Goal: Task Accomplishment & Management: Manage account settings

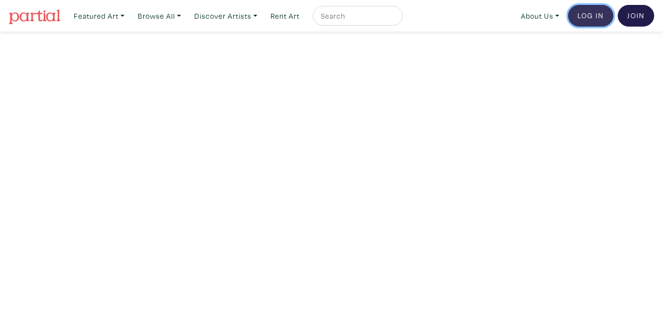
click at [592, 18] on link "Log In" at bounding box center [590, 16] width 45 height 22
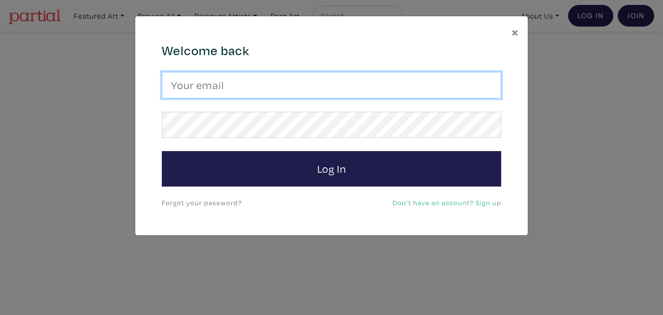
click at [282, 84] on input "email" at bounding box center [332, 85] width 340 height 27
type input "idzcreation@hotmail.com"
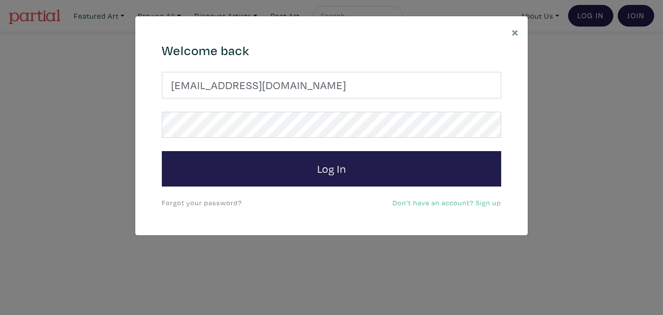
click at [219, 202] on link "Forgot your password?" at bounding box center [202, 202] width 80 height 9
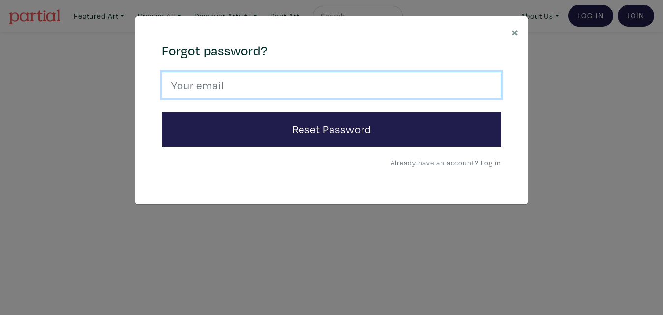
click at [239, 84] on input "email" at bounding box center [332, 85] width 340 height 27
type input "idzcreation@hotmail.com"
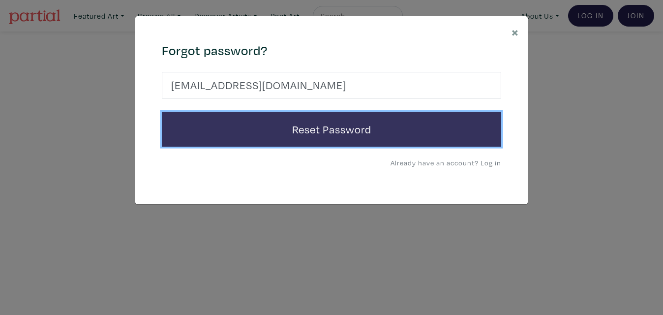
click at [225, 127] on button "Reset Password" at bounding box center [332, 129] width 340 height 35
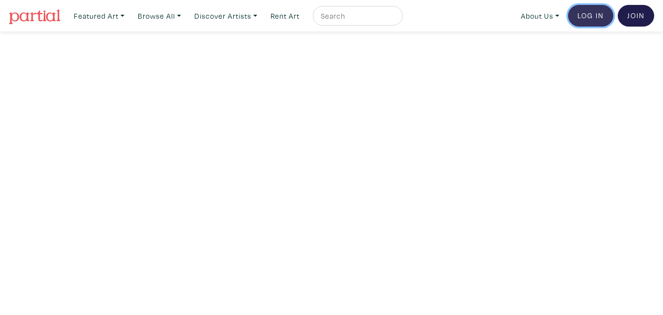
click at [593, 17] on link "Log In" at bounding box center [590, 16] width 45 height 22
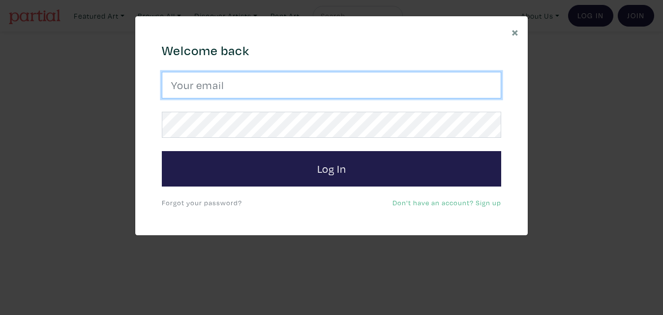
click at [362, 86] on input "email" at bounding box center [332, 85] width 340 height 27
type input "idzcreation@hotmail.com"
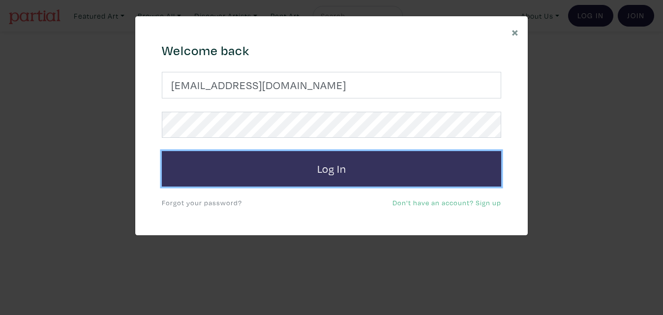
click at [233, 168] on button "Log In" at bounding box center [332, 168] width 340 height 35
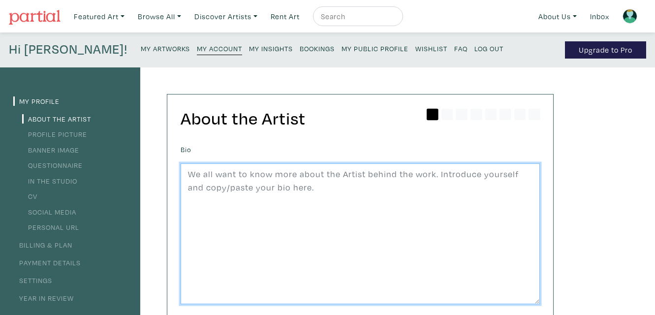
click at [386, 175] on textarea at bounding box center [360, 233] width 359 height 141
click at [314, 176] on textarea "Isabelle Alepins, a Montreal-baed glass artist, explores the connection between…" at bounding box center [360, 233] width 359 height 141
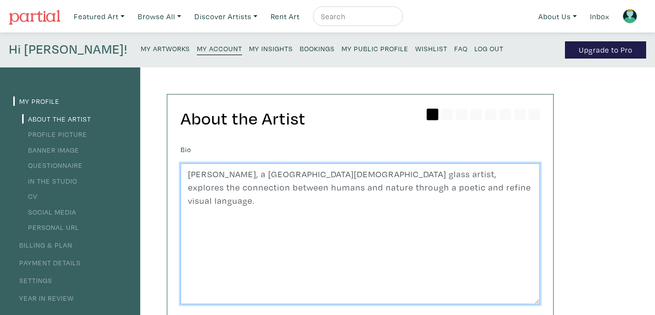
click at [460, 187] on textarea "Isabelle Alepins, a Montreal-based glass artist, explores the connection betwee…" at bounding box center [360, 233] width 359 height 141
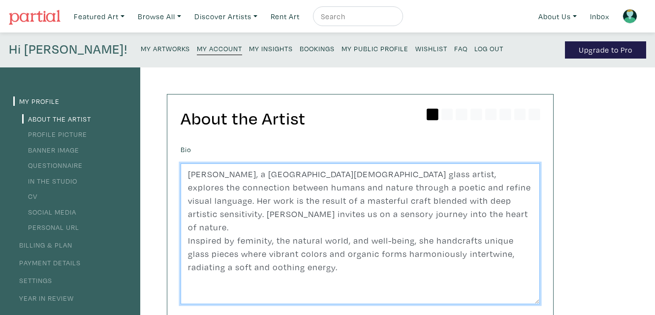
click at [225, 253] on textarea "Isabelle Alepins, a Montreal-based glass artist, explores the connection betwee…" at bounding box center [360, 233] width 359 height 141
click at [315, 254] on textarea "Isabelle Alepins, a Montreal-based glass artist, explores the connection betwee…" at bounding box center [360, 233] width 359 height 141
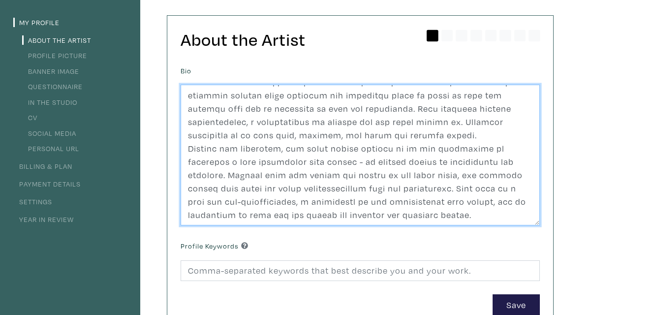
scroll to position [118, 0]
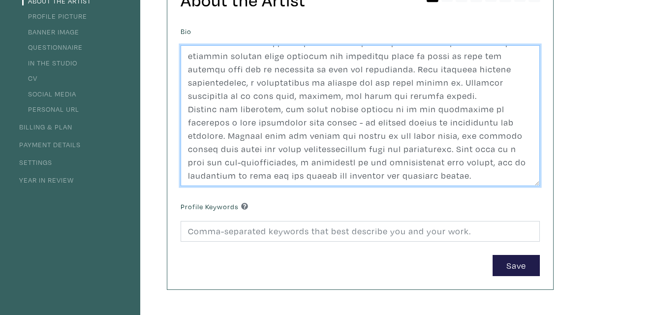
type textarea "Isabelle Alepins, a Montreal-based glass artist, explores the connection betwee…"
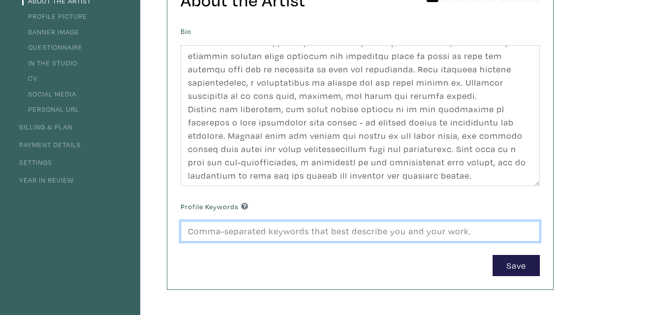
click at [440, 230] on input at bounding box center [360, 231] width 359 height 21
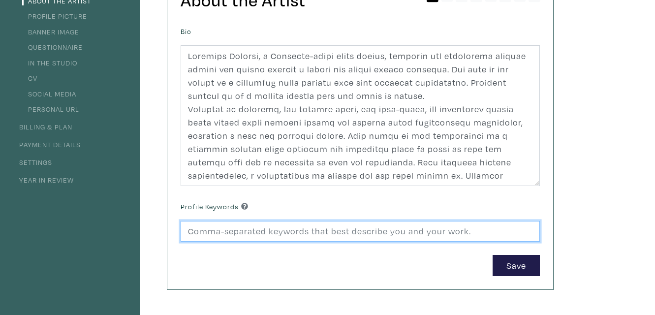
scroll to position [0, 0]
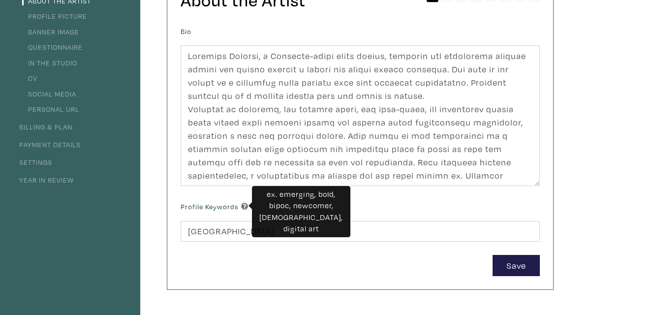
click at [247, 205] on icon at bounding box center [244, 206] width 7 height 7
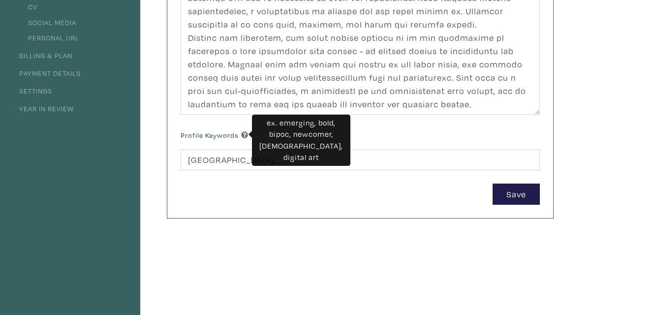
scroll to position [189, 0]
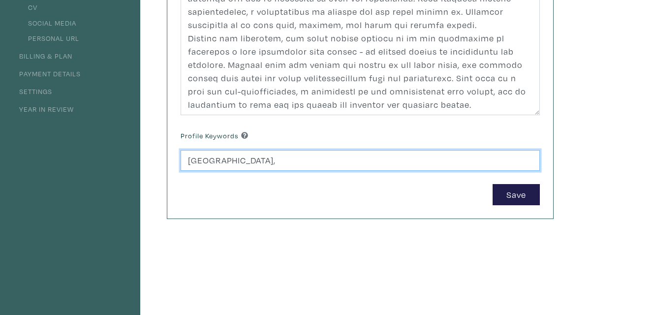
click at [237, 162] on input "Montreal," at bounding box center [360, 160] width 359 height 21
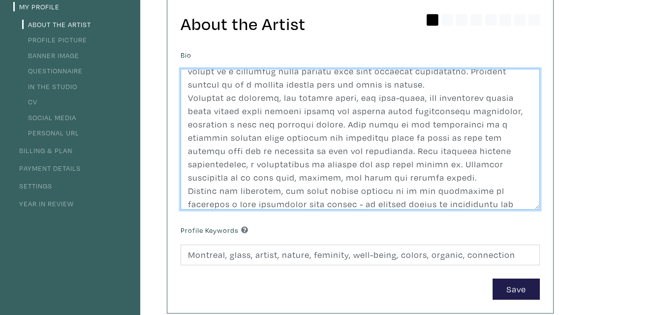
scroll to position [52, 0]
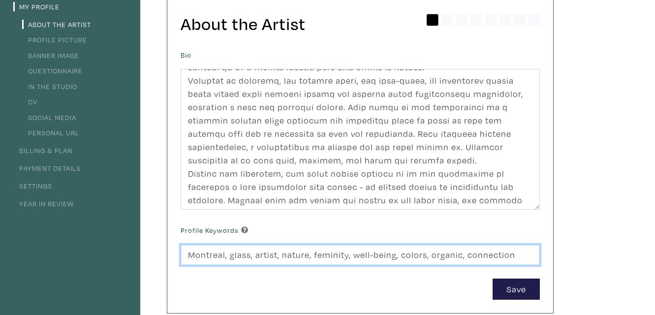
click at [513, 255] on input "Montreal, glass, artist, nature, feminity, well-being, colors, organic, connect…" at bounding box center [360, 255] width 359 height 21
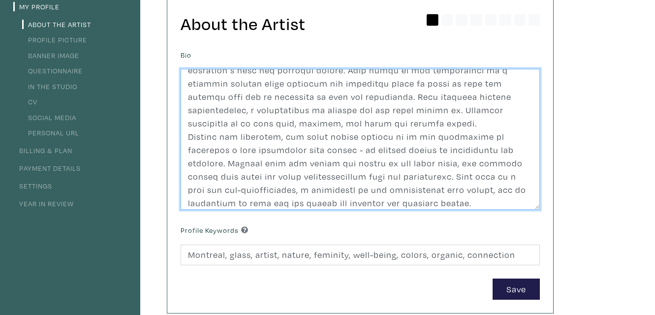
scroll to position [93, 0]
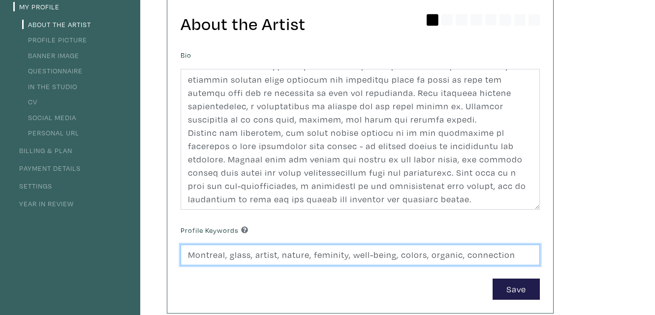
click at [516, 253] on input "Montreal, glass, artist, nature, feminity, well-being, colors, organic, connect…" at bounding box center [360, 255] width 359 height 21
type input "Montreal, glass, artist, nature, feminity, well-being, colors, organic, connect…"
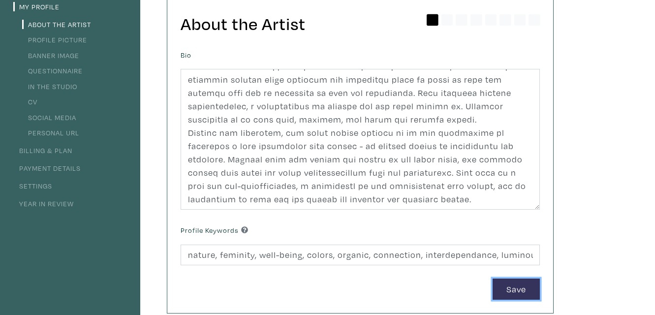
click at [516, 284] on button "Save" at bounding box center [516, 289] width 47 height 21
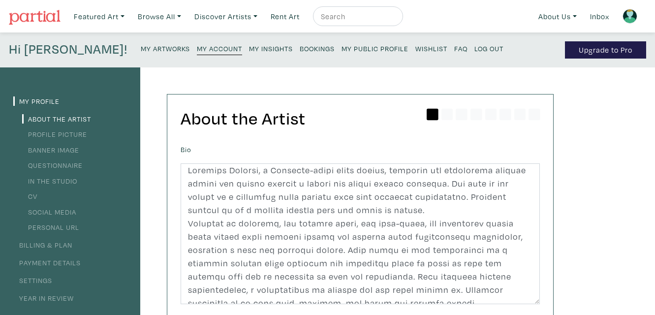
scroll to position [0, 0]
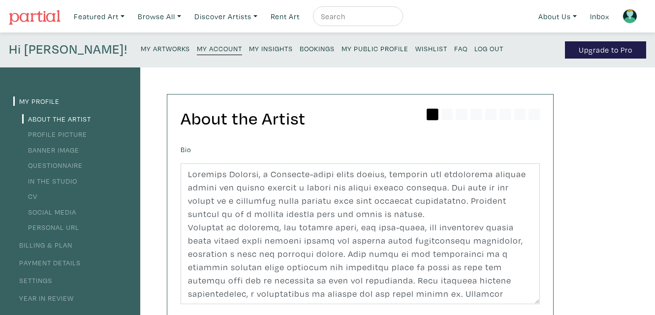
click at [59, 131] on link "Profile Picture" at bounding box center [54, 133] width 65 height 9
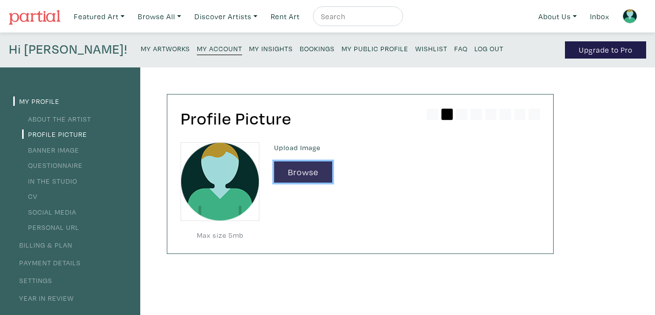
click at [292, 172] on button "Browse" at bounding box center [303, 171] width 58 height 21
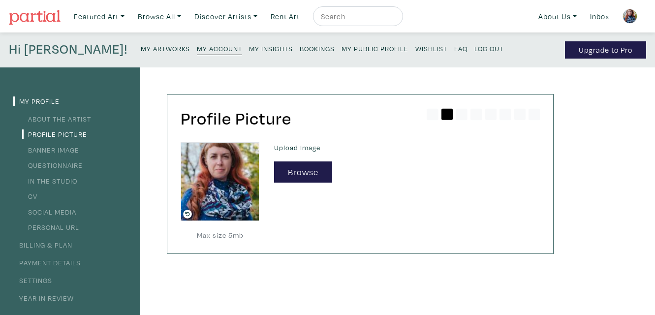
click at [218, 186] on img at bounding box center [220, 181] width 79 height 79
click at [218, 196] on img at bounding box center [220, 181] width 79 height 79
click at [188, 215] on icon at bounding box center [187, 214] width 9 height 9
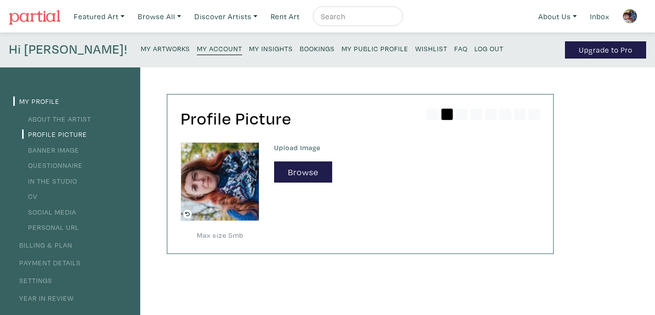
click at [186, 213] on icon at bounding box center [188, 214] width 4 height 4
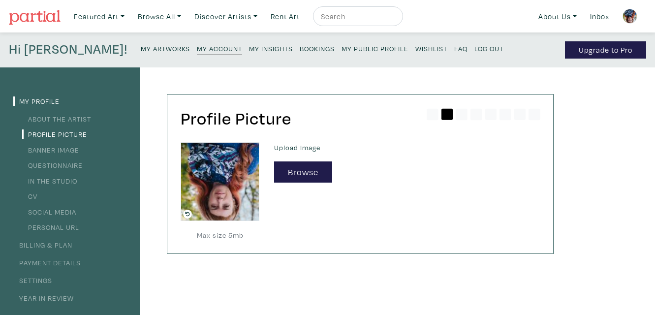
click at [186, 214] on icon at bounding box center [188, 214] width 4 height 4
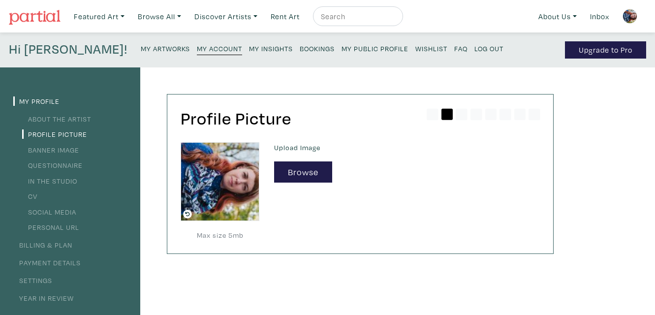
click at [187, 215] on icon at bounding box center [187, 214] width 9 height 9
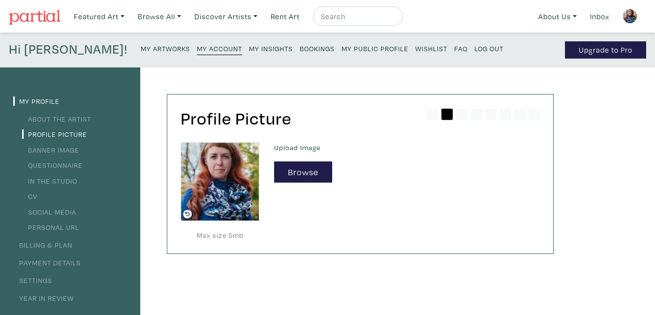
drag, startPoint x: 221, startPoint y: 160, endPoint x: 460, endPoint y: 204, distance: 242.7
click at [460, 204] on div "Upload Image Browse" at bounding box center [407, 191] width 280 height 98
click at [306, 172] on button "Browse" at bounding box center [303, 171] width 58 height 21
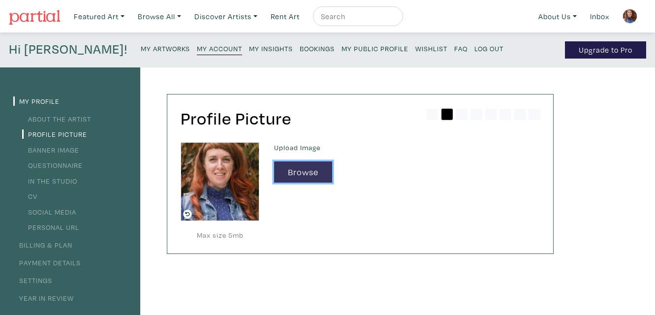
click at [308, 173] on button "Browse" at bounding box center [303, 171] width 58 height 21
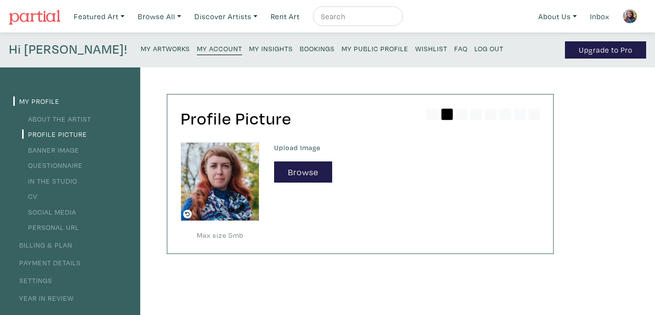
click at [58, 150] on link "Banner Image" at bounding box center [50, 149] width 57 height 9
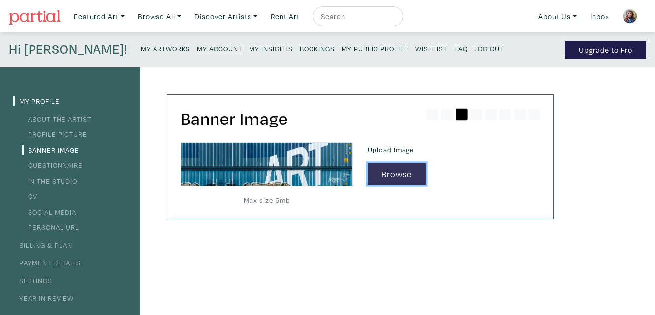
click at [394, 176] on button "Browse" at bounding box center [397, 173] width 58 height 21
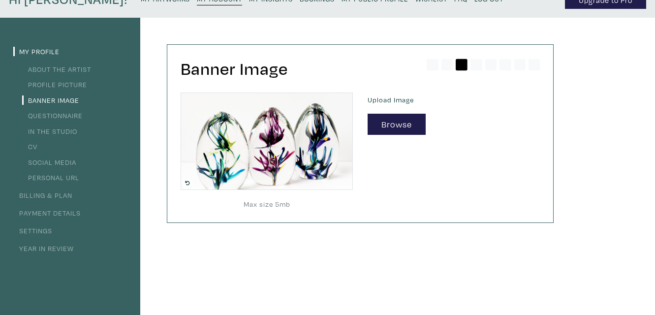
scroll to position [48, 0]
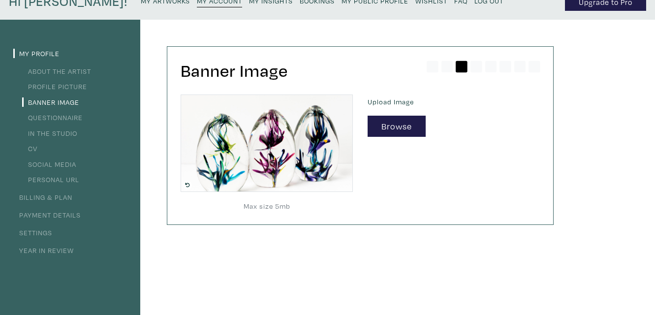
click at [66, 116] on link "Questionnaire" at bounding box center [52, 117] width 61 height 9
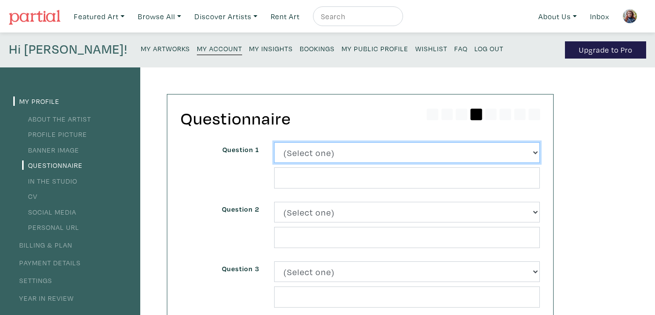
click at [534, 151] on select "(Select one) About Me Best season of the year in [GEOGRAPHIC_DATA] Describe you…" at bounding box center [407, 152] width 266 height 21
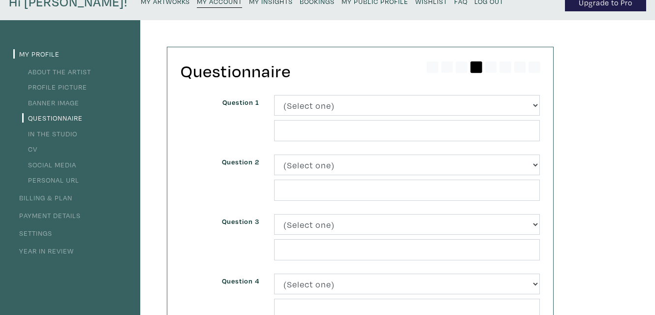
scroll to position [47, 0]
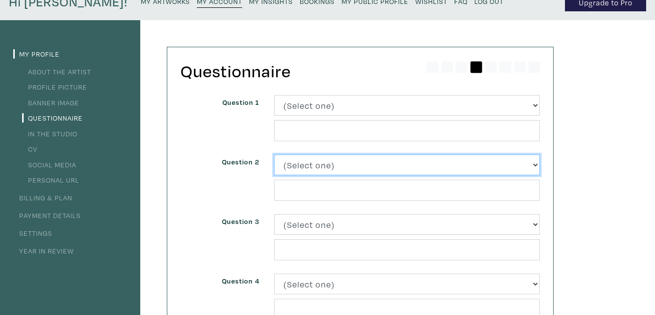
click at [535, 164] on select "(Select one) About Me Best season of the year in Toronto Describe your home in …" at bounding box center [407, 165] width 266 height 21
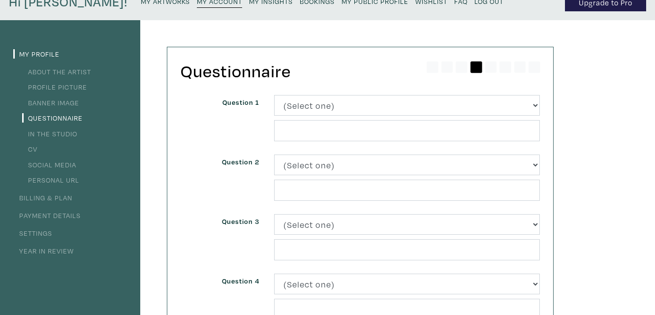
click at [599, 166] on div "My Profile About the Artist Profile Picture Banner Image Questionnaire In the S…" at bounding box center [327, 287] width 655 height 534
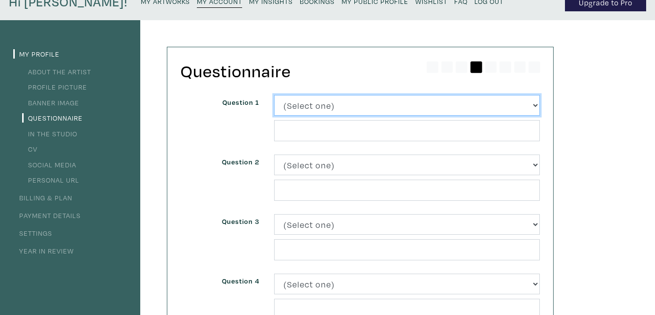
click at [533, 106] on select "(Select one) About Me Best season of the year in Toronto Describe your home in …" at bounding box center [407, 105] width 266 height 21
select select "3265"
click at [274, 95] on select "(Select one) About Me Best season of the year in Toronto Describe your home in …" at bounding box center [407, 105] width 266 height 21
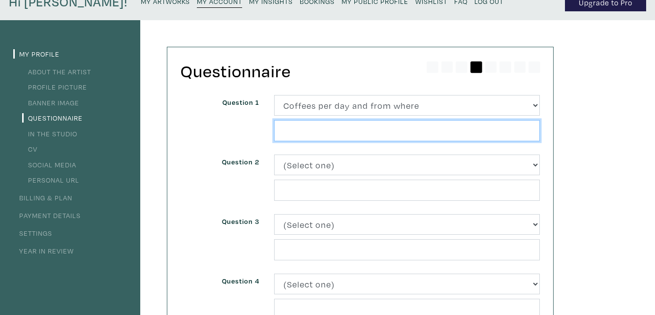
click at [387, 129] on input "text" at bounding box center [407, 130] width 266 height 21
type input "o"
type input "Only one in the morning, but a BIG house cup"
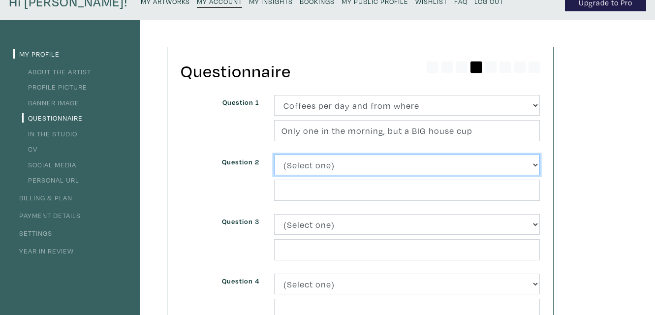
click at [534, 165] on select "(Select one) About Me Best season of the year in Toronto Describe your home in …" at bounding box center [407, 165] width 266 height 21
select select "3266"
click at [274, 155] on select "(Select one) About Me Best season of the year in Toronto Describe your home in …" at bounding box center [407, 165] width 266 height 21
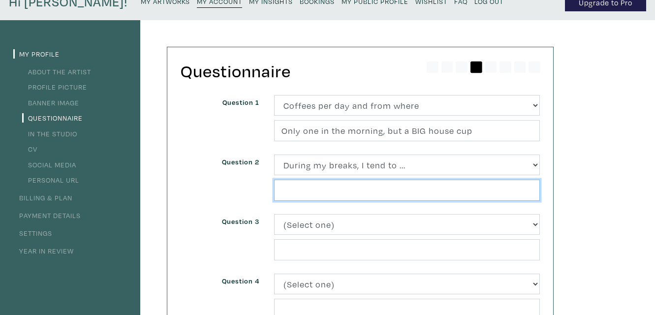
click at [423, 191] on input "text" at bounding box center [407, 190] width 266 height 21
type input "Go walk"
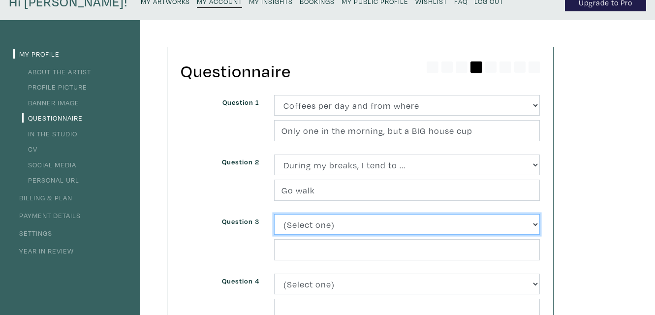
click at [536, 224] on select "(Select one) About Me Best season of the year in Toronto Describe your home in …" at bounding box center [407, 224] width 266 height 21
select select "3228"
click at [274, 214] on select "(Select one) About Me Best season of the year in Toronto Describe your home in …" at bounding box center [407, 224] width 266 height 21
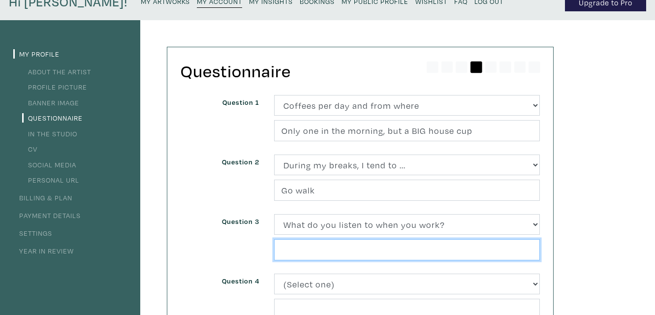
click at [436, 250] on input "text" at bounding box center [407, 249] width 266 height 21
click at [301, 248] on input "Moovies" at bounding box center [407, 249] width 266 height 21
type input "Movie soundtracks"
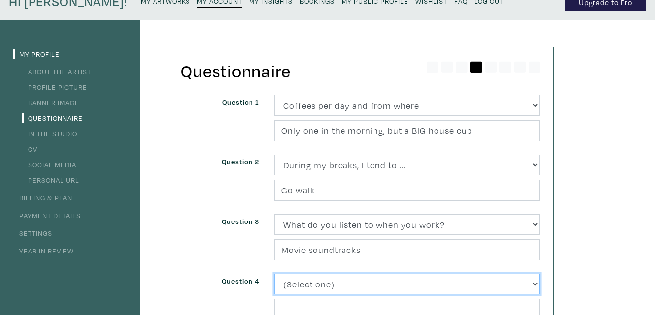
click at [535, 286] on select "(Select one) About Me Best season of the year in Toronto Describe your home in …" at bounding box center [407, 284] width 266 height 21
select select "3225"
click at [274, 274] on select "(Select one) About Me Best season of the year in Toronto Describe your home in …" at bounding box center [407, 284] width 266 height 21
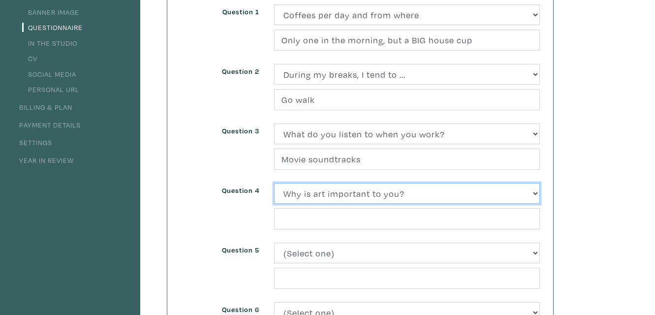
scroll to position [142, 0]
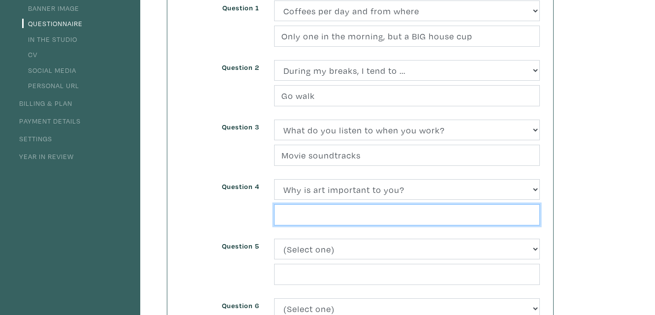
click at [360, 214] on input "text" at bounding box center [407, 214] width 266 height 21
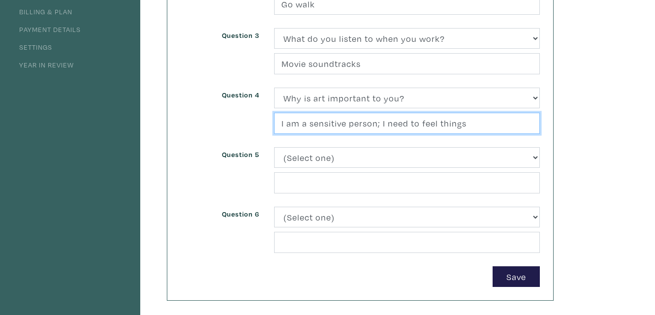
scroll to position [236, 0]
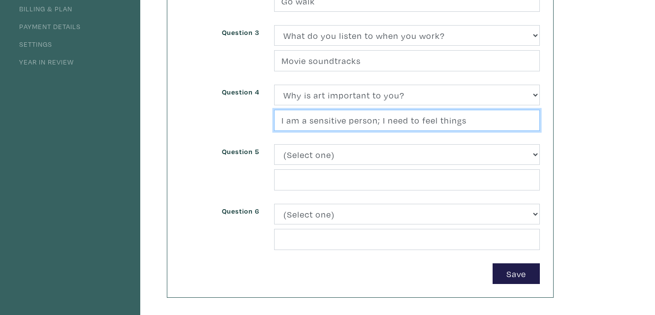
type input "I am a sensitive person; I need to feel things"
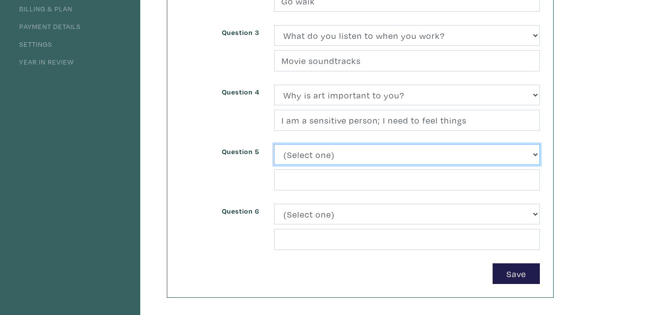
click at [534, 156] on select "(Select one) About Me Best season of the year in Toronto Describe your home in …" at bounding box center [407, 154] width 266 height 21
click at [536, 156] on select "(Select one) About Me Best season of the year in Toronto Describe your home in …" at bounding box center [407, 154] width 266 height 21
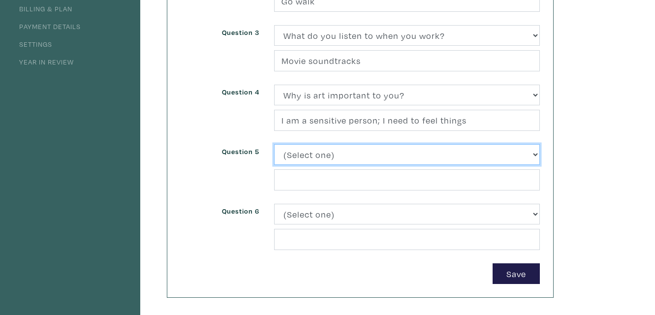
select select "3222"
click at [274, 144] on select "(Select one) About Me Best season of the year in Toronto Describe your home in …" at bounding box center [407, 154] width 266 height 21
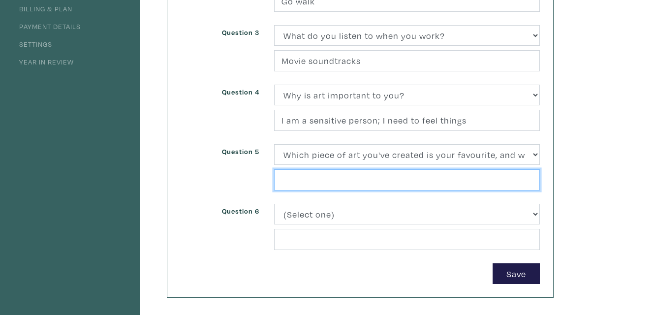
click at [404, 180] on input "text" at bounding box center [407, 179] width 266 height 21
type input "A glasswork I've created as my final project in glass school...because of it's …"
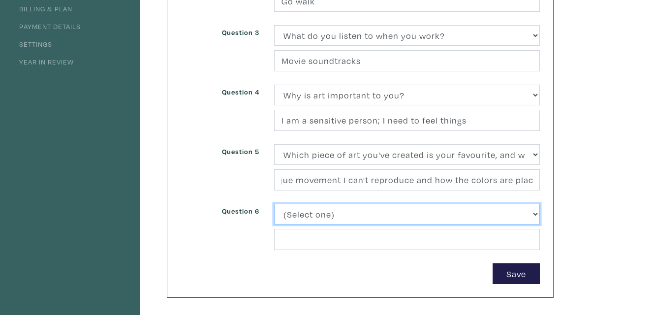
click at [534, 216] on select "(Select one) About Me Best season of the year in Toronto Describe your home in …" at bounding box center [407, 214] width 266 height 21
select select "3232"
click at [274, 204] on select "(Select one) About Me Best season of the year in Toronto Describe your home in …" at bounding box center [407, 214] width 266 height 21
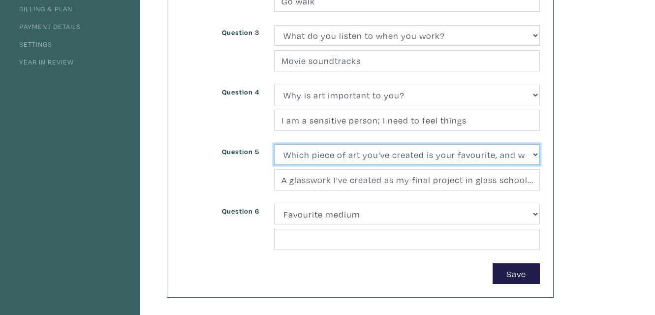
click at [363, 161] on select "(Select one) About Me Best season of the year in Toronto Describe your home in …" at bounding box center [407, 154] width 266 height 21
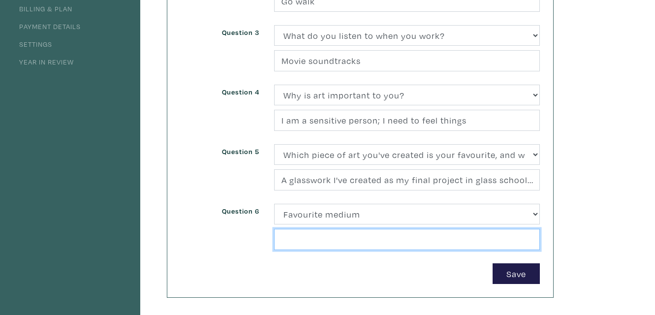
click at [361, 238] on input "text" at bounding box center [407, 239] width 266 height 21
type input "Glass"
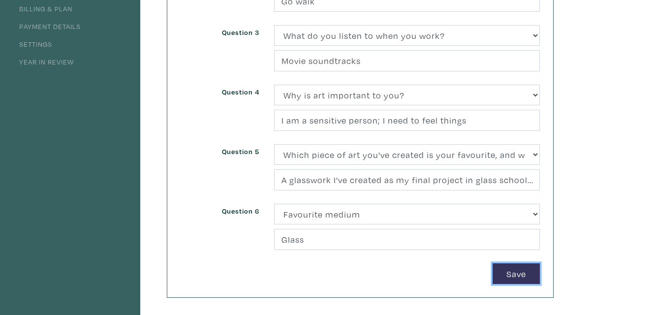
click at [510, 276] on button "Save" at bounding box center [516, 273] width 47 height 21
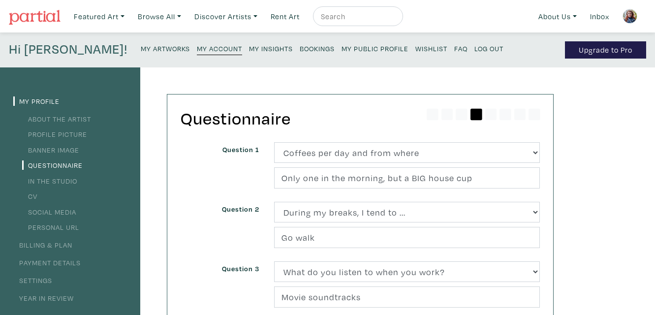
click at [72, 183] on link "In the Studio" at bounding box center [49, 180] width 55 height 9
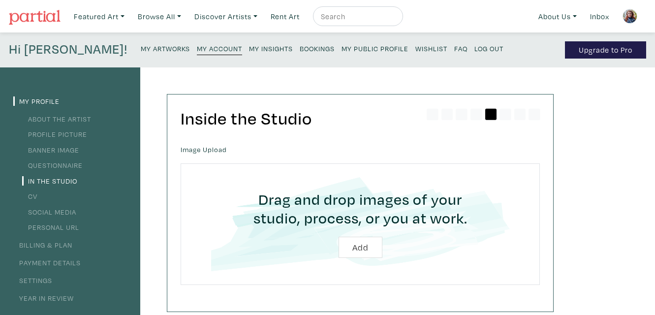
click at [34, 194] on link "CV" at bounding box center [29, 195] width 15 height 9
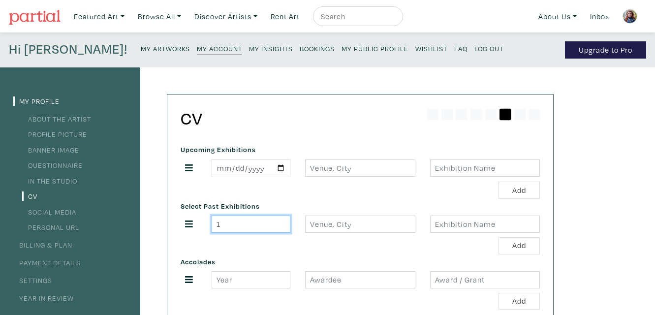
type input "1"
click at [282, 222] on input "1" at bounding box center [251, 224] width 79 height 17
click at [256, 225] on input "1" at bounding box center [251, 224] width 79 height 17
type input "2025"
click at [190, 224] on icon at bounding box center [189, 223] width 8 height 9
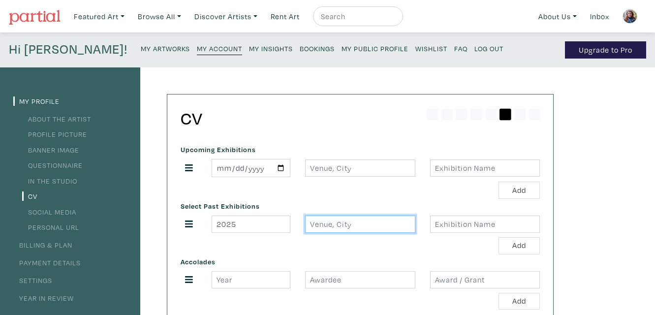
click at [368, 224] on input "text" at bounding box center [360, 224] width 110 height 17
type input "Granby"
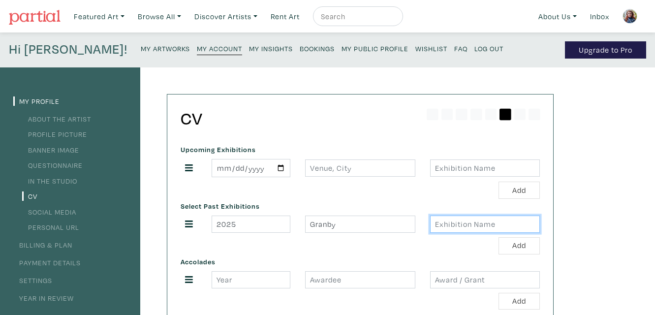
click at [498, 226] on input "text" at bounding box center [485, 224] width 110 height 17
type input "Dalle de verre en folie; L'art en éclat"
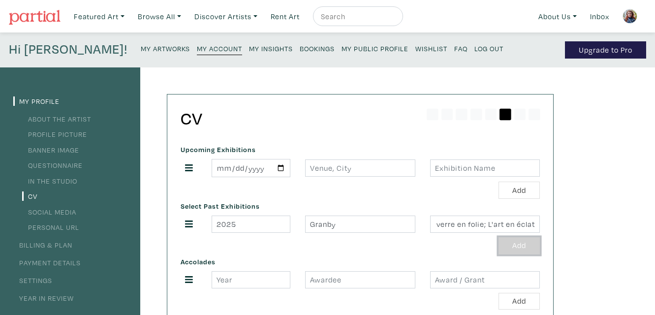
click at [522, 248] on button "Add" at bounding box center [519, 245] width 41 height 17
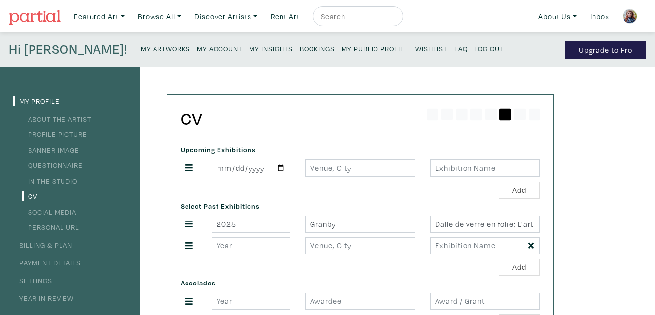
click at [530, 246] on icon at bounding box center [531, 246] width 6 height 6
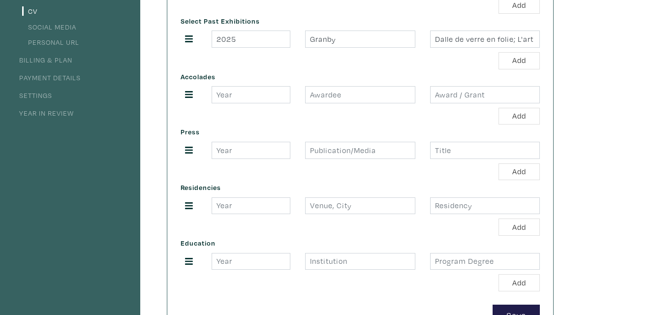
scroll to position [189, 0]
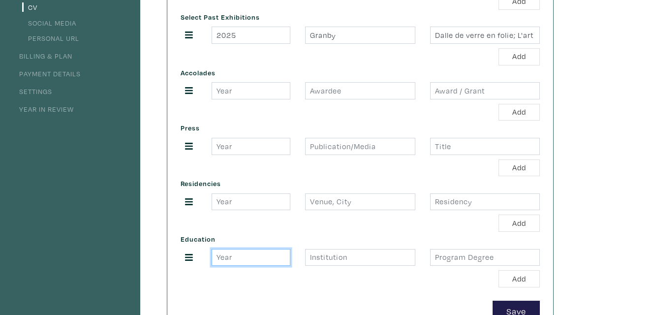
click at [276, 258] on input "number" at bounding box center [251, 257] width 79 height 17
type input "2016"
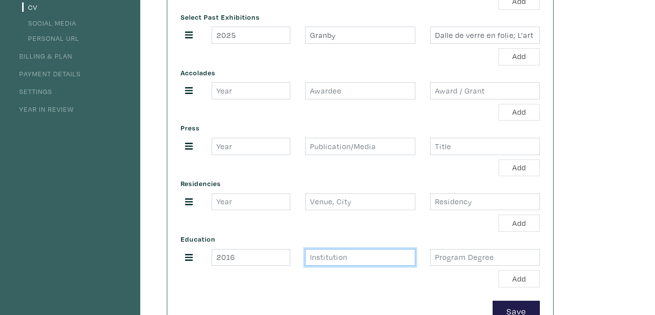
click at [358, 258] on input "text" at bounding box center [360, 257] width 110 height 17
type input "Espace VERRE"
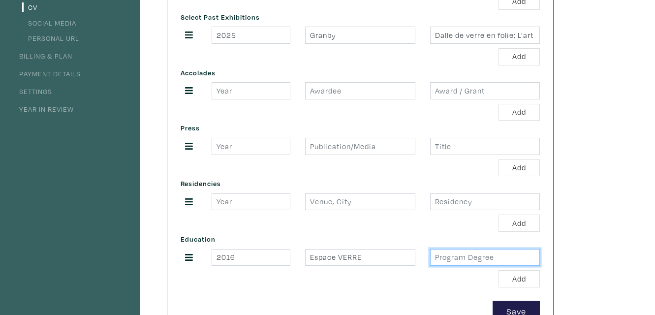
click at [459, 257] on input "text" at bounding box center [485, 257] width 110 height 17
type input "College Studies"
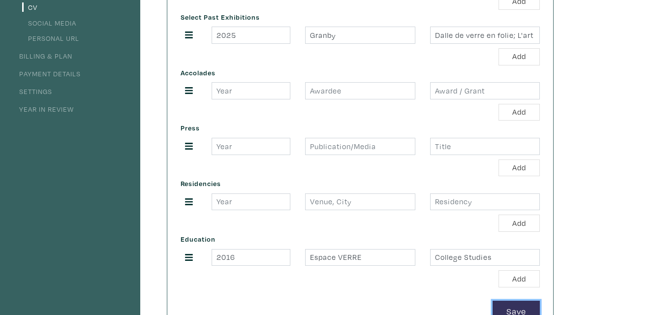
click at [515, 305] on button "Save" at bounding box center [516, 311] width 47 height 21
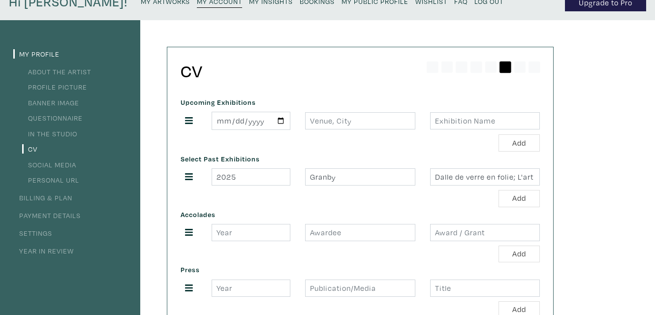
scroll to position [47, 0]
click at [62, 165] on link "Social Media" at bounding box center [49, 164] width 54 height 9
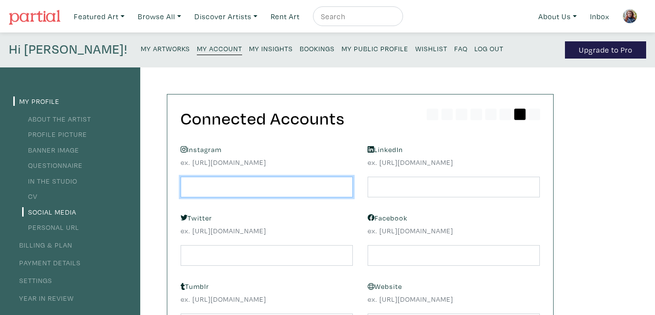
click at [238, 188] on input "text" at bounding box center [267, 187] width 172 height 21
click at [228, 188] on input "text" at bounding box center [267, 187] width 172 height 21
paste input "[URL][DOMAIN_NAME]"
click at [228, 187] on input "[URL][DOMAIN_NAME]" at bounding box center [267, 187] width 172 height 21
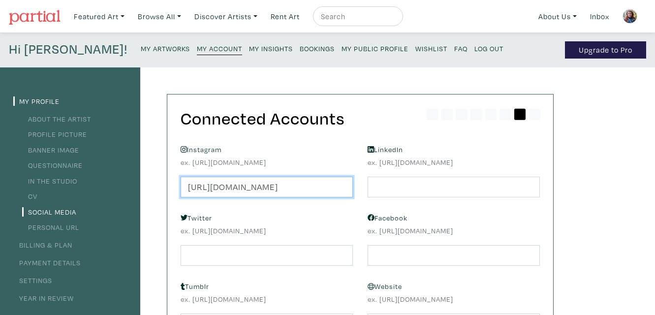
scroll to position [0, 23]
type input "[URL][DOMAIN_NAME]"
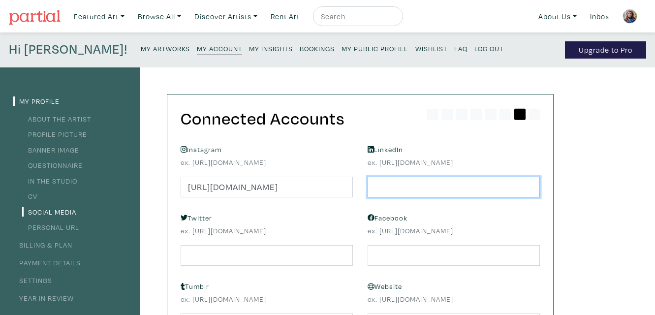
click at [454, 187] on input "text" at bounding box center [454, 187] width 172 height 21
click at [408, 186] on input "text" at bounding box center [454, 187] width 172 height 21
paste input "[URL][DOMAIN_NAME]"
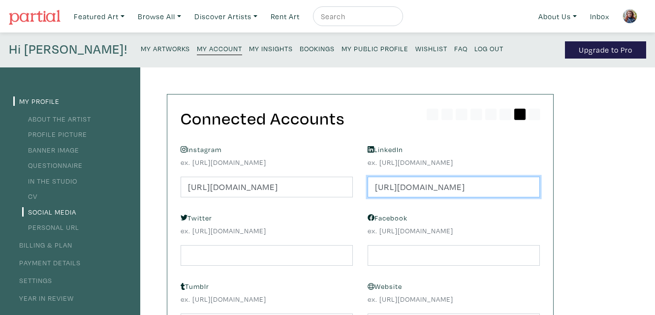
click at [394, 187] on input "[URL][DOMAIN_NAME]" at bounding box center [454, 187] width 172 height 21
type input "[URL][DOMAIN_NAME]"
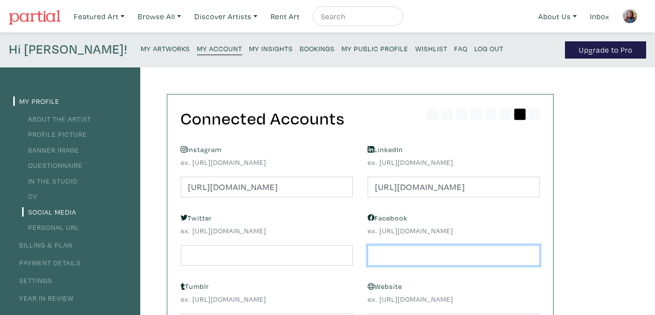
click at [466, 254] on input "text" at bounding box center [454, 255] width 172 height 21
click at [389, 256] on input "text" at bounding box center [454, 255] width 172 height 21
paste input "[URL][DOMAIN_NAME][DOMAIN_NAME]"
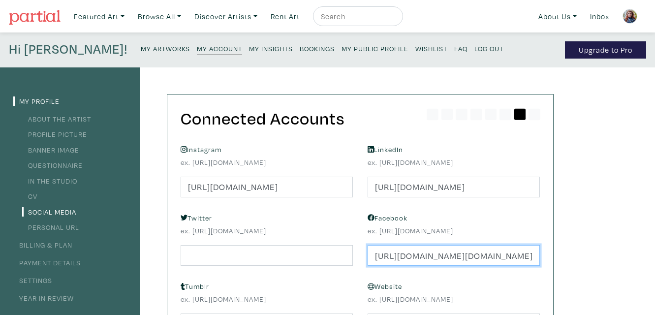
click at [389, 255] on input "[URL][DOMAIN_NAME][DOMAIN_NAME]" at bounding box center [454, 255] width 172 height 21
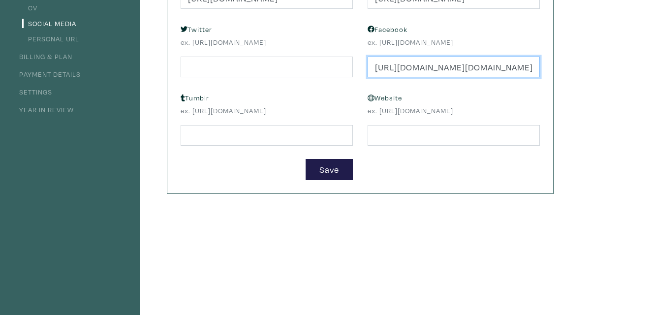
scroll to position [189, 0]
type input "[URL][DOMAIN_NAME][DOMAIN_NAME]"
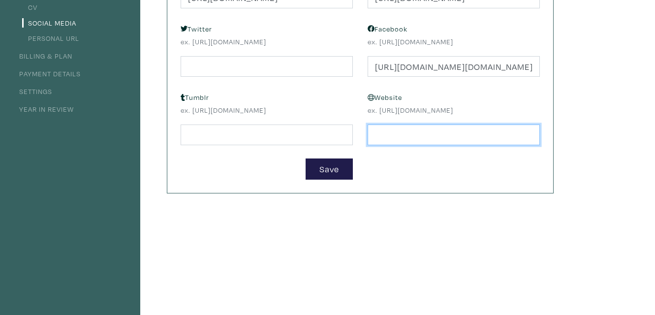
click at [397, 140] on input "text" at bounding box center [454, 135] width 172 height 21
type input "[DOMAIN_NAME]"
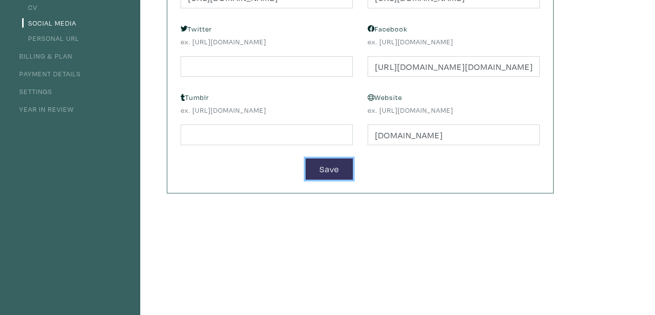
click at [336, 167] on button "Save" at bounding box center [329, 168] width 47 height 21
click at [69, 38] on link "Personal URL" at bounding box center [50, 37] width 57 height 9
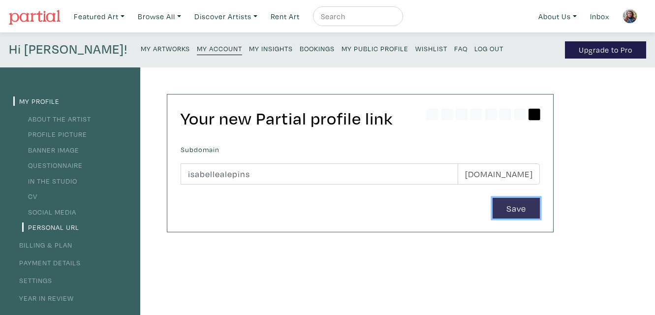
click at [517, 209] on button "Save" at bounding box center [516, 208] width 47 height 21
click at [62, 244] on link "Billing & Plan" at bounding box center [42, 244] width 59 height 9
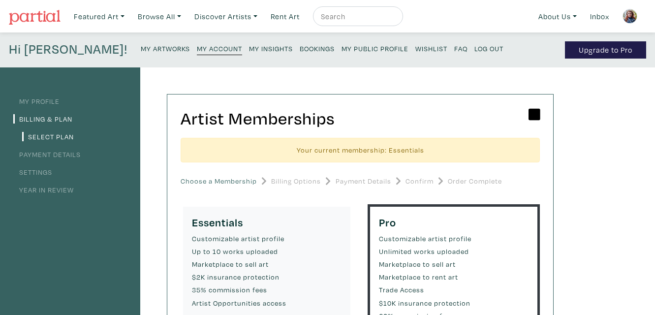
click at [70, 153] on link "Payment Details" at bounding box center [46, 154] width 67 height 9
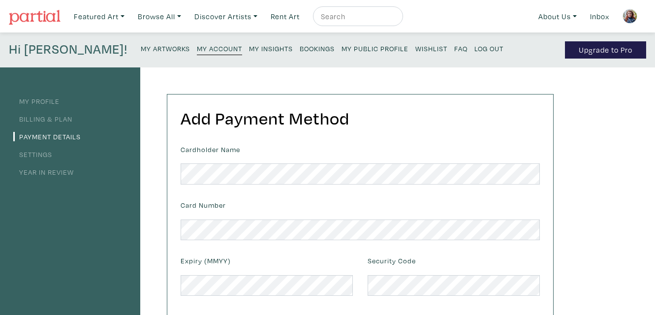
click at [45, 155] on link "Settings" at bounding box center [32, 154] width 39 height 9
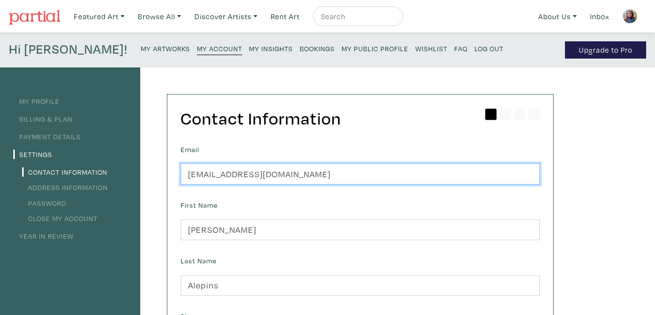
click at [332, 172] on input "idzcreation@hotmail.com" at bounding box center [360, 173] width 359 height 21
type input "info@isabellealepins.com"
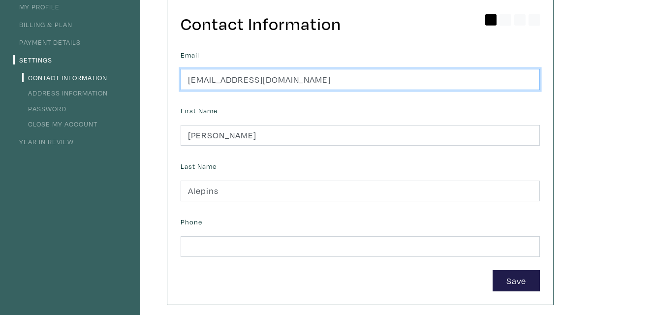
scroll to position [142, 0]
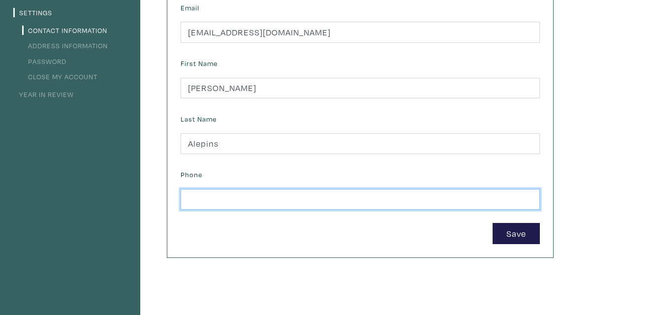
click at [432, 199] on input "text" at bounding box center [360, 199] width 359 height 21
type input "5144343004"
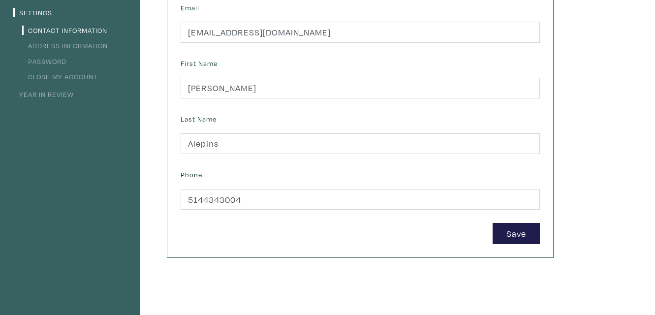
click at [402, 237] on div "Save" at bounding box center [360, 233] width 359 height 21
click at [514, 232] on button "Save" at bounding box center [516, 233] width 47 height 21
click at [93, 44] on link "Address Information" at bounding box center [65, 45] width 86 height 9
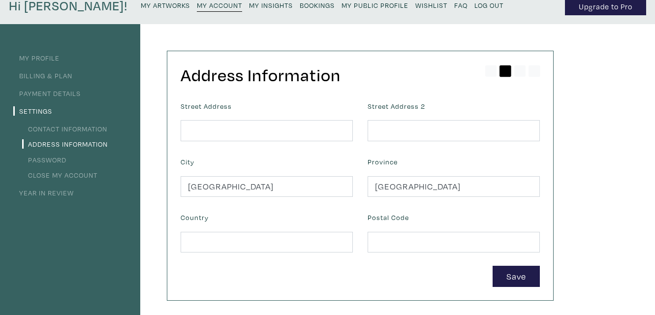
scroll to position [47, 0]
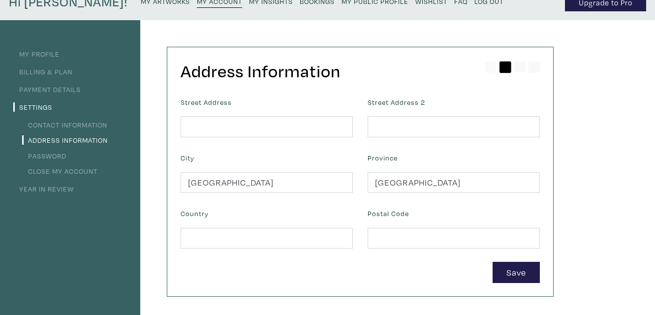
click at [48, 156] on link "Password" at bounding box center [44, 155] width 44 height 9
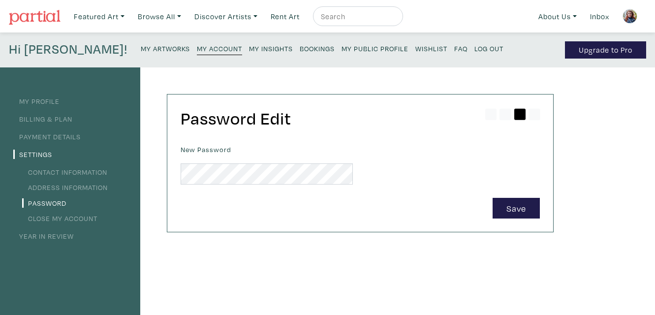
click at [66, 236] on link "Year in Review" at bounding box center [43, 235] width 61 height 9
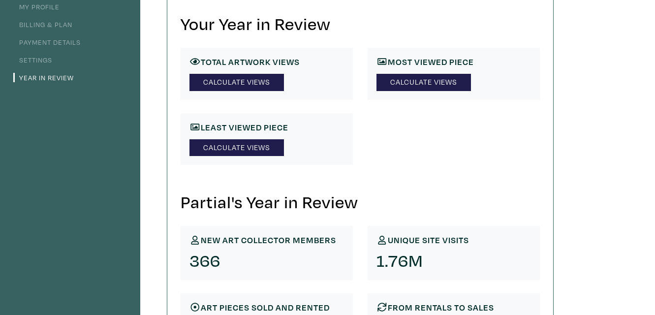
scroll to position [94, 0]
click at [250, 85] on link "Calculate Views" at bounding box center [236, 82] width 94 height 17
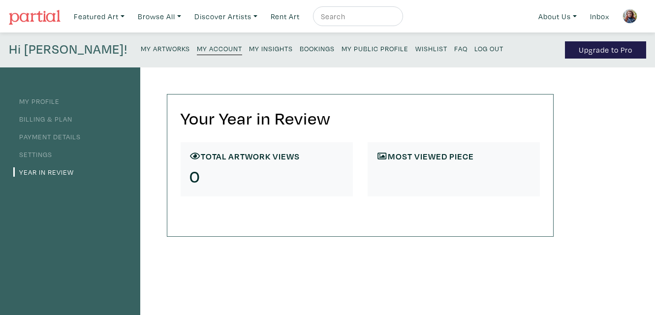
click at [61, 172] on link "Year in Review" at bounding box center [43, 171] width 61 height 9
click at [249, 50] on small "My Insights" at bounding box center [271, 48] width 44 height 9
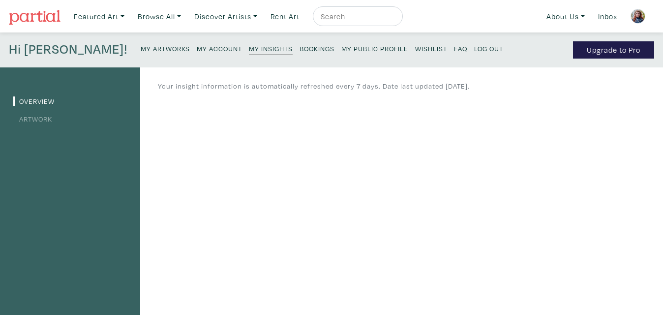
click at [300, 47] on small "Bookings" at bounding box center [317, 48] width 35 height 9
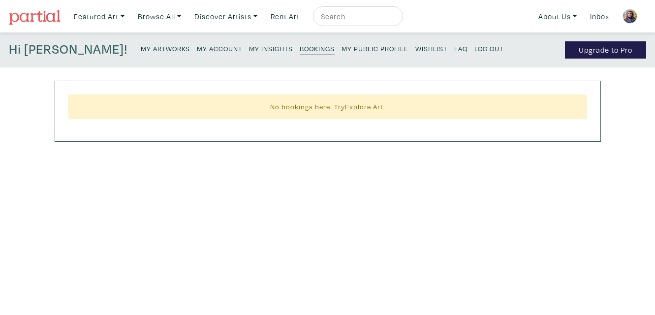
click at [342, 49] on small "My Public Profile" at bounding box center [375, 48] width 67 height 9
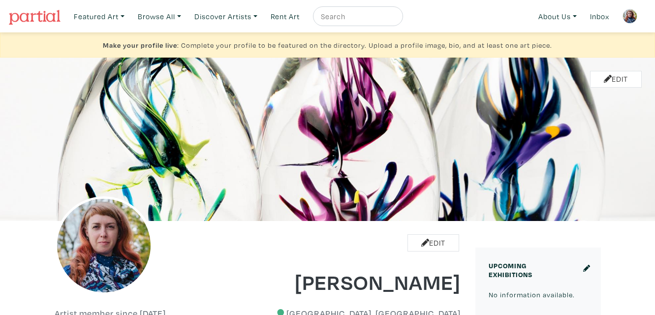
click at [557, 46] on div "Make your profile live : Complete your profile to be featured on the directory.…" at bounding box center [327, 44] width 655 height 25
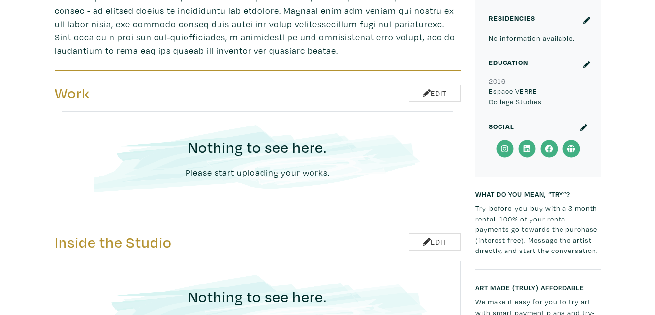
scroll to position [472, 0]
click at [271, 138] on h3 "Nothing to see here." at bounding box center [257, 147] width 337 height 19
click at [285, 138] on h3 "Nothing to see here." at bounding box center [257, 147] width 337 height 19
click at [282, 165] on p "Please start uploading your works." at bounding box center [257, 171] width 337 height 13
click at [437, 84] on link "Edit" at bounding box center [435, 92] width 52 height 17
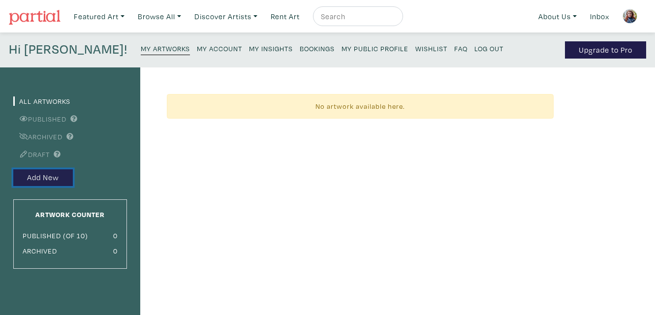
click at [29, 179] on button "Add New" at bounding box center [43, 177] width 60 height 17
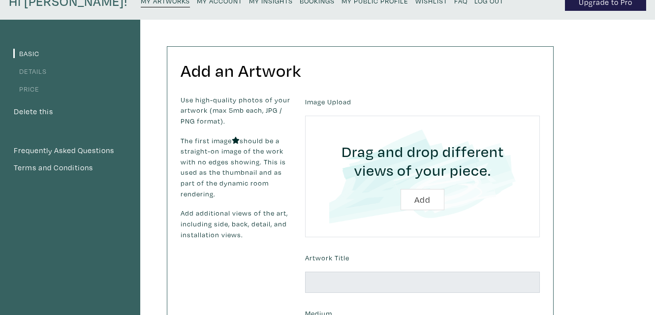
scroll to position [47, 0]
click at [425, 195] on input "file" at bounding box center [422, 176] width 207 height 93
type input "C:\fakepath\B_Isabelle_Alepins_018.jpg"
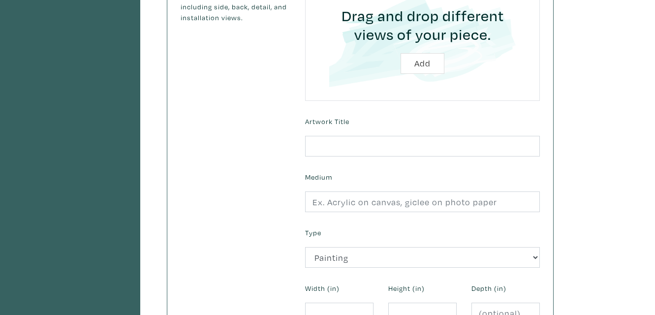
scroll to position [236, 0]
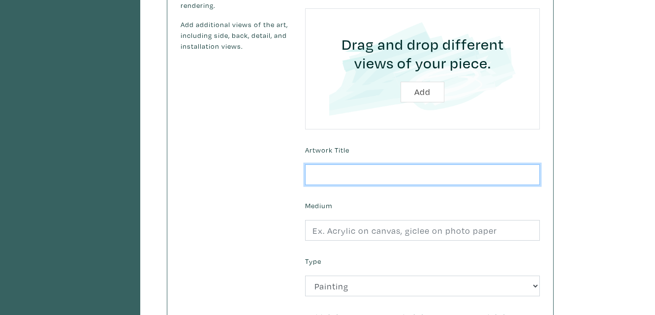
click at [359, 177] on input "text" at bounding box center [422, 174] width 235 height 21
type input "Essential oil diffuser"
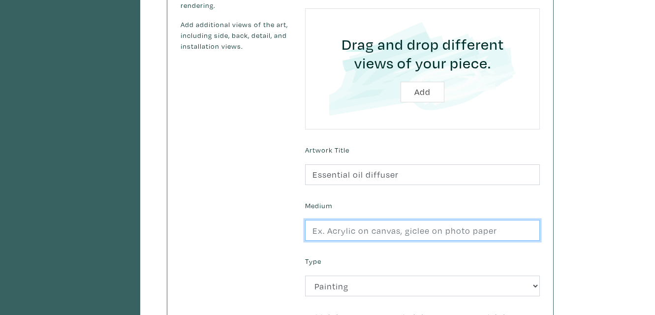
click at [435, 232] on input "text" at bounding box center [422, 230] width 235 height 21
type input "Blown glass"
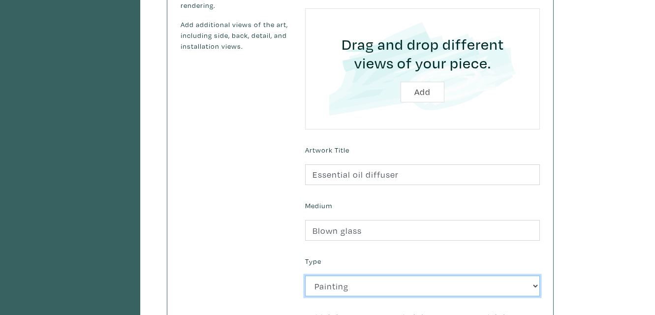
click at [535, 287] on select "2D Works Drawing / Print Painting Photography Sculpture Textile and Fibre Arts" at bounding box center [422, 286] width 235 height 21
select select "185"
click at [305, 276] on select "2D Works Drawing / Print Painting Photography Sculpture Textile and Fibre Arts" at bounding box center [422, 286] width 235 height 21
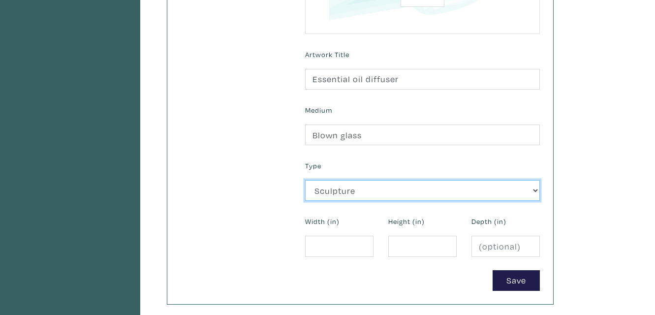
scroll to position [331, 0]
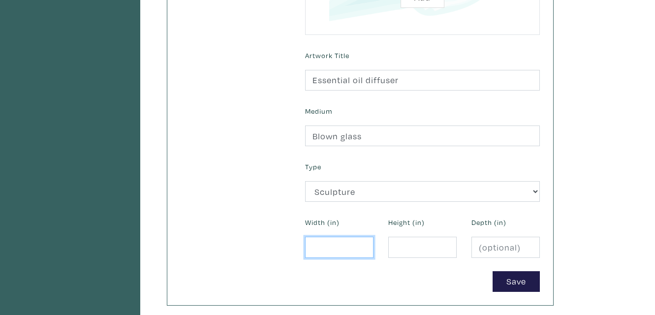
click at [341, 248] on input "number" at bounding box center [339, 247] width 68 height 21
type input "3"
click at [414, 248] on input "number" at bounding box center [422, 247] width 68 height 21
type input "6"
click at [493, 248] on input "number" at bounding box center [505, 247] width 68 height 21
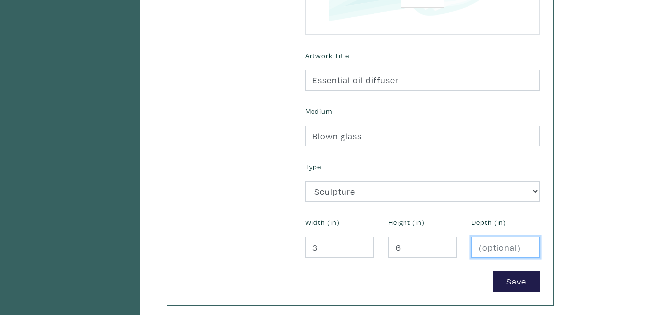
click at [493, 248] on input "number" at bounding box center [505, 247] width 68 height 21
type input "3"
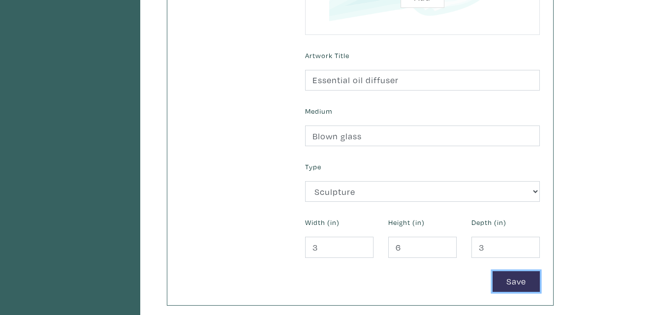
click at [504, 285] on button "Save" at bounding box center [516, 281] width 47 height 21
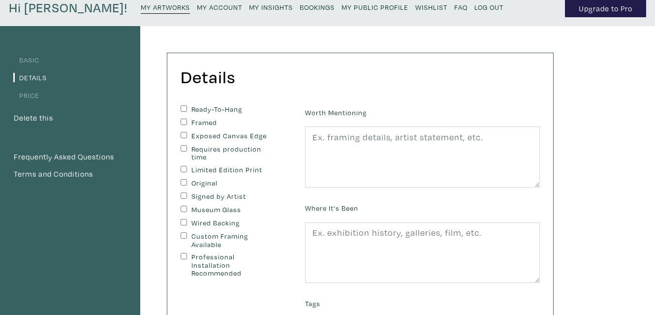
scroll to position [47, 0]
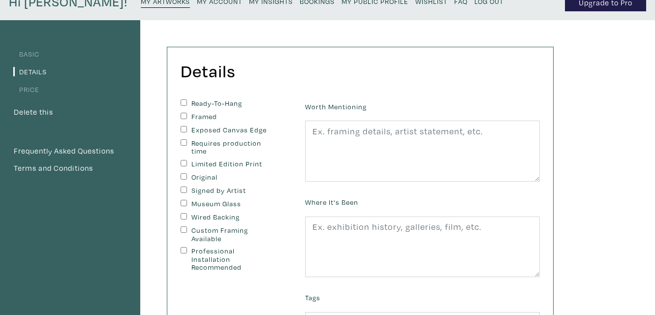
click at [185, 190] on input "Signed by Artist" at bounding box center [184, 190] width 6 height 6
checkbox input "true"
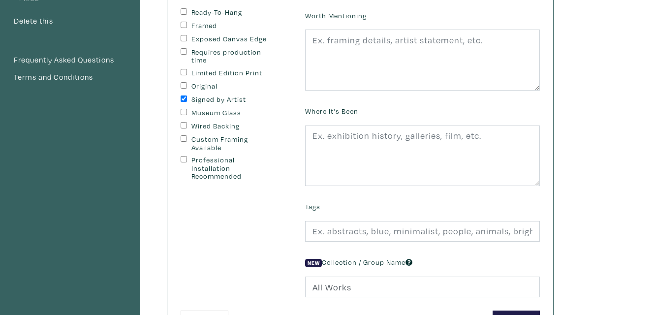
scroll to position [142, 0]
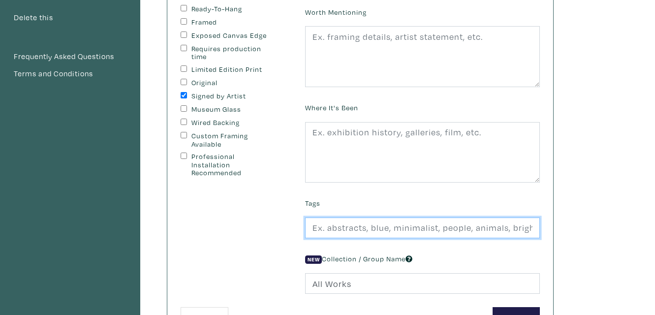
click at [332, 228] on input "text" at bounding box center [422, 228] width 235 height 21
type input "Diffuser, essential oil, glassblowing, home decor, well-being"
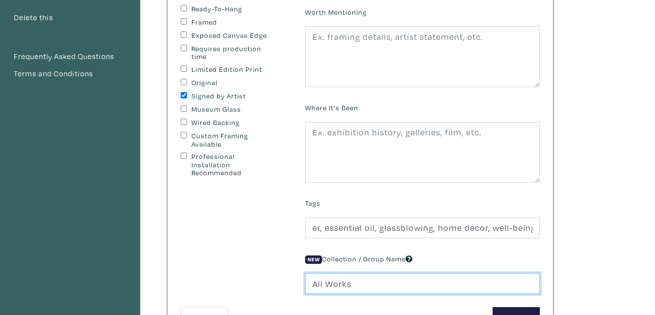
click at [365, 285] on input "All Works" at bounding box center [422, 283] width 235 height 21
type input "A"
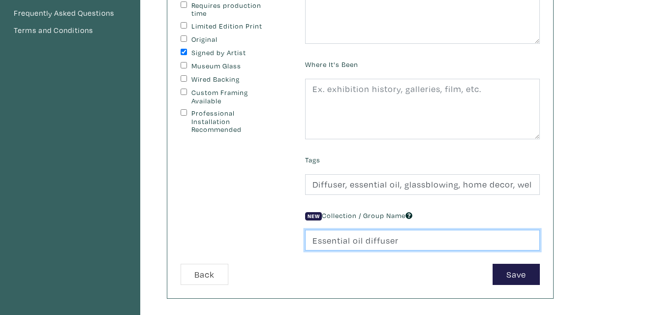
scroll to position [189, 0]
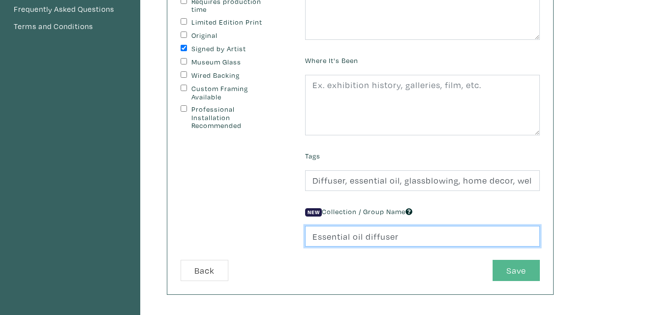
type input "Essential oil diffuser"
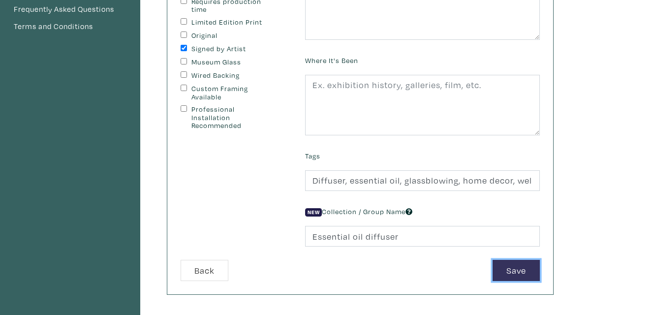
click at [507, 269] on button "Save" at bounding box center [516, 270] width 47 height 21
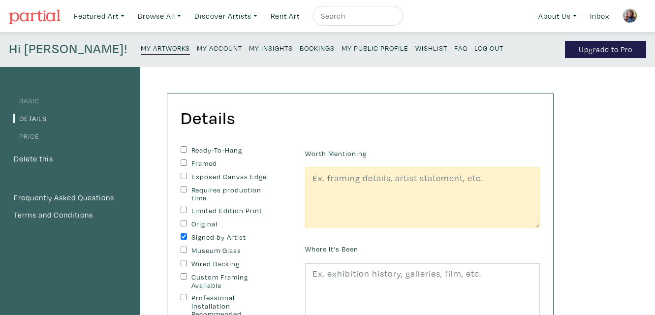
scroll to position [0, 0]
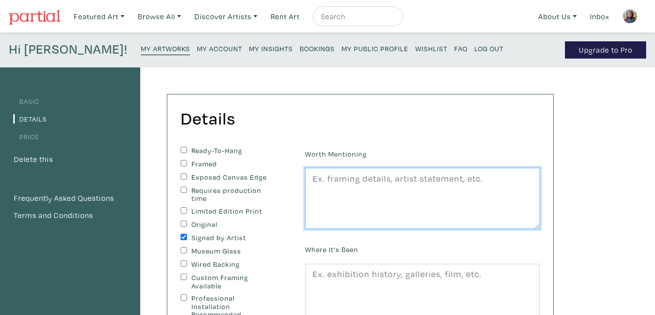
click at [491, 177] on textarea at bounding box center [422, 198] width 235 height 61
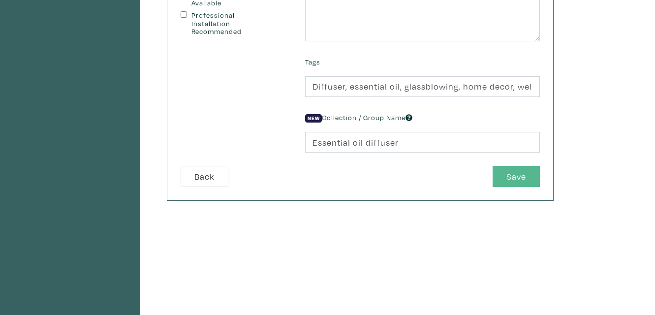
scroll to position [283, 0]
type textarea "Elegant and functional, this hand-blown glass diffuser gently releases the scen…"
click at [513, 174] on button "Save" at bounding box center [516, 175] width 47 height 21
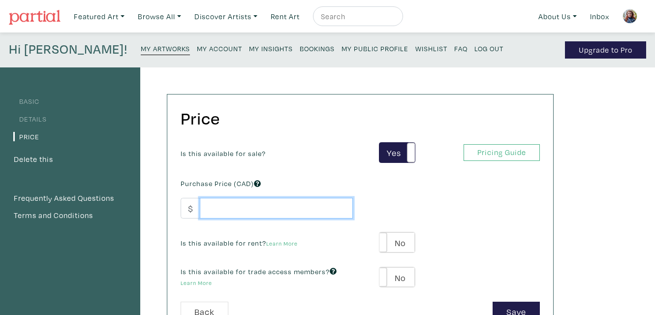
click at [294, 210] on input "number" at bounding box center [276, 208] width 153 height 21
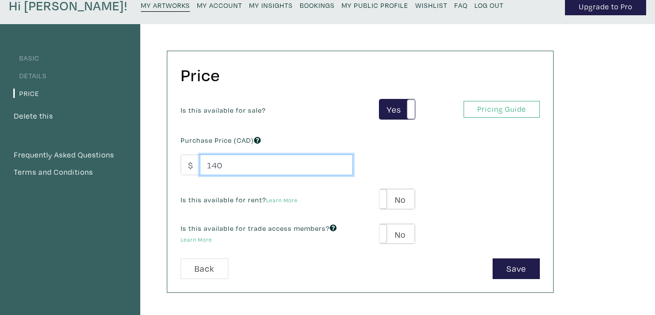
scroll to position [47, 0]
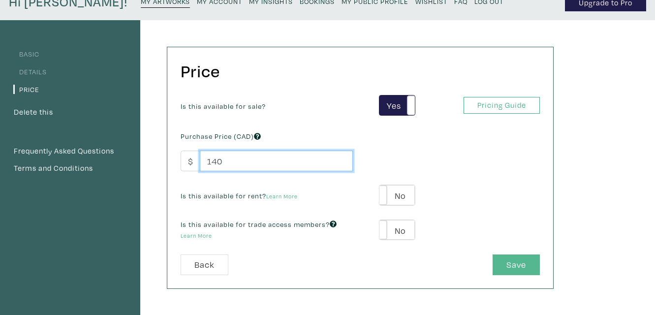
type input "140"
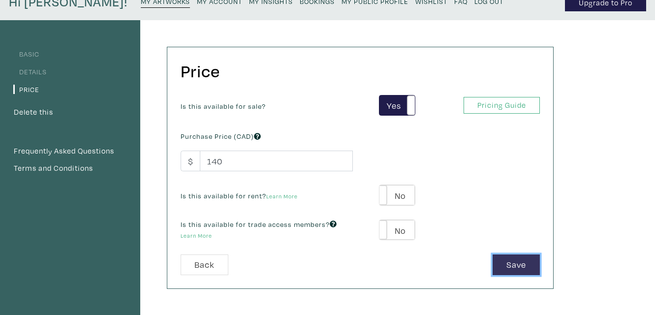
click at [513, 263] on button "Save" at bounding box center [516, 264] width 47 height 21
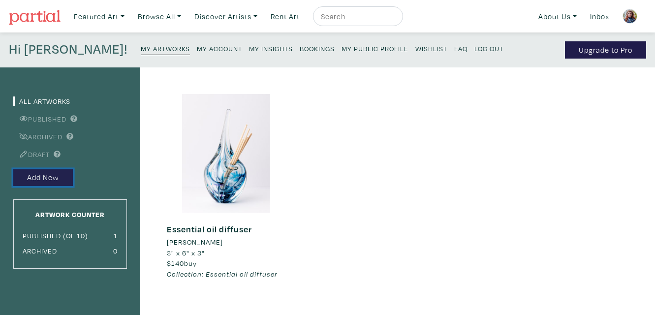
click at [34, 172] on button "Add New" at bounding box center [43, 177] width 60 height 17
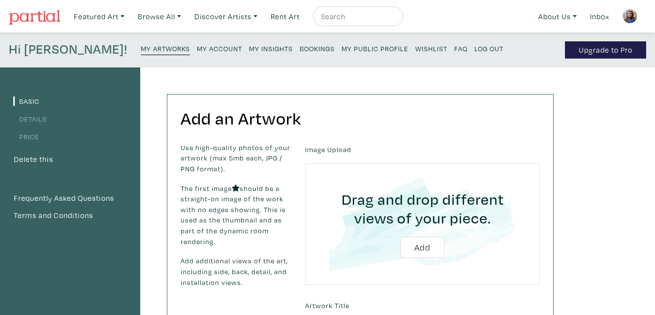
click at [430, 249] on input "file" at bounding box center [422, 223] width 207 height 93
type input "C:\fakepath\Isabelle_Alepins2_WEB_0922.jpg"
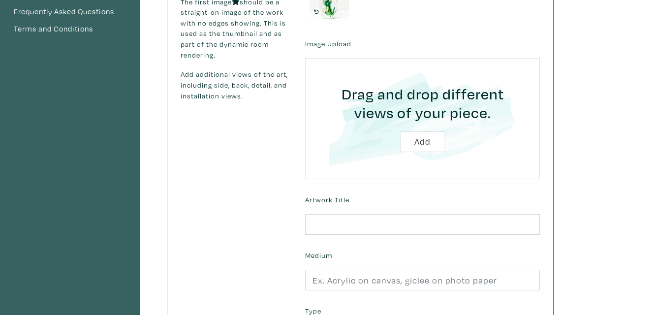
scroll to position [189, 0]
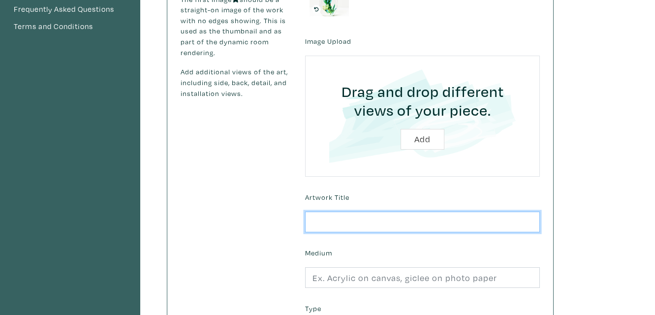
click at [433, 220] on input "text" at bounding box center [422, 222] width 235 height 21
type input "G"
type input "Aquatic Sculptural paperweight (reg size)"
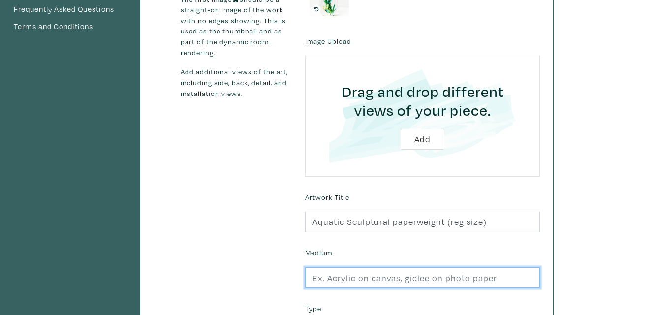
click at [479, 277] on input "text" at bounding box center [422, 277] width 235 height 21
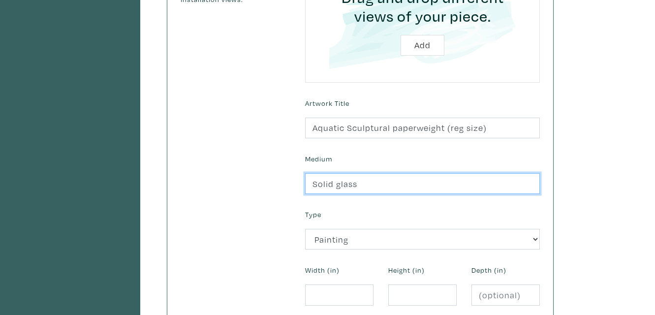
scroll to position [283, 0]
type input "Solid glass"
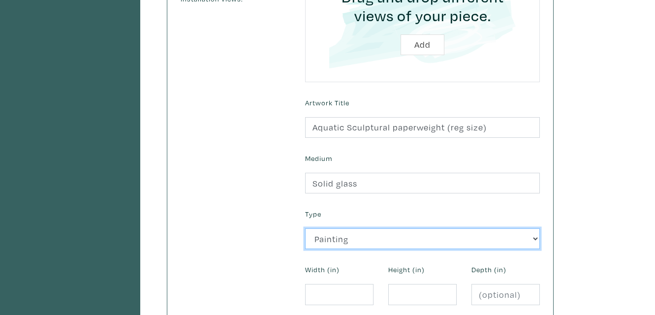
click at [534, 238] on select "2D Works Drawing / Print Painting Photography Sculpture Textile and Fibre Arts" at bounding box center [422, 238] width 235 height 21
select select "185"
click at [305, 228] on select "2D Works Drawing / Print Painting Photography Sculpture Textile and Fibre Arts" at bounding box center [422, 238] width 235 height 21
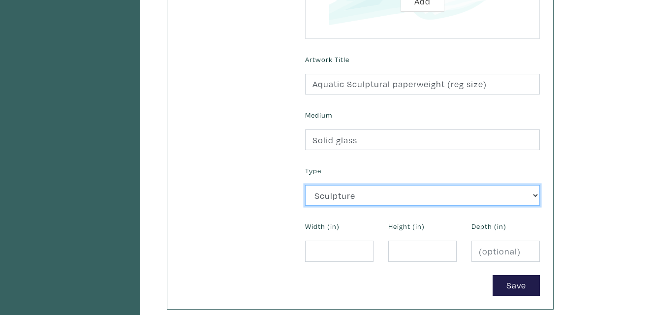
scroll to position [331, 0]
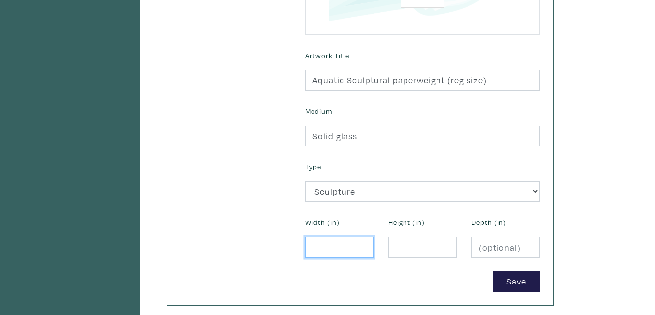
click at [319, 244] on input "number" at bounding box center [339, 247] width 68 height 21
type input "2"
click at [409, 249] on input "number" at bounding box center [422, 247] width 68 height 21
type input "3"
click at [498, 249] on input "number" at bounding box center [505, 247] width 68 height 21
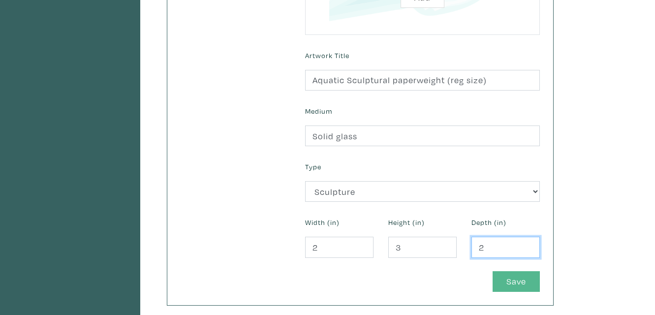
type input "2"
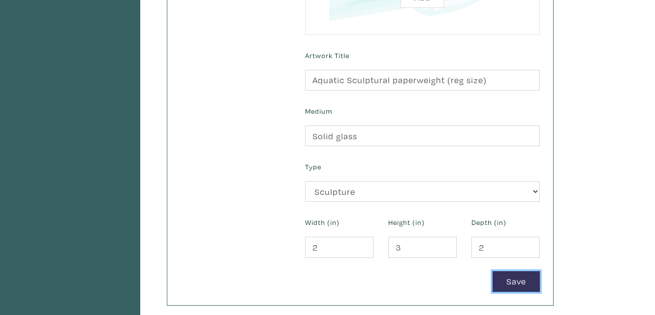
click at [506, 282] on button "Save" at bounding box center [516, 281] width 47 height 21
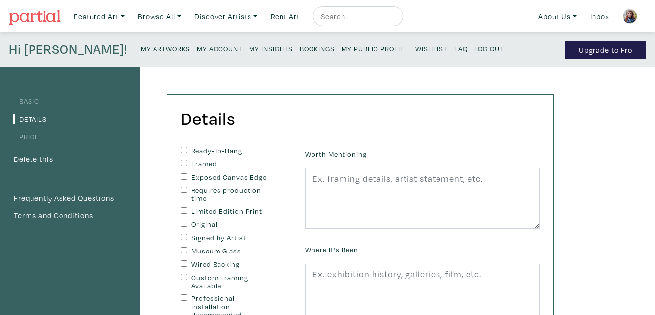
click at [185, 237] on input "Signed by Artist" at bounding box center [184, 237] width 6 height 6
checkbox input "true"
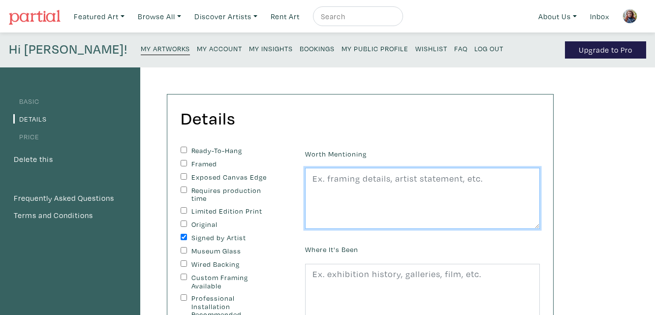
click at [377, 178] on textarea at bounding box center [422, 198] width 235 height 61
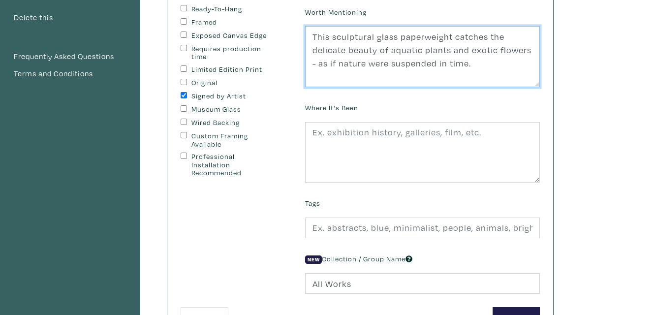
scroll to position [189, 0]
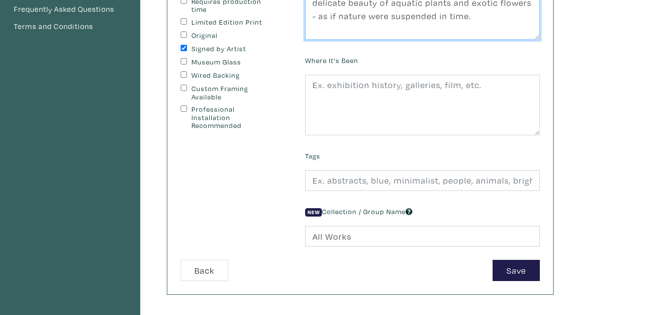
type textarea "This sculptural glass paperweight catches the delicate beauty of aquatic plants…"
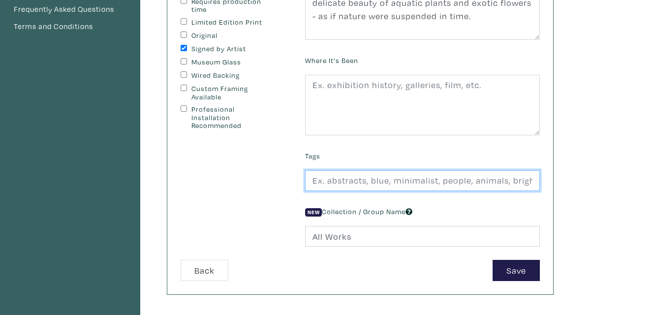
click at [327, 181] on input "text" at bounding box center [422, 180] width 235 height 21
type input "Paperweight, solid glass, nature, aquatic, flower"
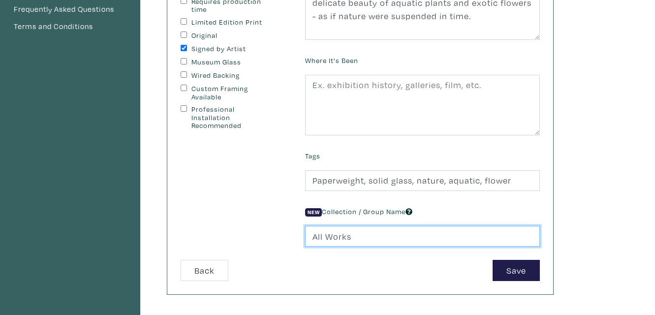
click at [364, 237] on input "All Works" at bounding box center [422, 236] width 235 height 21
type input "A"
type input "Paperweight (reg size)"
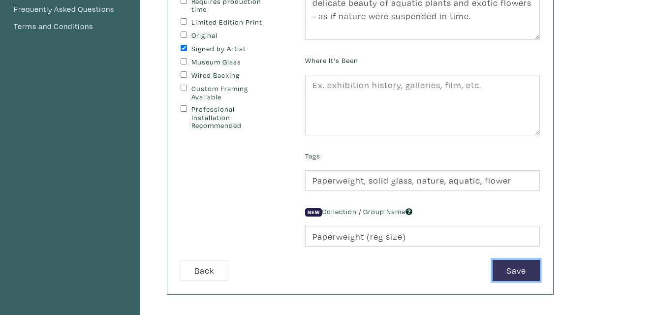
click at [514, 266] on button "Save" at bounding box center [516, 270] width 47 height 21
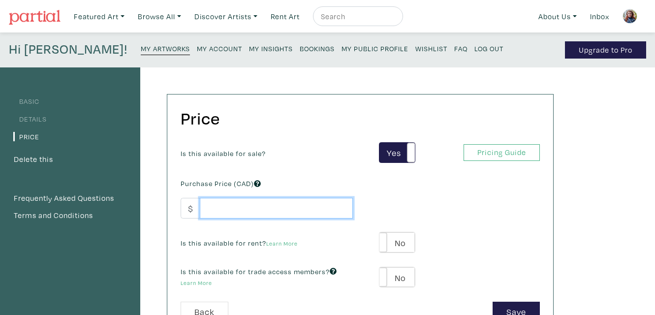
click at [243, 205] on input "number" at bounding box center [276, 208] width 153 height 21
type input "90"
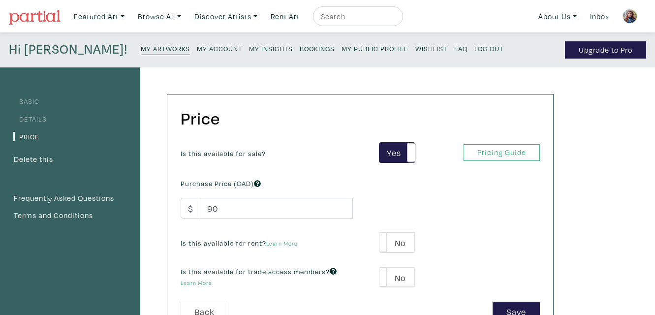
click at [449, 245] on div "Is this available for rent? Learn More Yes No Yes No" at bounding box center [360, 242] width 374 height 21
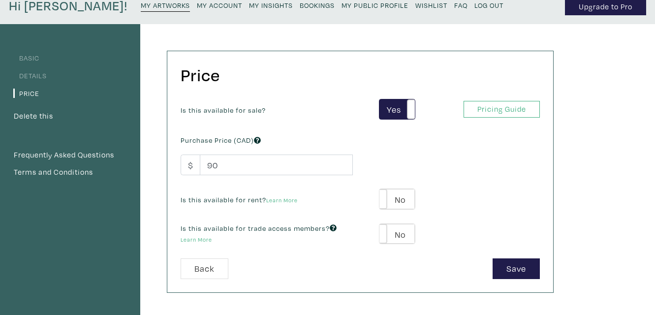
scroll to position [47, 0]
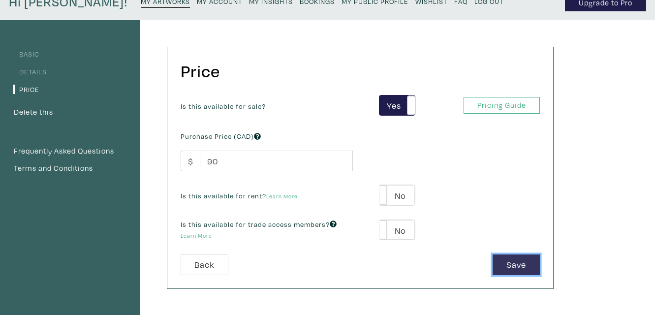
click at [512, 264] on button "Save" at bounding box center [516, 264] width 47 height 21
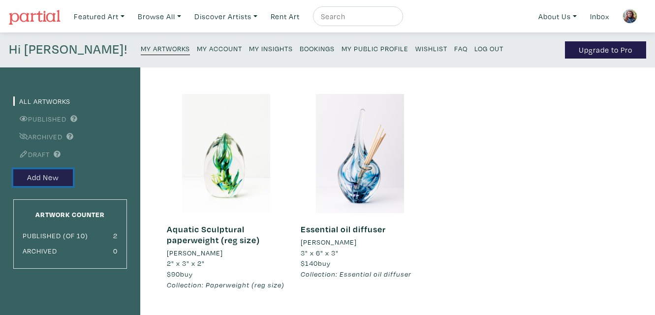
click at [49, 179] on button "Add New" at bounding box center [43, 177] width 60 height 17
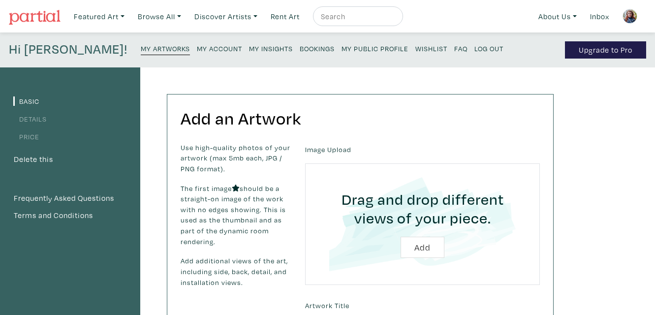
click at [416, 249] on input "file" at bounding box center [422, 223] width 207 height 93
type input "C:\fakepath\Isabelle_Alepins_141.jpg"
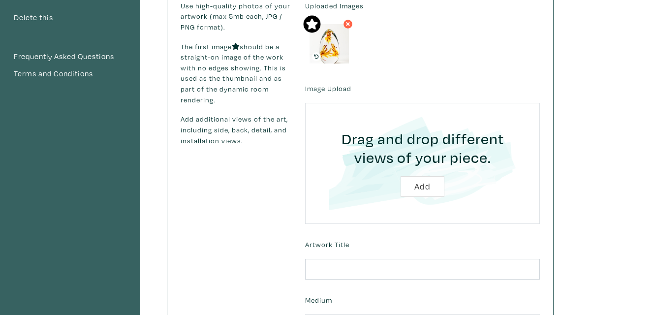
scroll to position [189, 0]
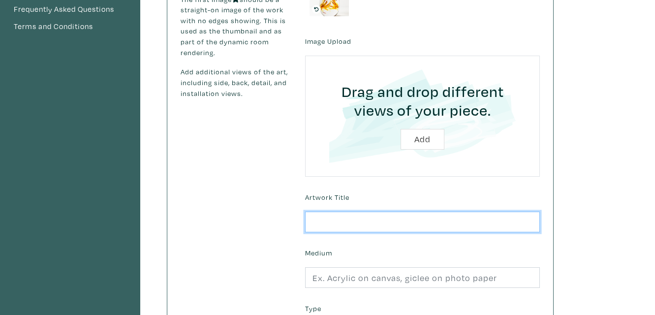
click at [343, 221] on input "text" at bounding box center [422, 222] width 235 height 21
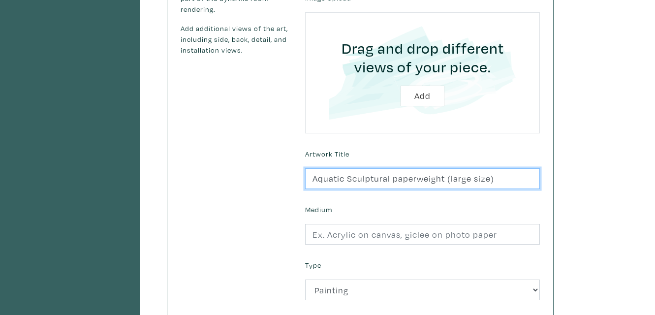
scroll to position [236, 0]
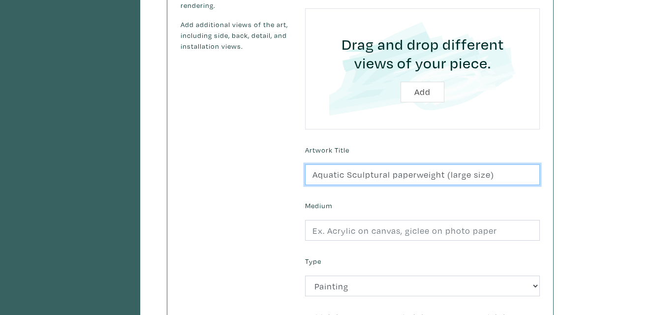
type input "Aquatic Sculptural paperweight (large size)"
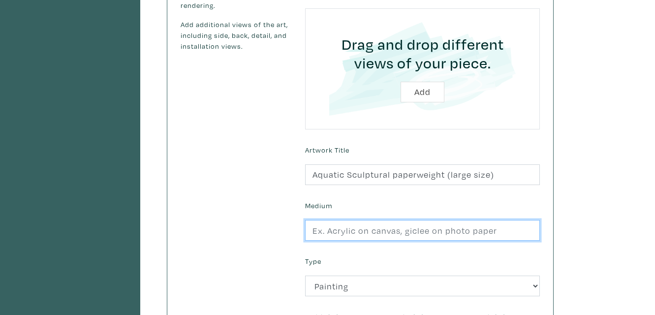
click at [376, 229] on input "text" at bounding box center [422, 230] width 235 height 21
type input "Solid glass"
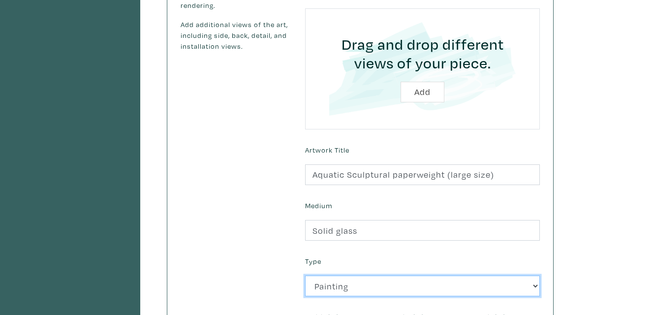
click at [346, 290] on select "2D Works Drawing / Print Painting Photography Sculpture Textile and Fibre Arts" at bounding box center [422, 286] width 235 height 21
select select "185"
click at [305, 276] on select "2D Works Drawing / Print Painting Photography Sculpture Textile and Fibre Arts" at bounding box center [422, 286] width 235 height 21
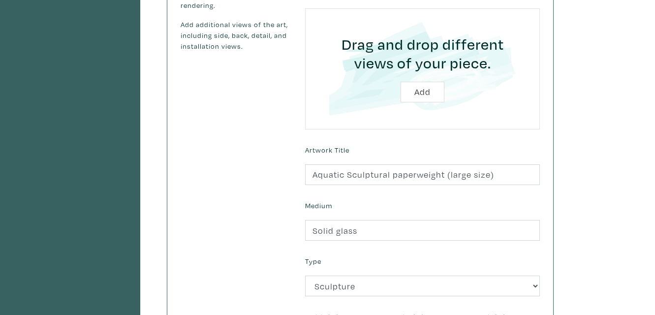
click at [272, 261] on div "Use high-quality photos of your artwork (max 5mb each, JPG / PNG format). The f…" at bounding box center [235, 146] width 125 height 480
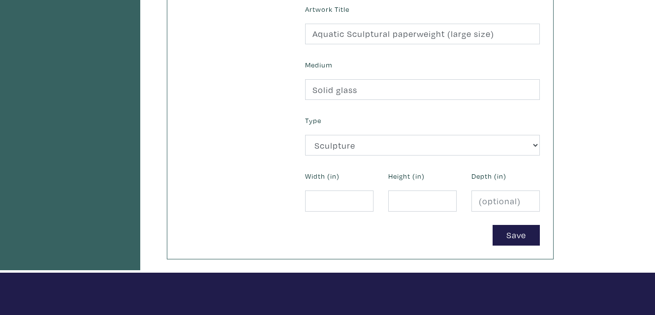
scroll to position [378, 0]
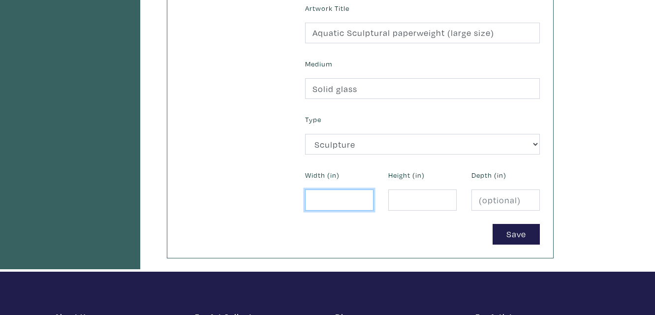
click at [328, 202] on input "number" at bounding box center [339, 199] width 68 height 21
type input "4"
click at [404, 198] on input "number" at bounding box center [422, 199] width 68 height 21
type input "7"
click at [492, 201] on input "number" at bounding box center [505, 199] width 68 height 21
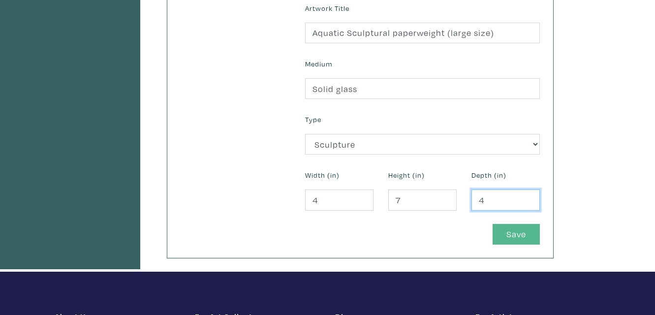
type input "4"
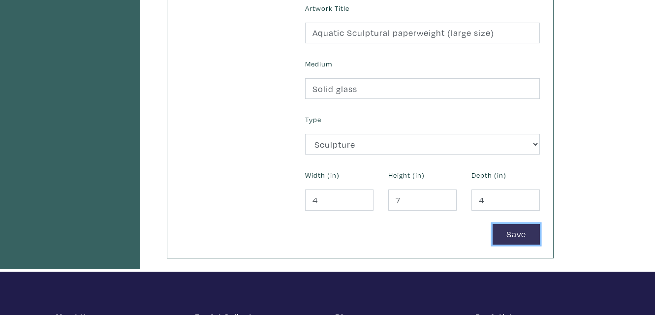
click at [513, 232] on button "Save" at bounding box center [516, 234] width 47 height 21
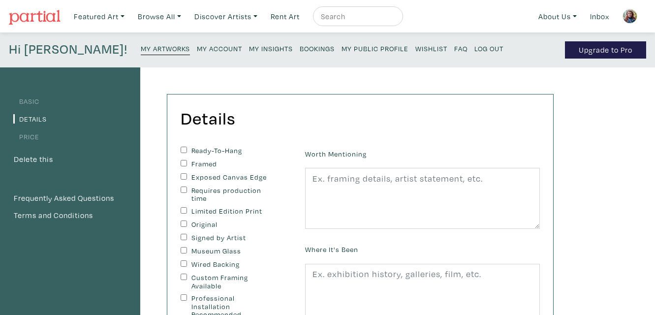
click at [183, 238] on input "Signed by Artist" at bounding box center [184, 237] width 6 height 6
checkbox input "true"
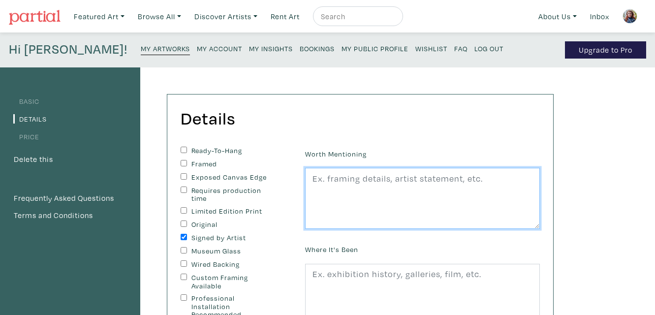
click at [341, 179] on textarea at bounding box center [422, 198] width 235 height 61
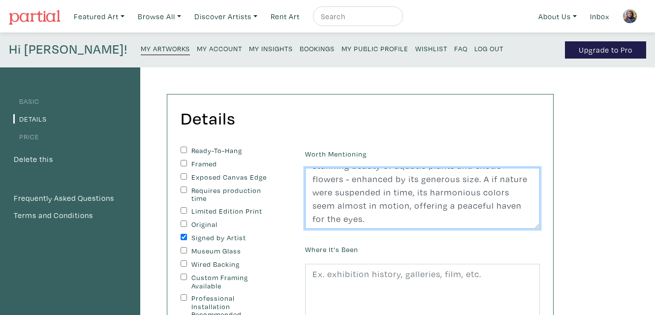
scroll to position [27, 0]
type textarea "This large-format glass paperweight catches the stunning beauty of aquatic plan…"
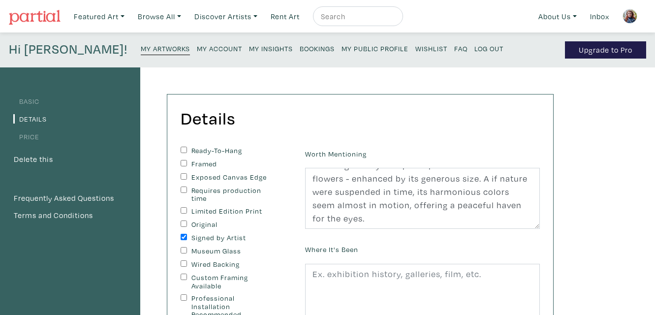
click at [384, 243] on div "Where It's Been" at bounding box center [422, 283] width 249 height 82
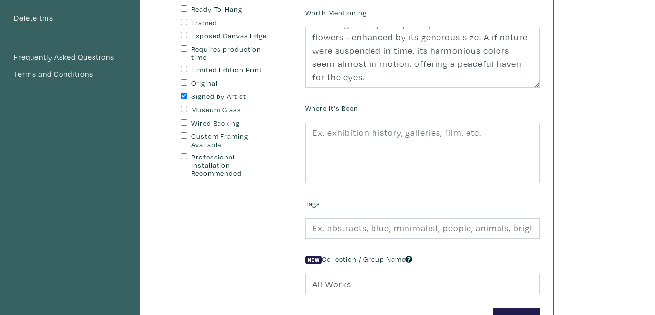
scroll to position [142, 0]
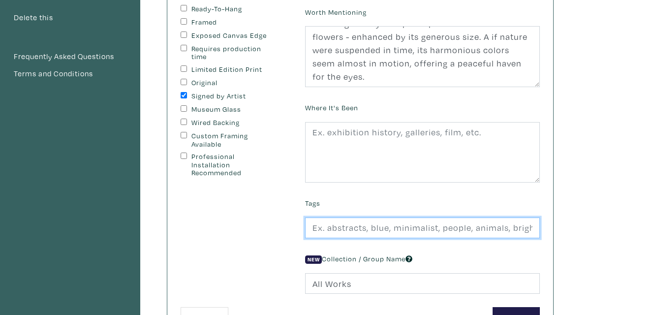
click at [370, 228] on input "text" at bounding box center [422, 228] width 235 height 21
type input "Paperweight, solid glass, nature, aquatic, flower"
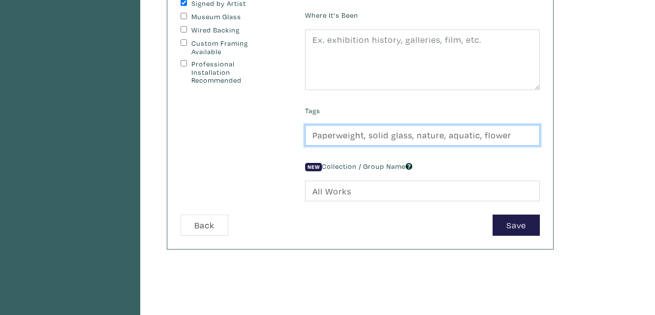
scroll to position [236, 0]
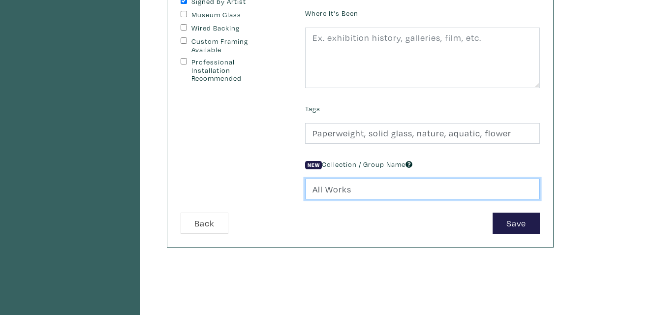
click at [374, 187] on input "All Works" at bounding box center [422, 189] width 235 height 21
type input "A"
click at [398, 188] on input "Aquatic Sculptural Paperweight (large size)" at bounding box center [422, 189] width 235 height 21
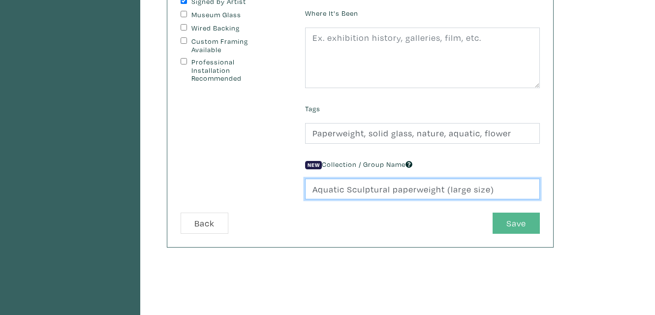
type input "Aquatic Sculptural paperweight (large size)"
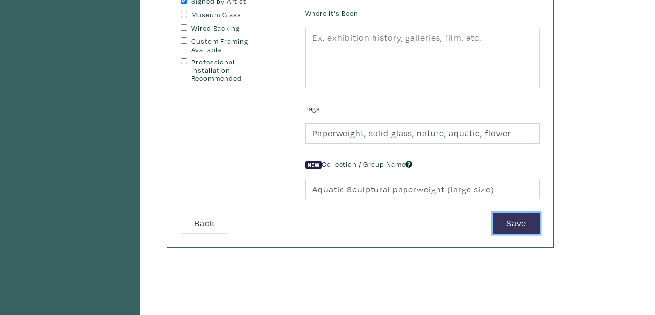
click at [516, 223] on button "Save" at bounding box center [516, 223] width 47 height 21
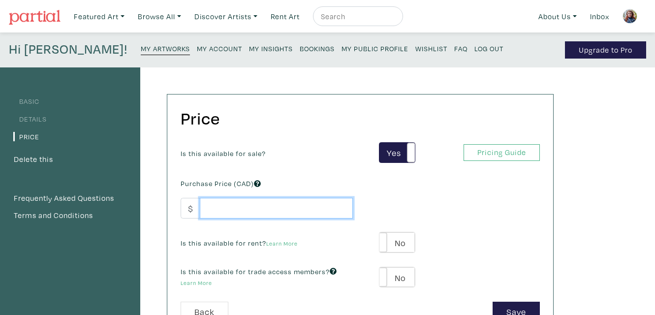
click at [234, 204] on input "number" at bounding box center [276, 208] width 153 height 21
type input "135"
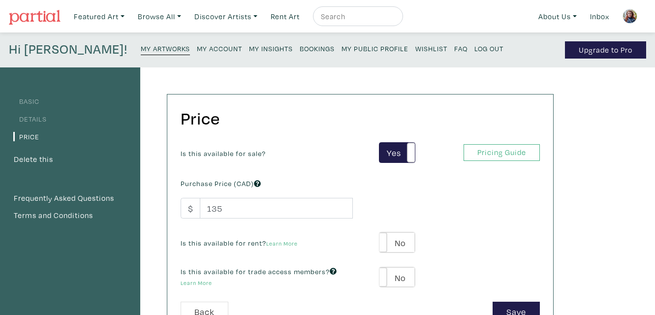
click at [495, 237] on div "Is this available for rent? Learn More Yes No Yes No" at bounding box center [360, 242] width 374 height 21
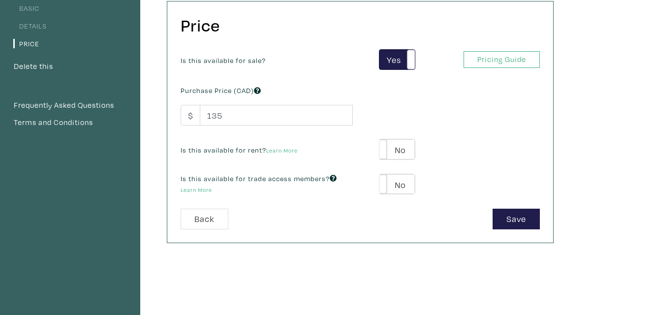
scroll to position [94, 0]
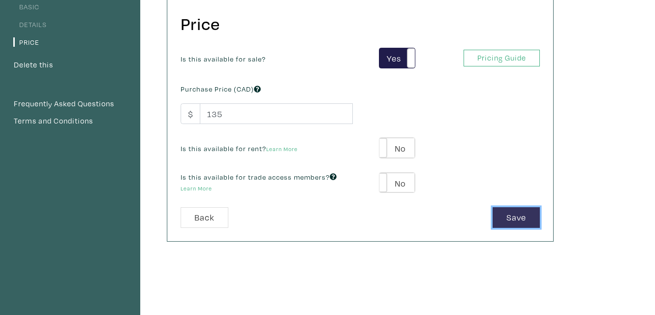
click at [510, 216] on button "Save" at bounding box center [516, 217] width 47 height 21
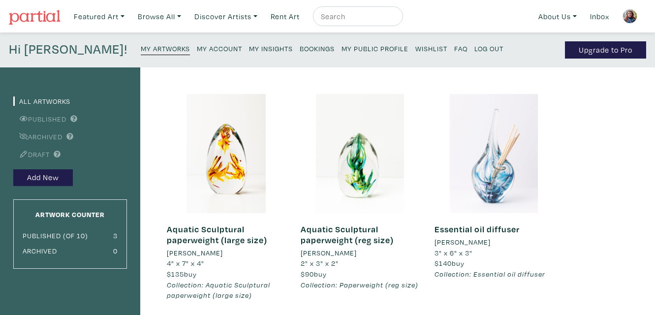
click at [488, 187] on div at bounding box center [494, 153] width 119 height 119
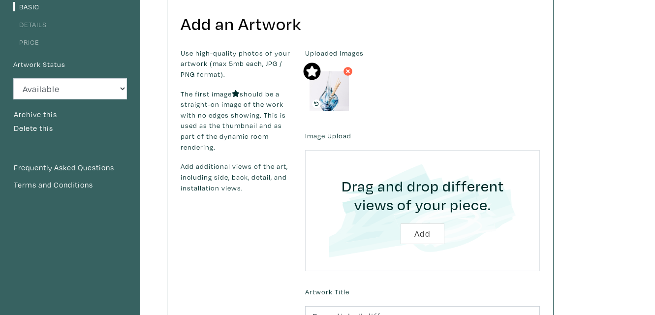
scroll to position [94, 0]
click at [423, 238] on input "file" at bounding box center [422, 210] width 207 height 93
type input "C:\fakepath\B_Isabelle_Alepins_076.jpg"
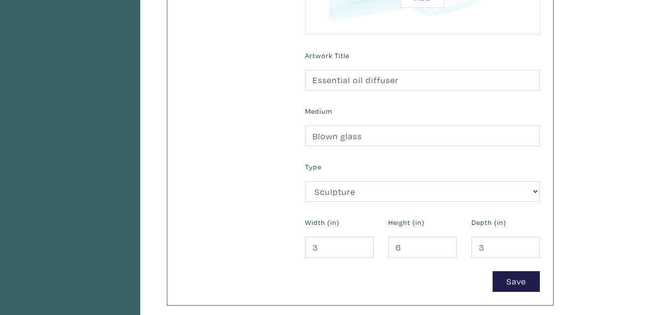
scroll to position [378, 0]
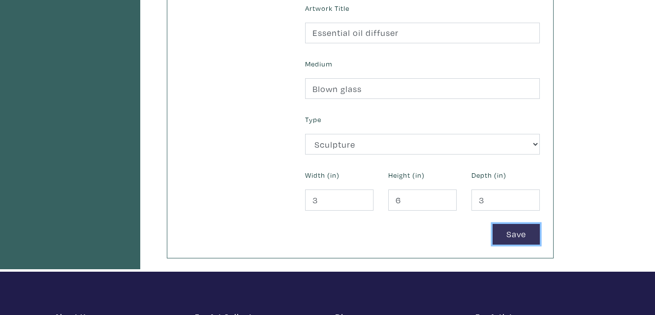
click at [507, 231] on button "Save" at bounding box center [516, 234] width 47 height 21
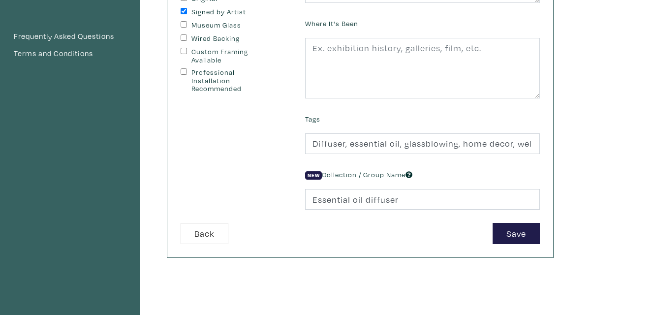
scroll to position [236, 0]
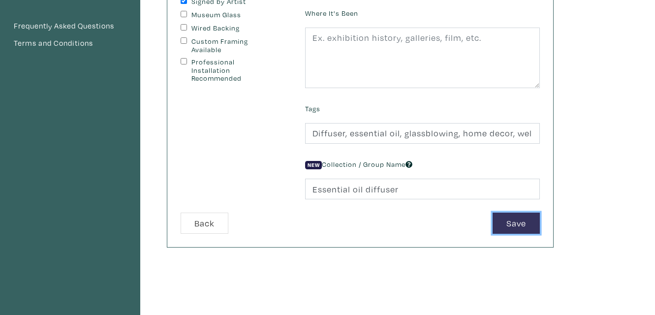
click at [511, 224] on button "Save" at bounding box center [516, 223] width 47 height 21
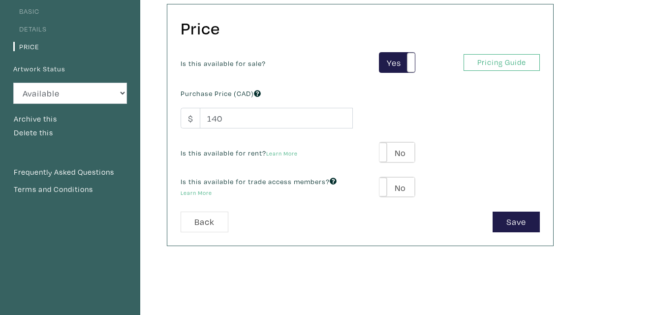
scroll to position [94, 0]
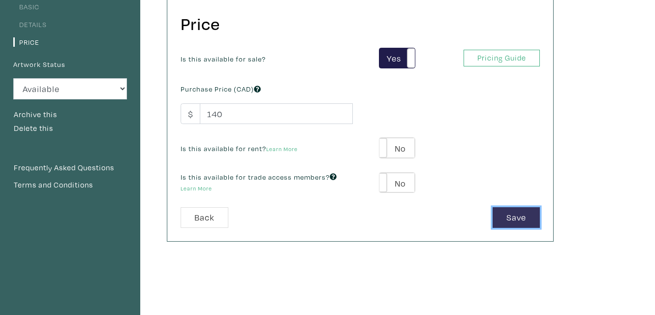
click at [511, 220] on button "Save" at bounding box center [516, 217] width 47 height 21
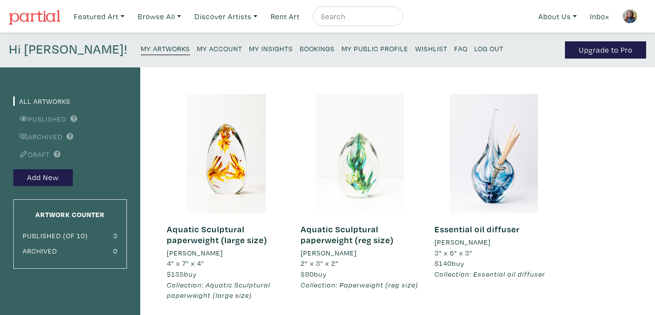
click at [365, 173] on div at bounding box center [360, 153] width 119 height 119
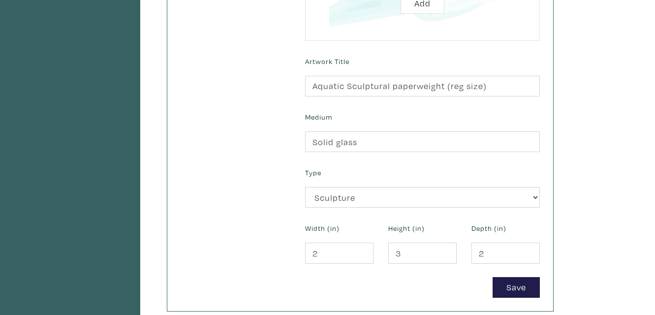
scroll to position [331, 0]
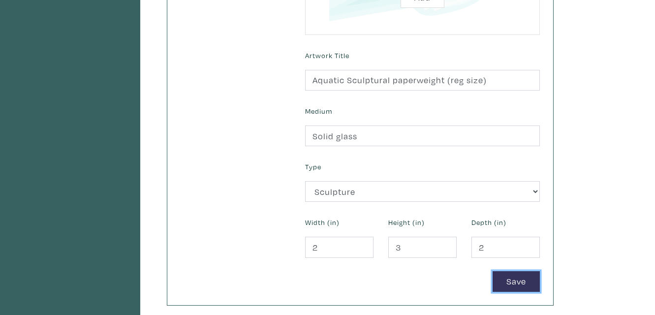
click at [507, 280] on button "Save" at bounding box center [516, 281] width 47 height 21
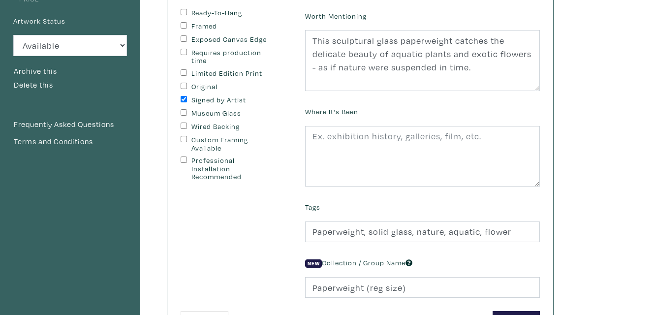
scroll to position [142, 0]
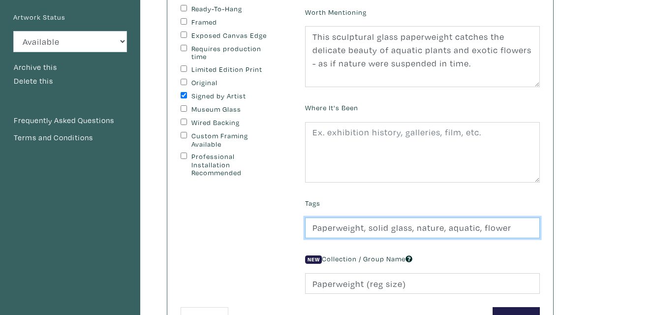
click at [509, 228] on input "Paperweight, solid glass, nature, aquatic, flower" at bounding box center [422, 228] width 235 height 21
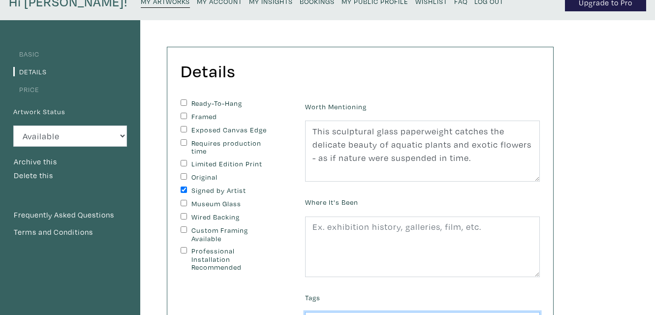
scroll to position [47, 0]
type input "Paperweight, solid glass, nature, aquatic, flower, home decor"
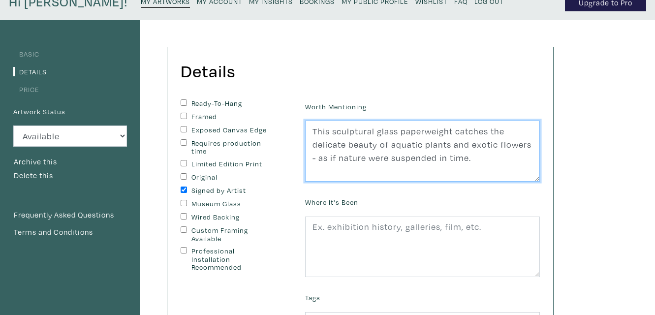
click at [480, 159] on textarea "This sculptural glass paperweight catches the delicate beauty of aquatic plants…" at bounding box center [422, 151] width 235 height 61
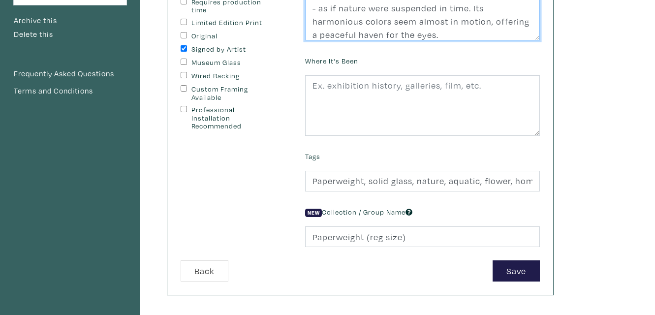
scroll to position [189, 0]
type textarea "This sculptural glass paperweight catches the delicate beauty of aquatic plants…"
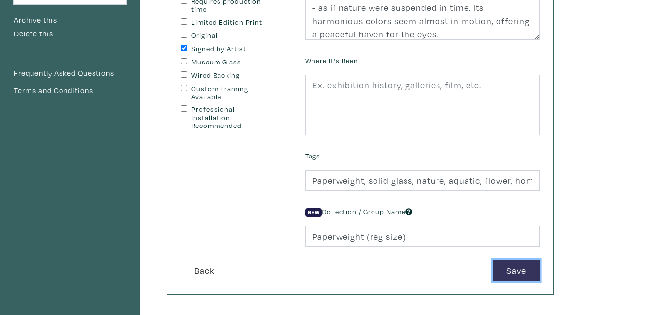
click at [510, 268] on button "Save" at bounding box center [516, 270] width 47 height 21
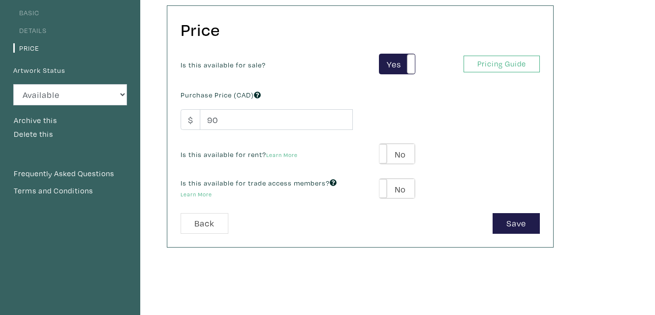
scroll to position [94, 0]
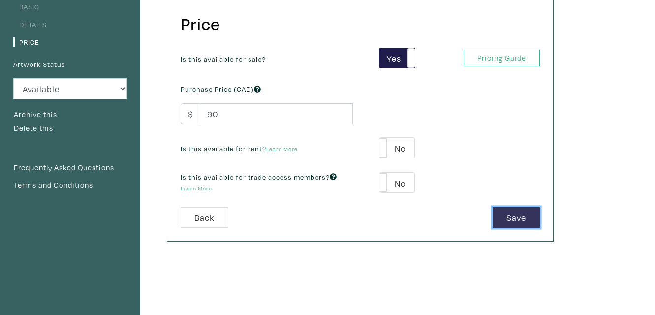
click at [515, 216] on button "Save" at bounding box center [516, 217] width 47 height 21
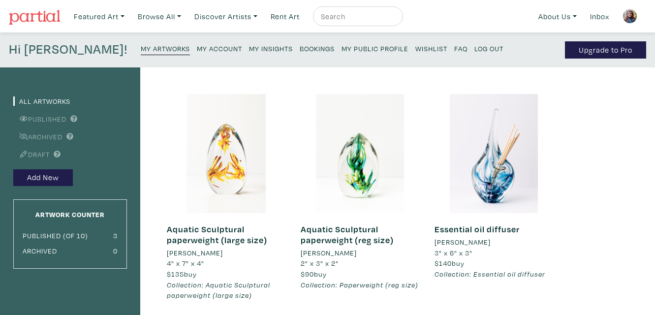
click at [235, 165] on div at bounding box center [226, 153] width 119 height 119
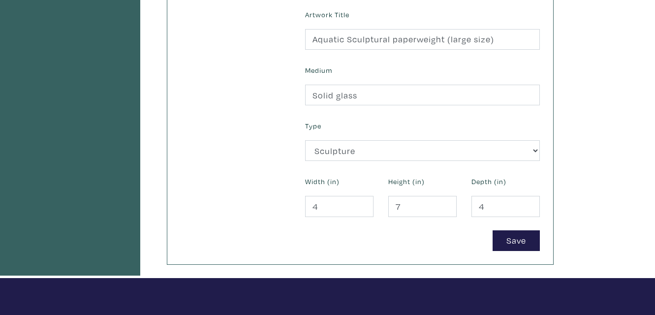
scroll to position [378, 0]
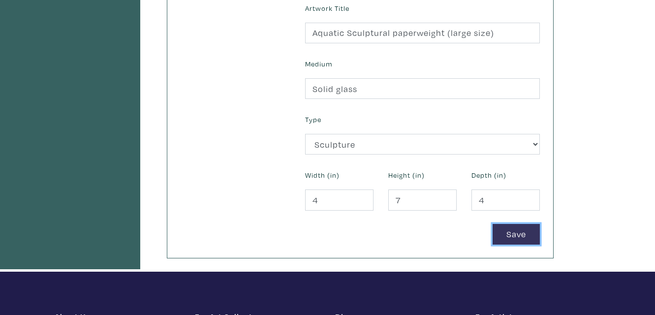
click at [519, 236] on button "Save" at bounding box center [516, 234] width 47 height 21
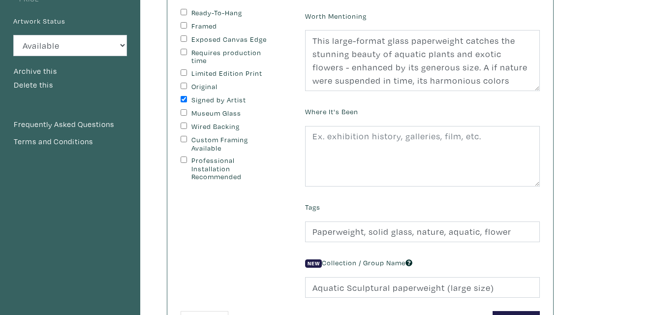
scroll to position [142, 0]
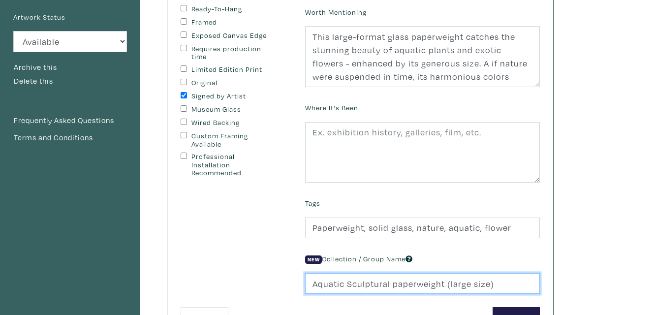
click at [397, 284] on input "Aquatic Sculptural paperweight (large size)" at bounding box center [422, 283] width 235 height 21
type input "Paperweight (large size)"
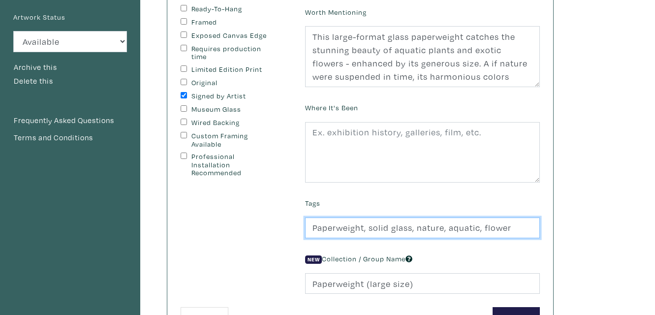
click at [514, 227] on input "Paperweight, solid glass, nature, aquatic, flower" at bounding box center [422, 228] width 235 height 21
type input "Paperweight, solid glass, nature, aquatic, flower, home decor"
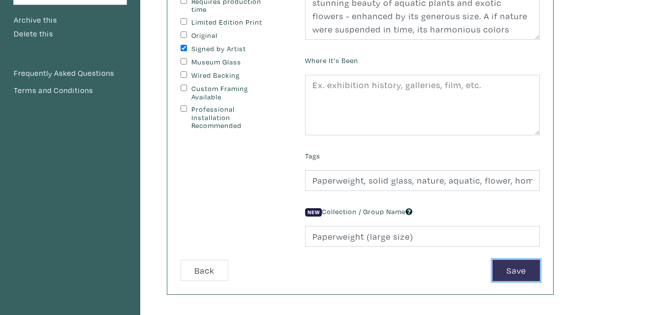
click at [513, 266] on button "Save" at bounding box center [516, 270] width 47 height 21
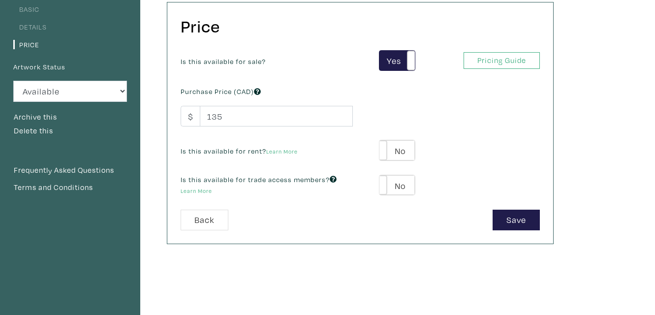
scroll to position [94, 0]
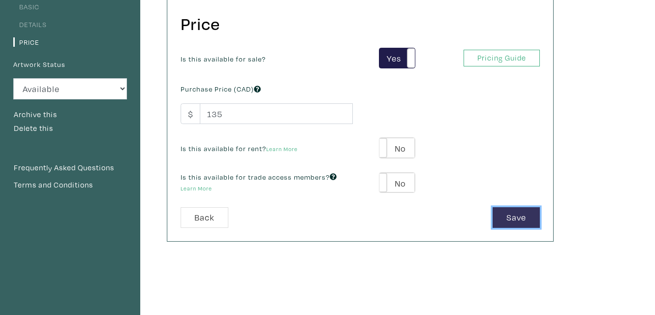
click at [510, 217] on button "Save" at bounding box center [516, 217] width 47 height 21
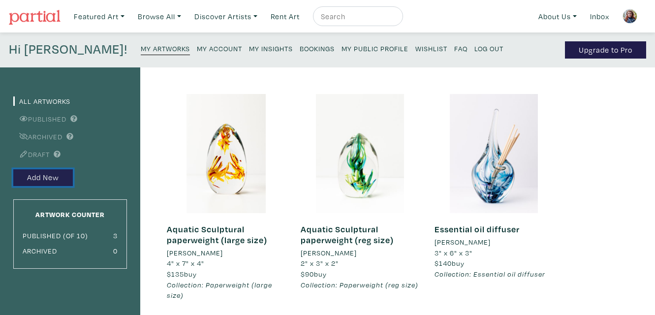
click at [38, 179] on button "Add New" at bounding box center [43, 177] width 60 height 17
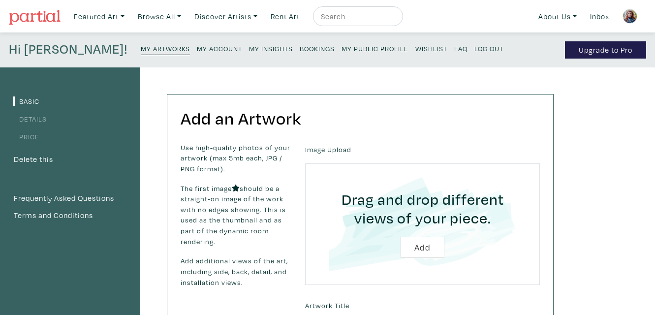
click at [423, 249] on input "file" at bounding box center [422, 223] width 207 height 93
type input "C:\fakepath\Isabelle_Alepins_Carre_210.jpg"
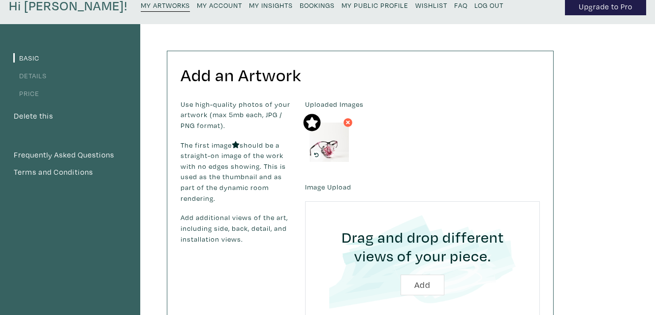
scroll to position [47, 0]
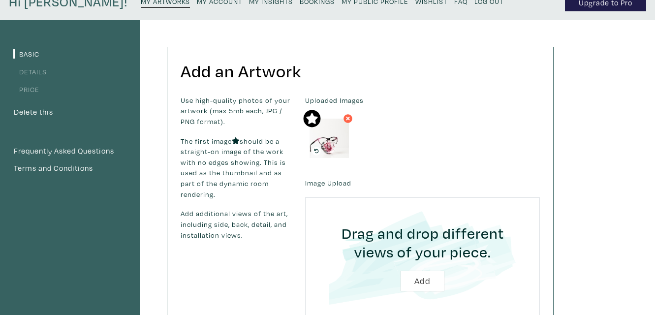
click at [430, 283] on input "file" at bounding box center [422, 257] width 207 height 93
type input "C:\fakepath\Isabelle_Alepins_Carre_212.jpg"
click at [435, 282] on input "file" at bounding box center [422, 257] width 207 height 93
type input "C:\fakepath\Isabelle_Alepins_Carre_211.jpg"
click at [430, 280] on input "file" at bounding box center [422, 257] width 207 height 93
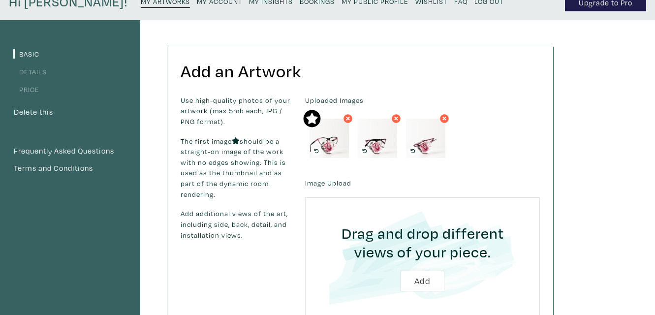
type input "C:\fakepath\Isabelle_Alepins_Carre_199.jpg"
click at [422, 279] on input "file" at bounding box center [422, 257] width 207 height 93
type input "C:\fakepath\Isabelle_Alepins_Carre_201.jpg"
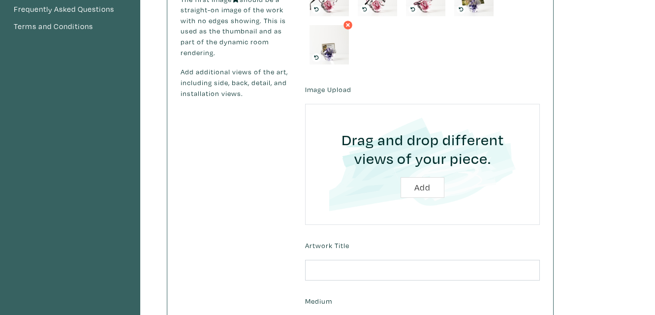
scroll to position [236, 0]
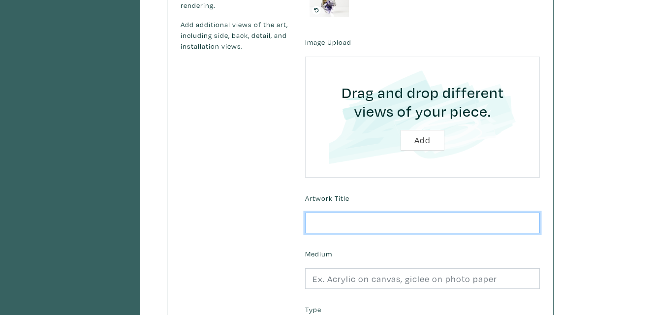
click at [353, 223] on input "text" at bounding box center [422, 223] width 235 height 21
type input "Glass Stand (eyeglasses/business cards/photo)"
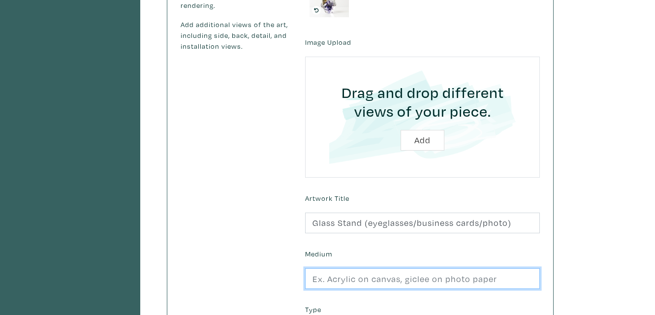
click at [344, 280] on input "text" at bounding box center [422, 278] width 235 height 21
type input "Solid glass"
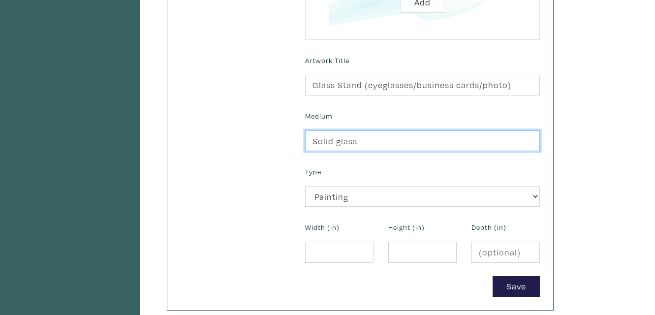
scroll to position [378, 0]
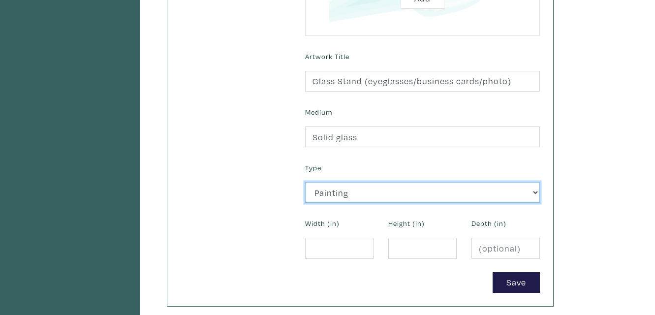
click at [343, 192] on select "2D Works Drawing / Print Painting Photography Sculpture Textile and Fibre Arts" at bounding box center [422, 192] width 235 height 21
select select "185"
click at [305, 182] on select "2D Works Drawing / Print Painting Photography Sculpture Textile and Fibre Arts" at bounding box center [422, 192] width 235 height 21
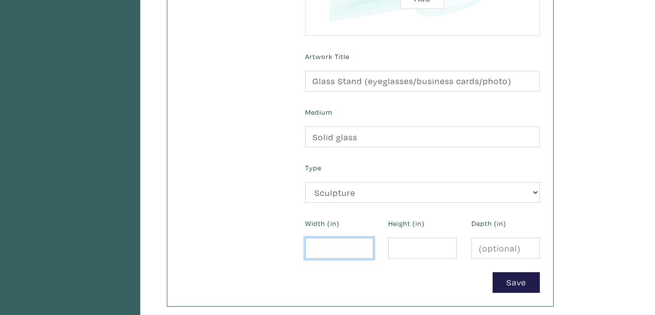
click at [334, 251] on input "number" at bounding box center [339, 248] width 68 height 21
type input "3"
click at [431, 249] on input "number" at bounding box center [422, 248] width 68 height 21
type input "2"
click at [487, 252] on input "number" at bounding box center [505, 248] width 68 height 21
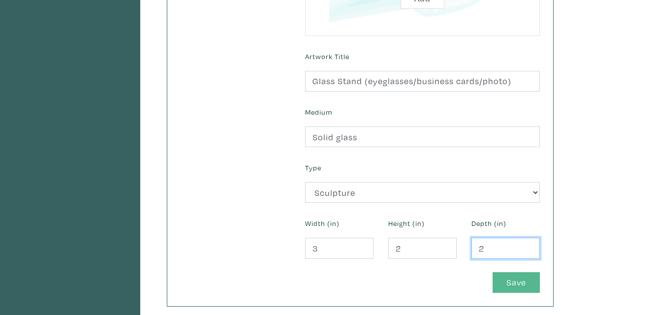
type input "2"
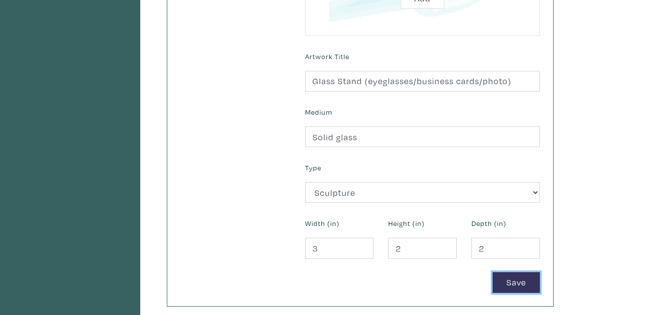
click at [509, 284] on button "Save" at bounding box center [516, 282] width 47 height 21
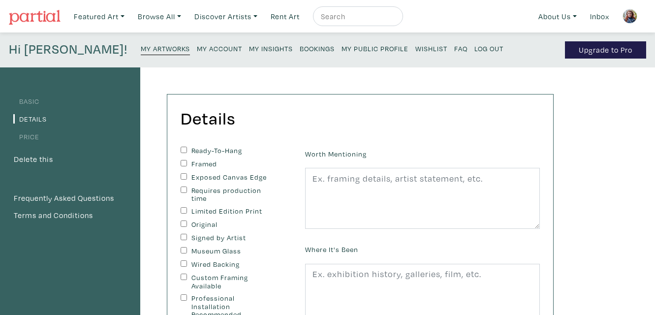
click at [183, 237] on input "Signed by Artist" at bounding box center [184, 237] width 6 height 6
checkbox input "true"
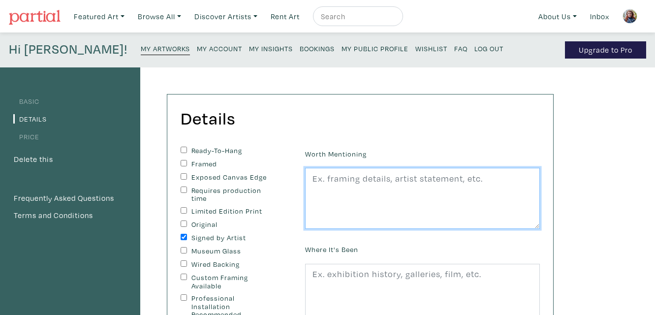
click at [338, 178] on textarea at bounding box center [422, 198] width 235 height 61
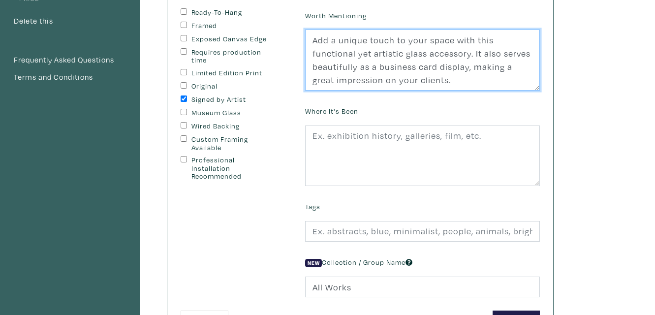
scroll to position [142, 0]
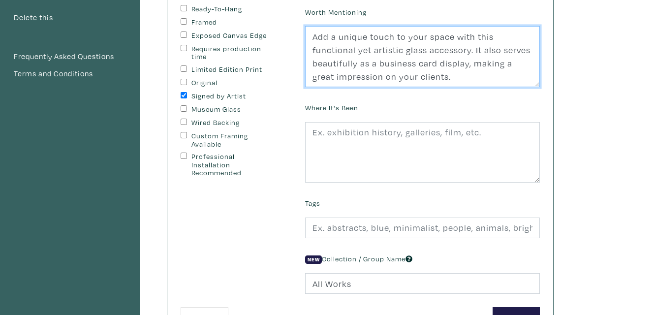
type textarea "Add a unique touch to your space with this functional yet artistic glass access…"
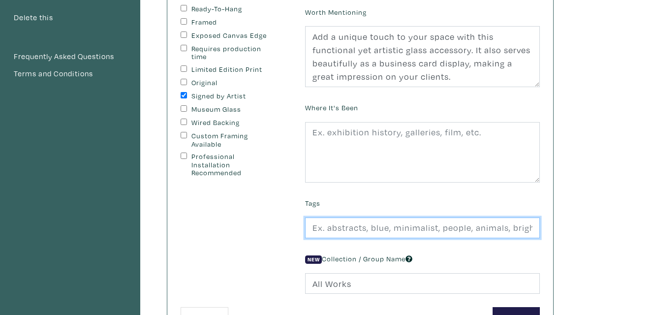
click at [402, 227] on input "text" at bounding box center [422, 228] width 235 height 21
click at [362, 227] on input "Paperweight, solid glass, nature, aquatic, flower, home decor" at bounding box center [422, 228] width 235 height 21
type input "Eyeglasses stand, business cards holder, photo stand, solid glass, nature, flow…"
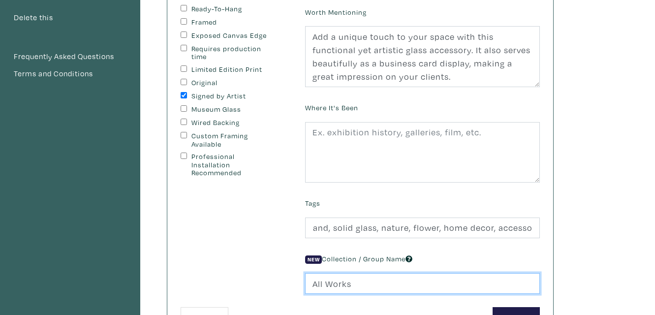
click at [403, 281] on input "All Works" at bounding box center [422, 283] width 235 height 21
type input "A"
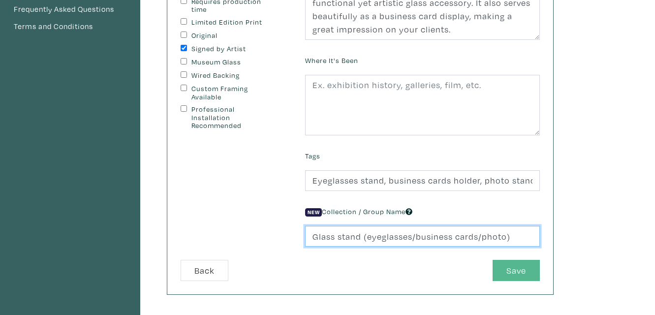
type input "Glass stand (eyeglasses/business cards/photo)"
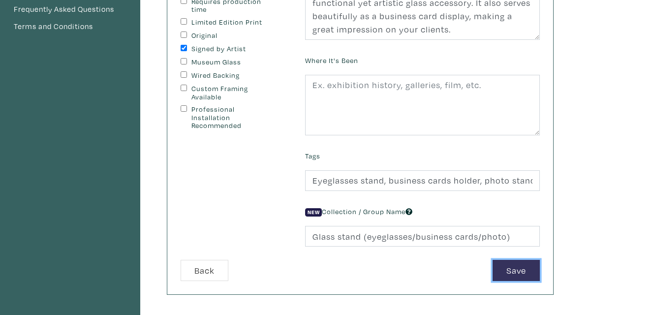
click at [512, 265] on button "Save" at bounding box center [516, 270] width 47 height 21
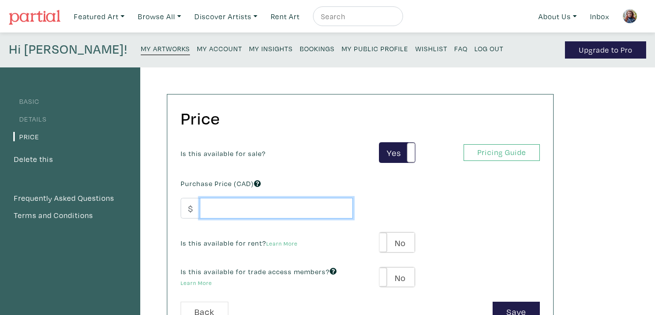
click at [255, 206] on input "number" at bounding box center [276, 208] width 153 height 21
type input "90"
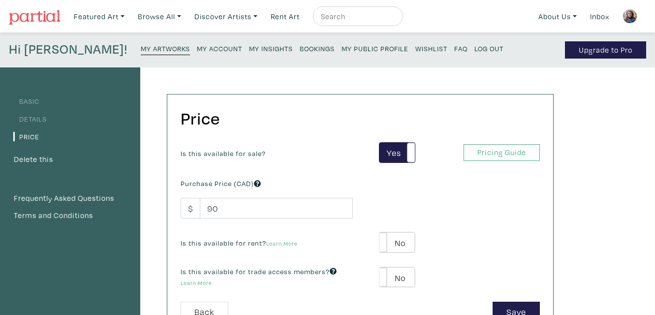
click at [447, 278] on div "Is this available for trade access members? Learn More Yes No Yes No" at bounding box center [360, 277] width 374 height 22
click at [502, 303] on button "Save" at bounding box center [516, 312] width 47 height 21
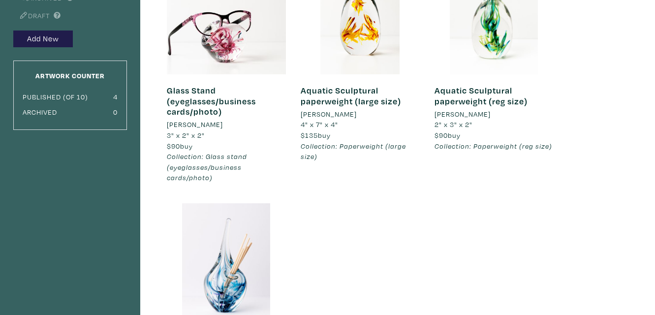
scroll to position [142, 0]
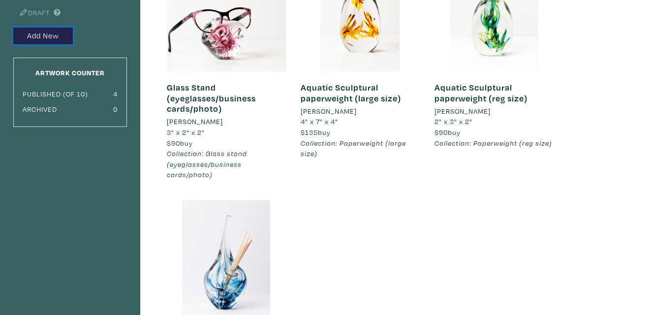
click at [41, 36] on button "Add New" at bounding box center [43, 36] width 60 height 17
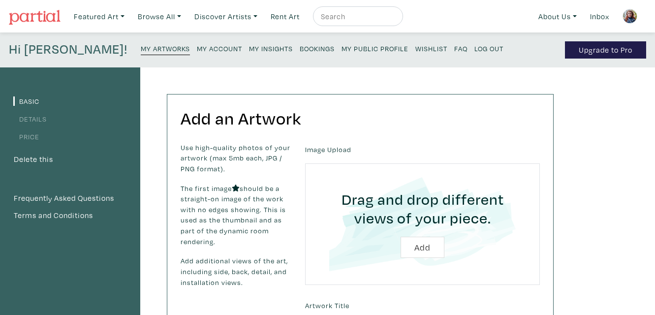
click at [423, 245] on input "file" at bounding box center [422, 223] width 207 height 93
type input "C:\fakepath\Isabelle_Alepins_Carre_052.jpg"
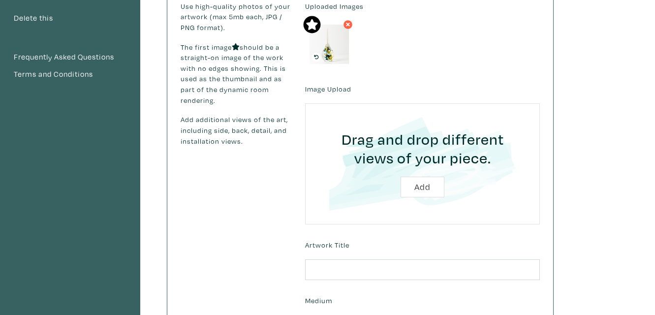
scroll to position [142, 0]
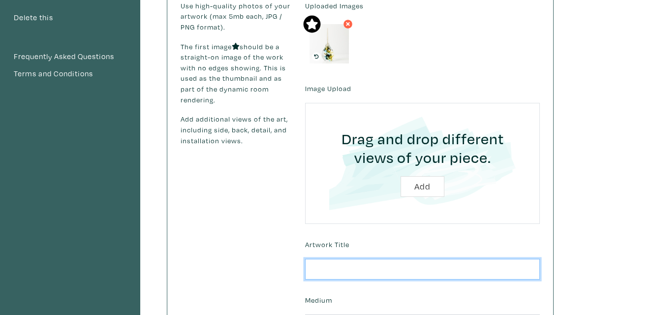
click at [432, 268] on input "text" at bounding box center [422, 269] width 235 height 21
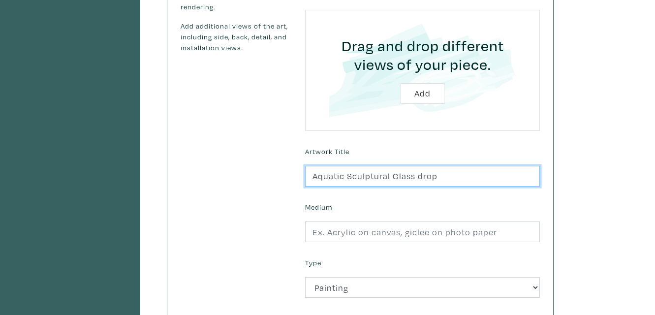
scroll to position [236, 0]
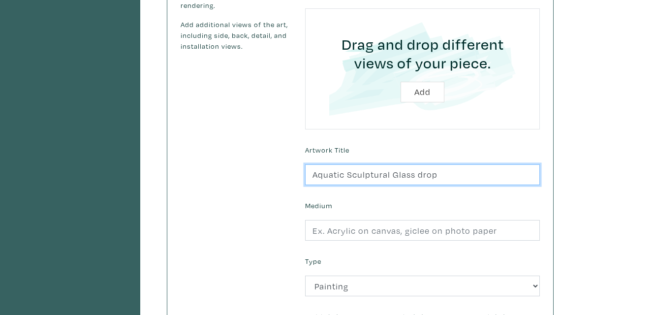
type input "Aquatic Sculptural Glass drop"
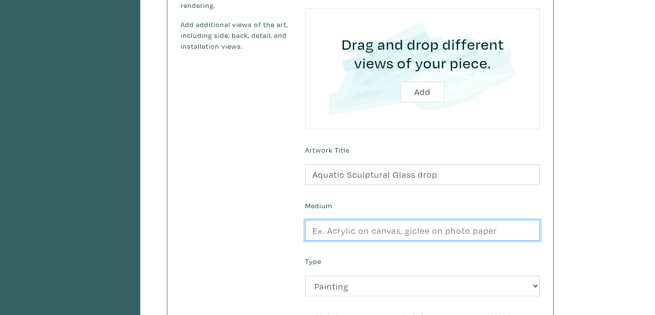
click at [335, 232] on input "text" at bounding box center [422, 230] width 235 height 21
type input "Solid glass"
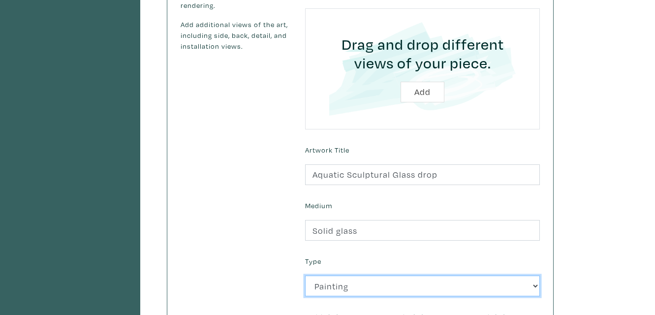
click at [342, 284] on select "2D Works Drawing / Print Painting Photography Sculpture Textile and Fibre Arts" at bounding box center [422, 286] width 235 height 21
select select "185"
click at [305, 276] on select "2D Works Drawing / Print Painting Photography Sculpture Textile and Fibre Arts" at bounding box center [422, 286] width 235 height 21
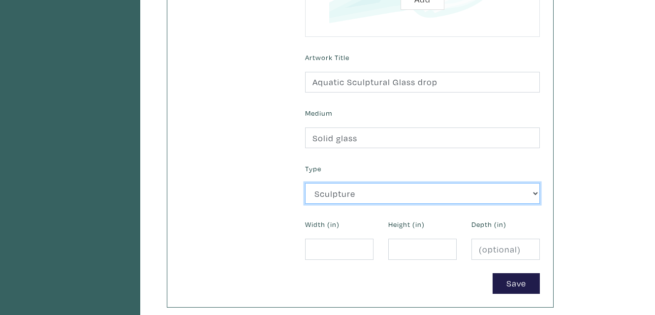
scroll to position [331, 0]
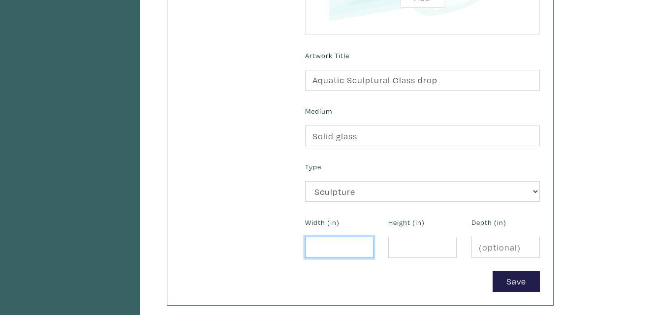
click at [328, 248] on input "number" at bounding box center [339, 247] width 68 height 21
type input "2"
click at [402, 243] on input "number" at bounding box center [422, 247] width 68 height 21
type input "7"
click at [492, 247] on input "number" at bounding box center [505, 247] width 68 height 21
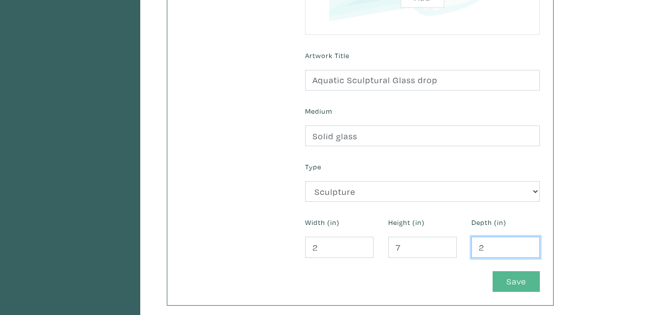
type input "2"
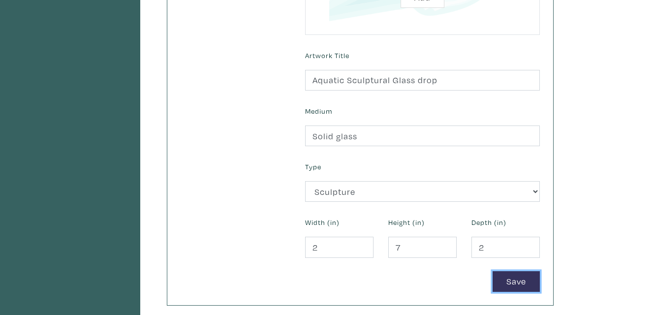
click at [499, 282] on button "Save" at bounding box center [516, 281] width 47 height 21
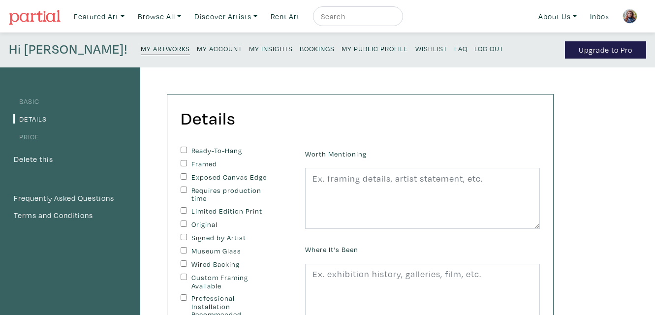
click at [184, 237] on input "Signed by Artist" at bounding box center [184, 237] width 6 height 6
checkbox input "true"
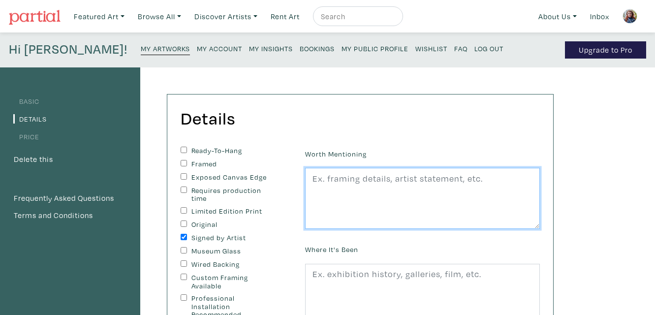
click at [352, 179] on textarea at bounding box center [422, 198] width 235 height 61
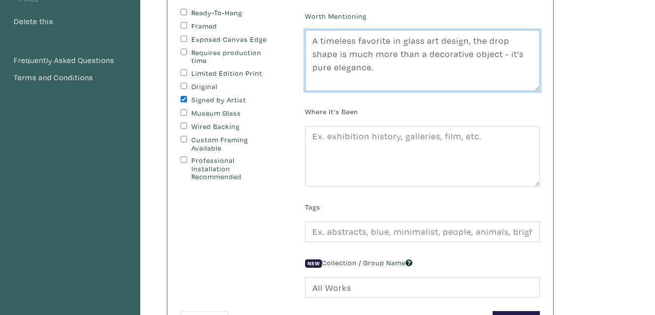
scroll to position [142, 0]
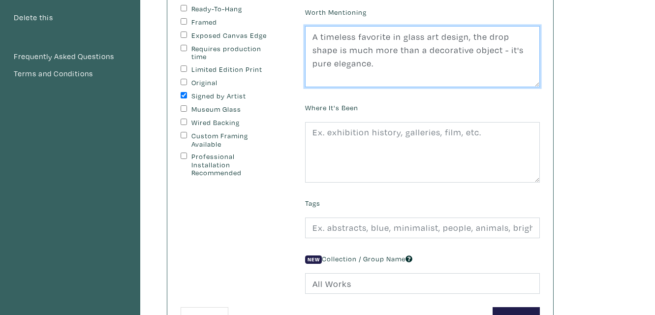
type textarea "A timeless favorite in glass art design, the drop shape is much more than a dec…"
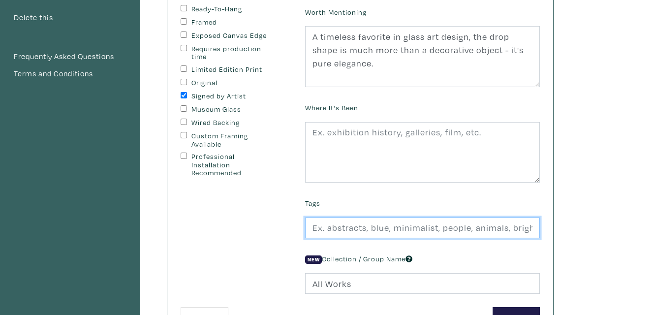
click at [423, 227] on input "text" at bounding box center [422, 228] width 235 height 21
click at [362, 226] on input "Paperweight, solid glass, nature, aquatic, flower, home decor" at bounding box center [422, 228] width 235 height 21
type input "Glass drop, solid glass, nature, elegance, flower, home decor"
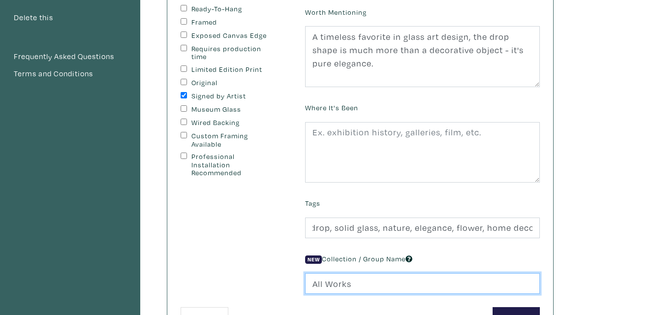
click at [453, 283] on input "All Works" at bounding box center [422, 283] width 235 height 21
type input "A"
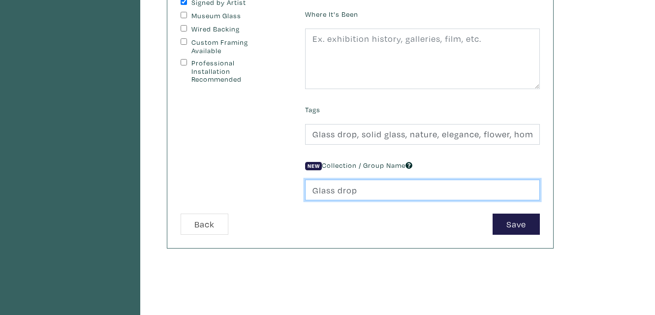
scroll to position [236, 0]
type input "Glass drop"
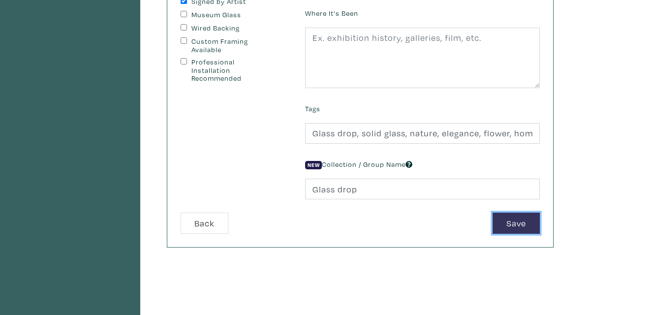
click at [511, 223] on button "Save" at bounding box center [516, 223] width 47 height 21
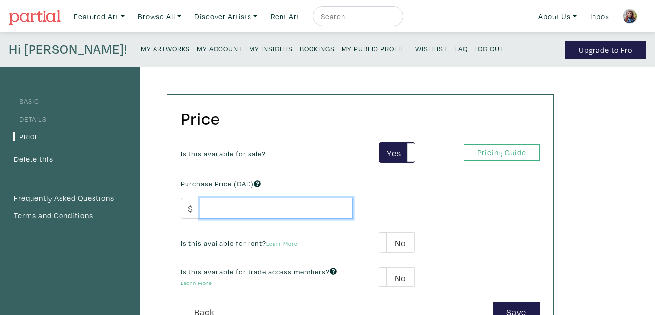
click at [265, 209] on input "number" at bounding box center [276, 208] width 153 height 21
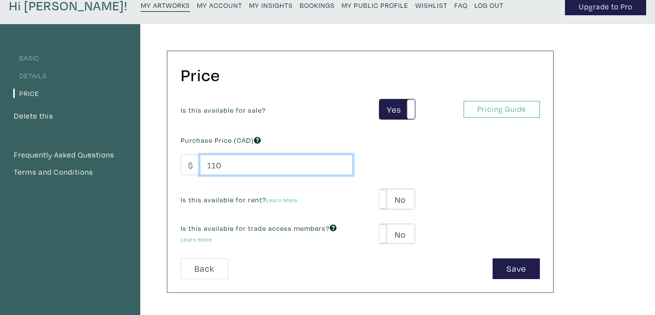
scroll to position [47, 0]
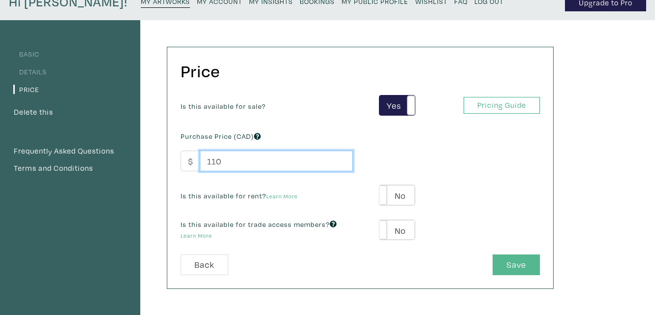
type input "110"
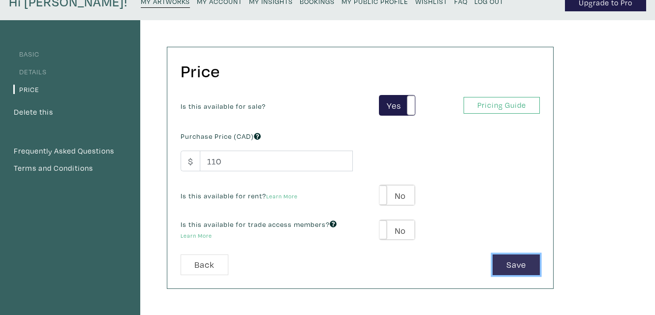
click at [509, 264] on button "Save" at bounding box center [516, 264] width 47 height 21
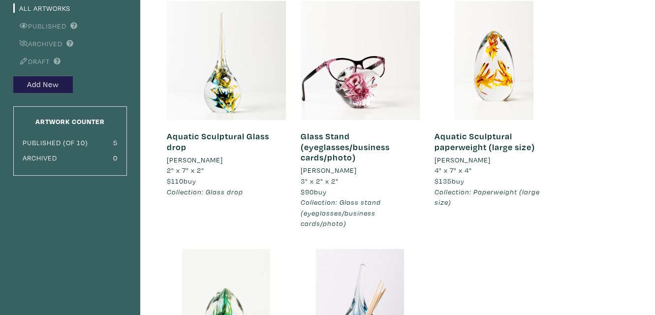
scroll to position [94, 0]
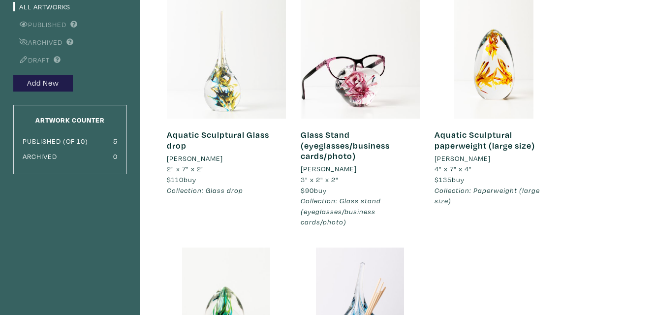
click at [230, 70] on div at bounding box center [226, 59] width 119 height 119
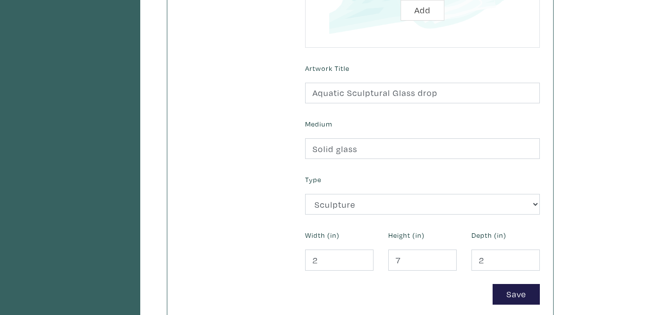
scroll to position [331, 0]
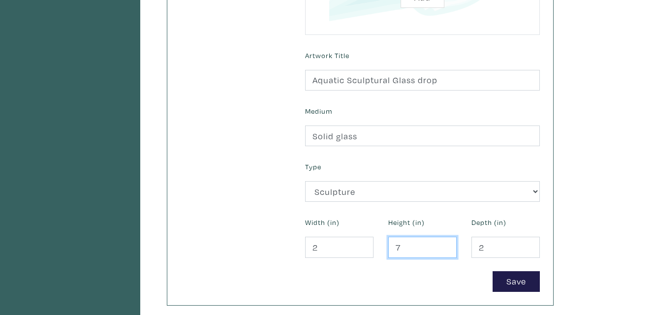
click at [410, 254] on input "7" at bounding box center [422, 247] width 68 height 21
type input "6"
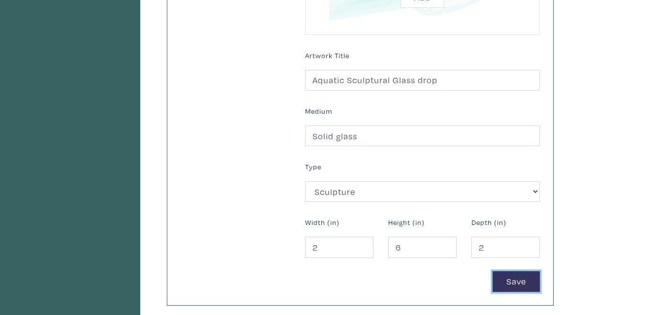
click at [520, 280] on button "Save" at bounding box center [516, 281] width 47 height 21
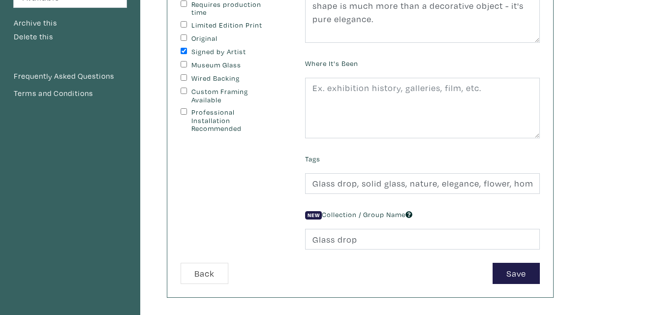
scroll to position [189, 0]
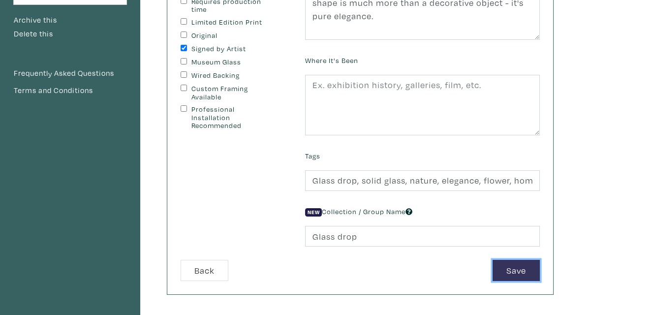
click at [516, 267] on button "Save" at bounding box center [516, 270] width 47 height 21
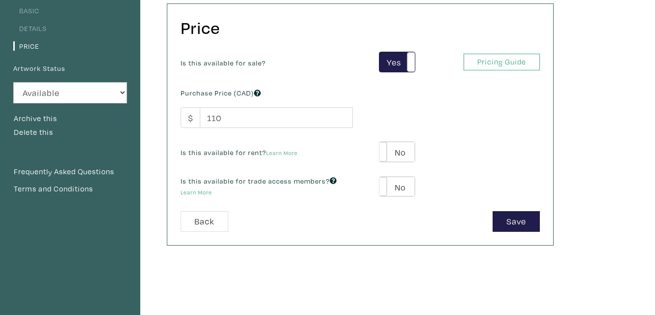
scroll to position [94, 0]
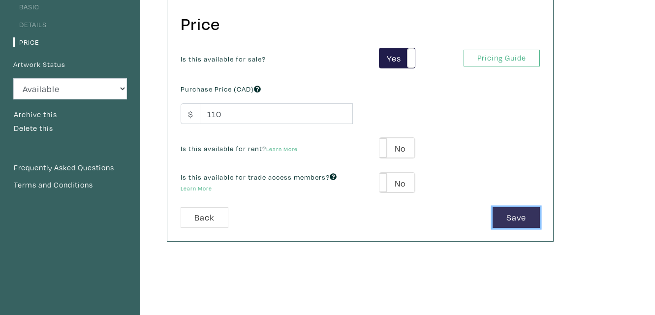
click at [524, 218] on button "Save" at bounding box center [516, 217] width 47 height 21
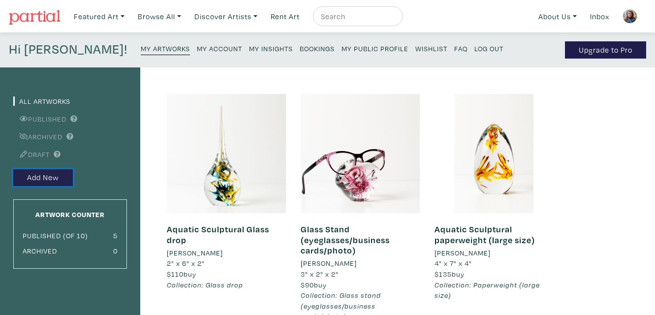
click at [37, 177] on button "Add New" at bounding box center [43, 177] width 60 height 17
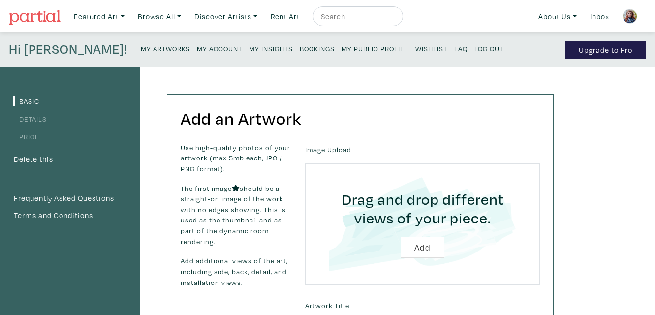
scroll to position [47, 0]
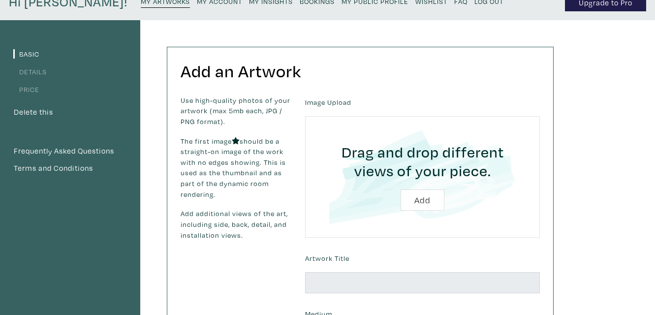
click at [426, 202] on input "file" at bounding box center [422, 176] width 207 height 93
type input "C:\fakepath\Isabelle_Alepins_6053.jpg"
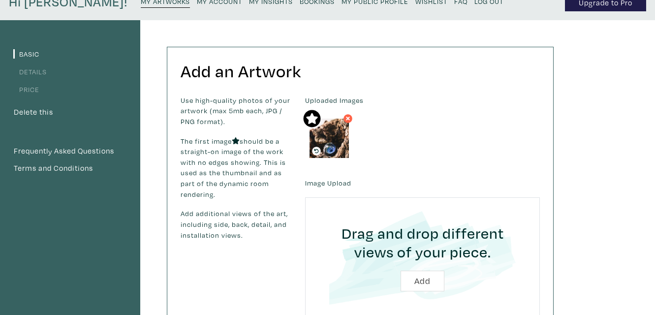
click at [414, 280] on input "file" at bounding box center [422, 257] width 207 height 93
type input "C:\fakepath\Isabelle_Alepins_6025.jpg"
click at [432, 283] on input "file" at bounding box center [422, 257] width 207 height 93
type input "C:\fakepath\Isabelle_Alepins_6003.jpg"
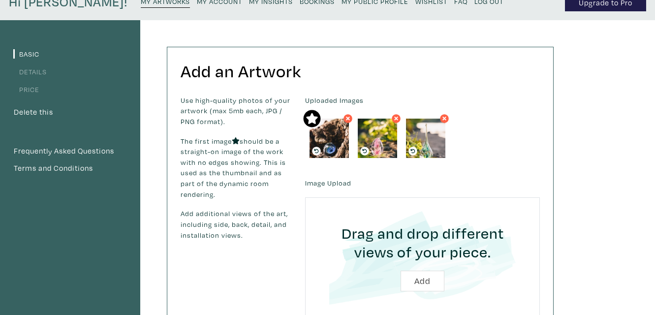
click at [413, 281] on input "file" at bounding box center [422, 257] width 207 height 93
type input "C:\fakepath\Isabelle_Alepins_5919.jpg"
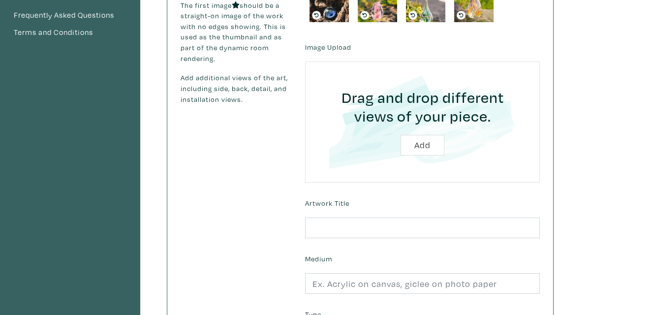
scroll to position [189, 0]
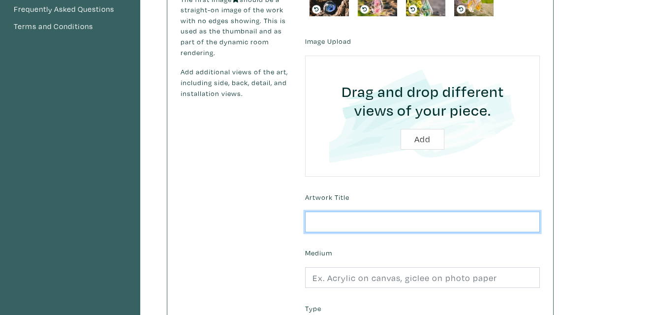
click at [345, 221] on input "text" at bounding box center [422, 222] width 235 height 21
type input "Commemorative artwork"
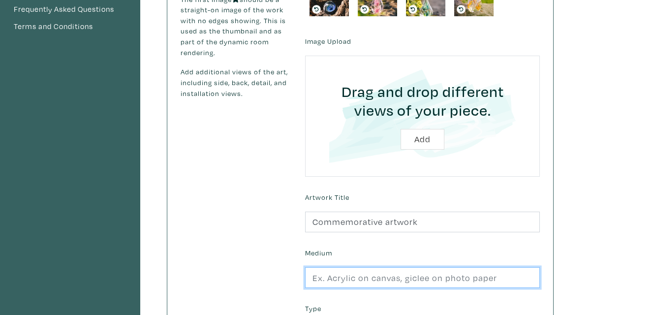
click at [332, 279] on input "text" at bounding box center [422, 277] width 235 height 21
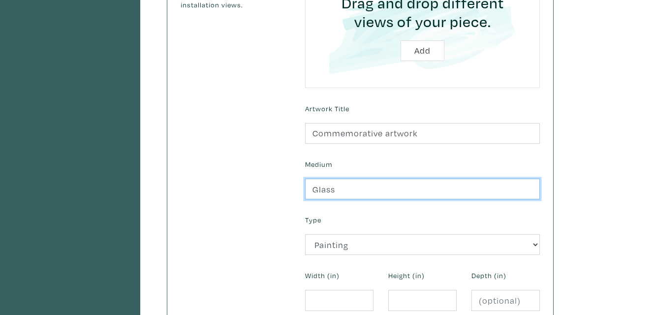
scroll to position [283, 0]
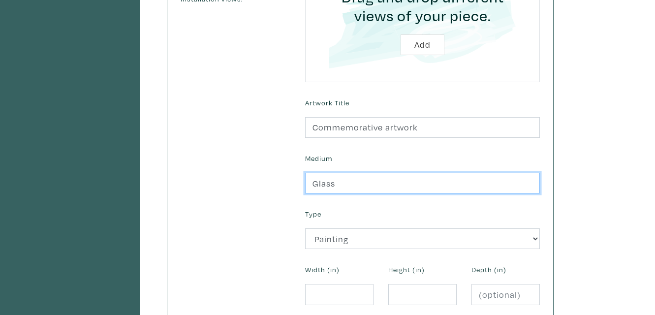
type input "Glass"
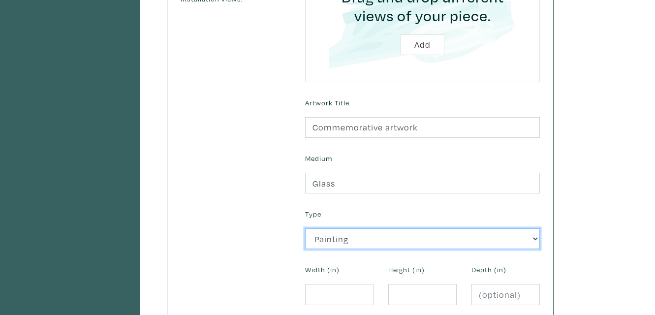
click at [337, 240] on select "2D Works Drawing / Print Painting Photography Sculpture Textile and Fibre Arts" at bounding box center [422, 238] width 235 height 21
select select "185"
click at [305, 228] on select "2D Works Drawing / Print Painting Photography Sculpture Textile and Fibre Arts" at bounding box center [422, 238] width 235 height 21
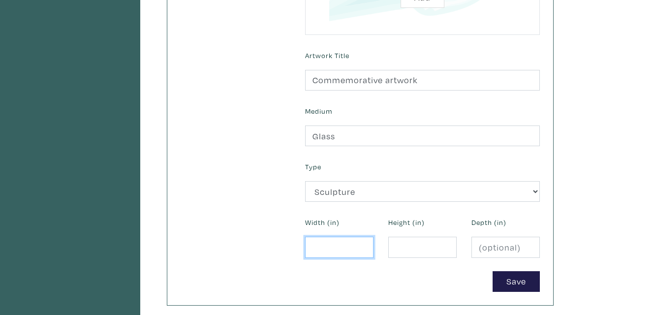
click at [333, 246] on input "number" at bounding box center [339, 247] width 68 height 21
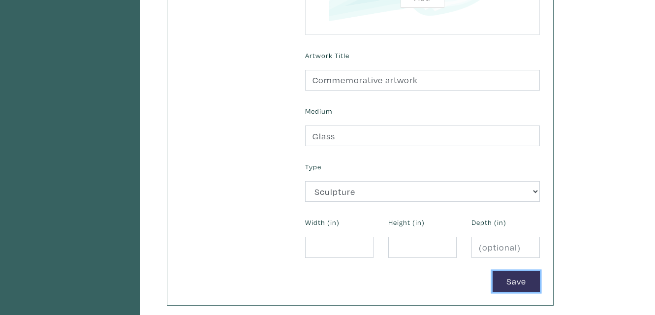
click at [505, 281] on button "Save" at bounding box center [516, 281] width 47 height 21
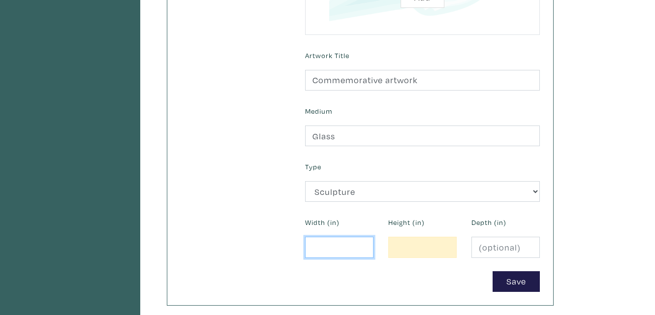
click at [328, 246] on input "number" at bounding box center [339, 247] width 68 height 21
type input "3"
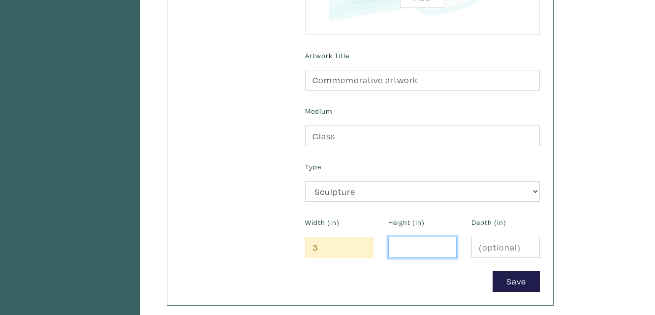
click at [415, 245] on input "number" at bounding box center [422, 247] width 68 height 21
type input "7"
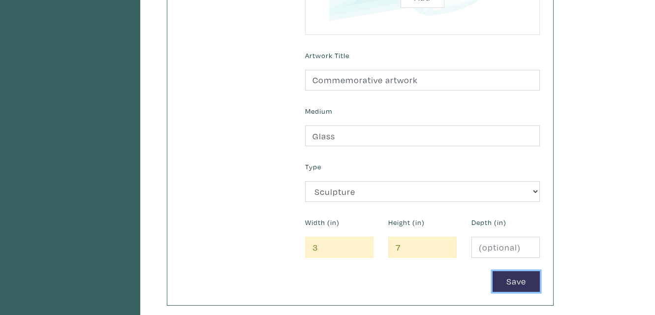
click at [520, 283] on button "Save" at bounding box center [516, 281] width 47 height 21
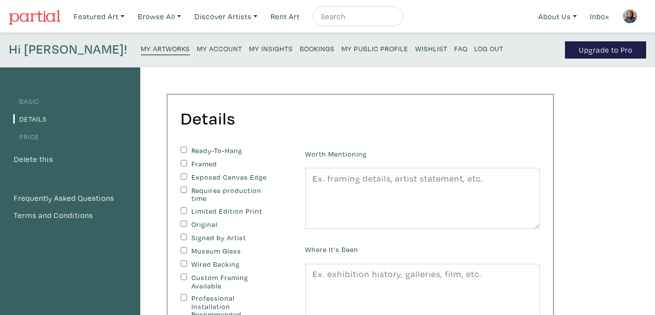
click at [184, 236] on input "Signed by Artist" at bounding box center [184, 237] width 6 height 6
checkbox input "true"
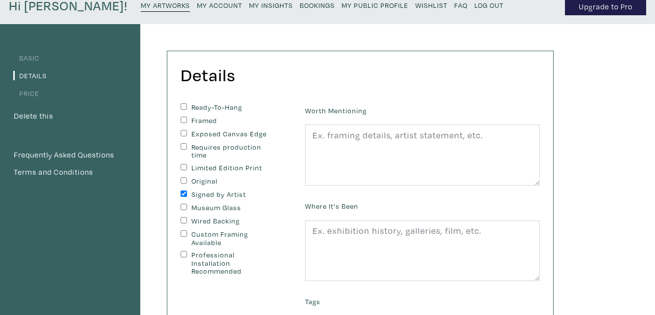
scroll to position [47, 0]
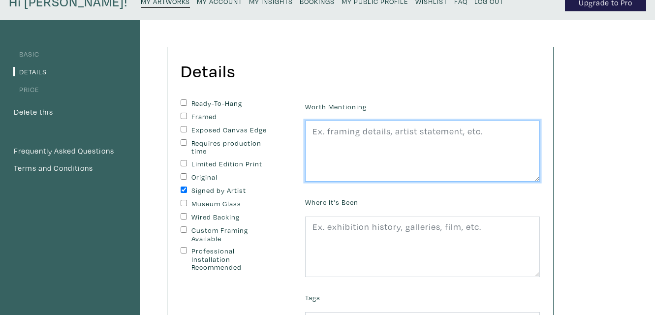
click at [353, 131] on textarea at bounding box center [422, 151] width 235 height 61
type textarea "I"
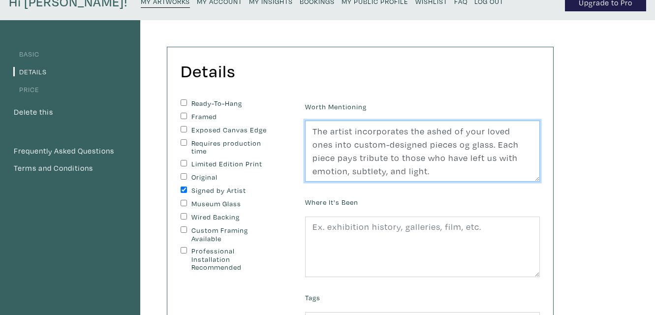
click at [451, 131] on textarea "The artist incorporates the ashed of your loved ones into custom-designed piece…" at bounding box center [422, 151] width 235 height 61
click at [445, 145] on textarea "The artist incorporates the ashes of your loved ones into custom-designed piece…" at bounding box center [422, 151] width 235 height 61
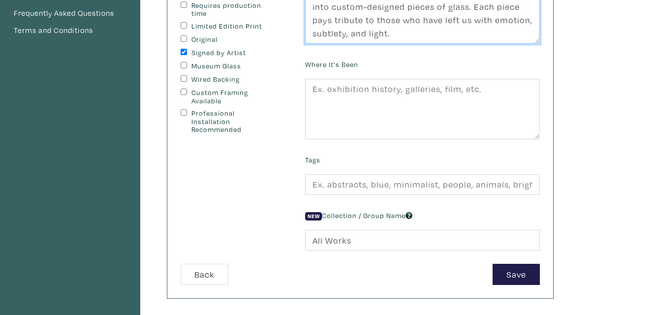
scroll to position [189, 0]
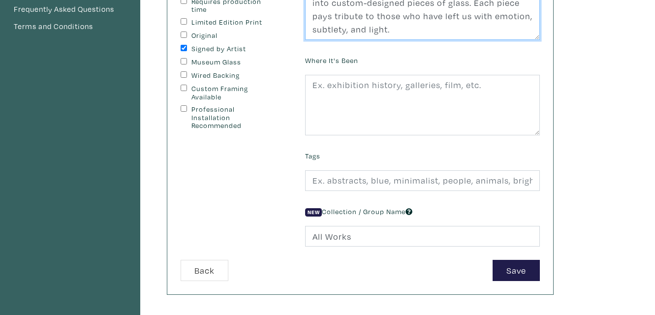
type textarea "The artist incorporates the ashes of your loved ones into custom-designed piece…"
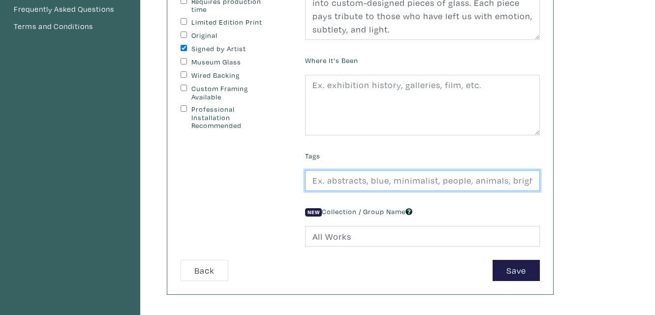
click at [441, 181] on input "text" at bounding box center [422, 180] width 235 height 21
click at [480, 180] on input "Diffuser, essential oil, glassblowing, home decor, well-being" at bounding box center [422, 180] width 235 height 21
click at [514, 180] on input "Diffuser, essential oil, glassblowing, home decor, well-being" at bounding box center [422, 180] width 235 height 21
type input "Commemorative, ashes, glass artwork, well-being, remembrance, healing, connecti…"
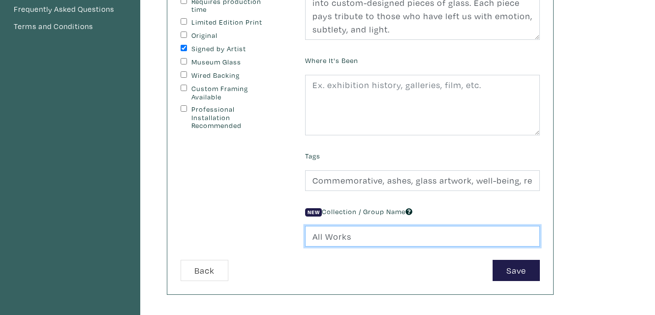
click at [360, 238] on input "All Works" at bounding box center [422, 236] width 235 height 21
type input "A"
type input "Commemorative artwork"
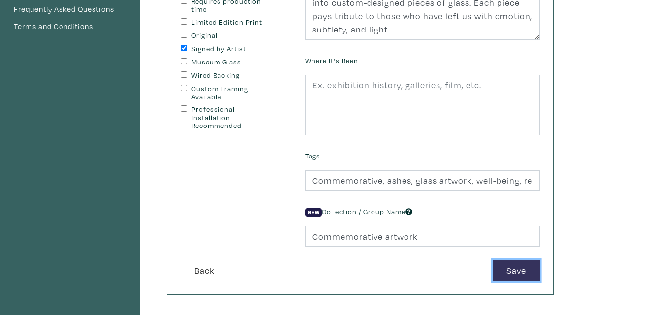
click at [507, 266] on button "Save" at bounding box center [516, 270] width 47 height 21
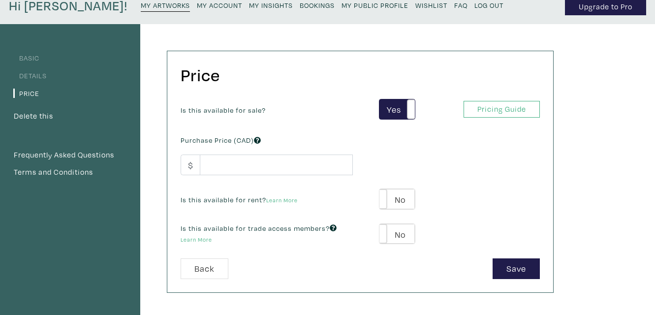
scroll to position [47, 0]
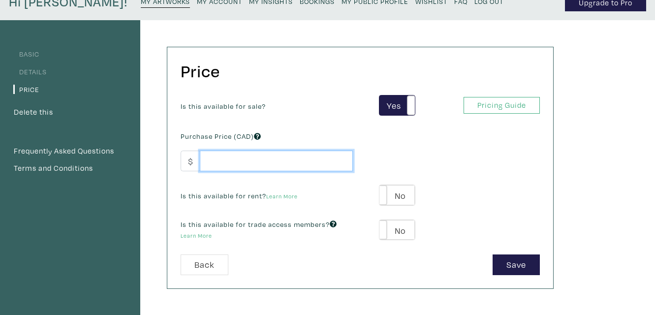
click at [245, 160] on input "number" at bounding box center [276, 161] width 153 height 21
type input "235"
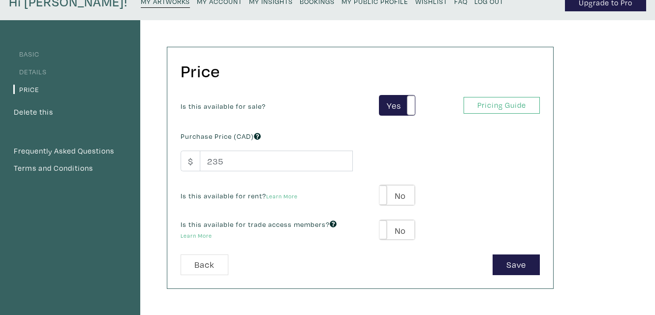
click at [425, 264] on div "Save" at bounding box center [453, 264] width 187 height 21
click at [514, 264] on button "Save" at bounding box center [516, 264] width 47 height 21
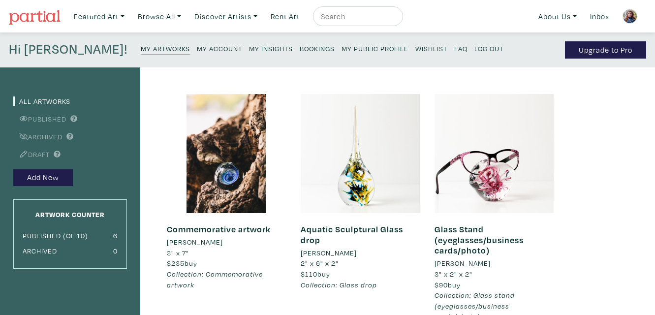
click at [474, 49] on small "Log Out" at bounding box center [488, 48] width 29 height 9
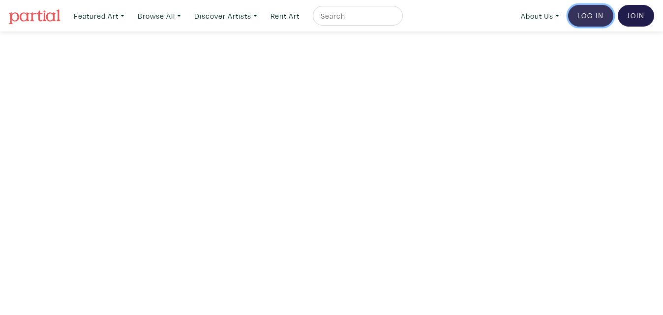
click at [583, 19] on link "Log In" at bounding box center [590, 16] width 45 height 22
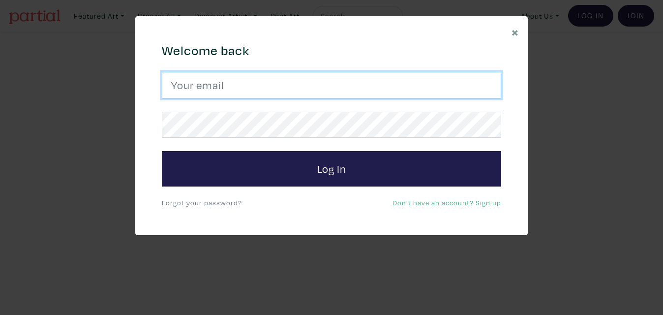
click at [367, 86] on input "email" at bounding box center [332, 85] width 340 height 27
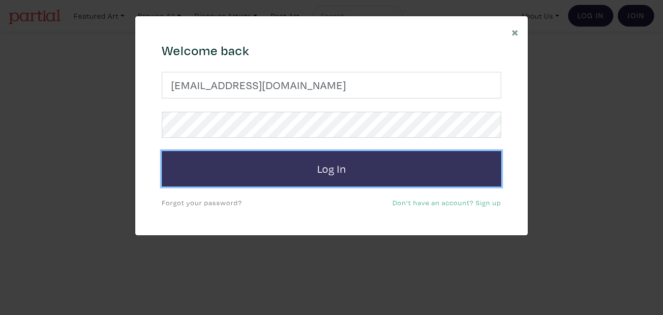
click at [255, 164] on button "Log In" at bounding box center [332, 168] width 340 height 35
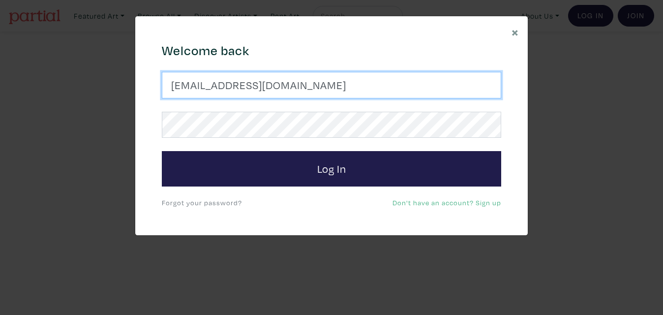
click at [312, 86] on input "idzcreation@hotmail.com" at bounding box center [332, 85] width 340 height 27
type input "i"
type input "info@isabellealepins.com"
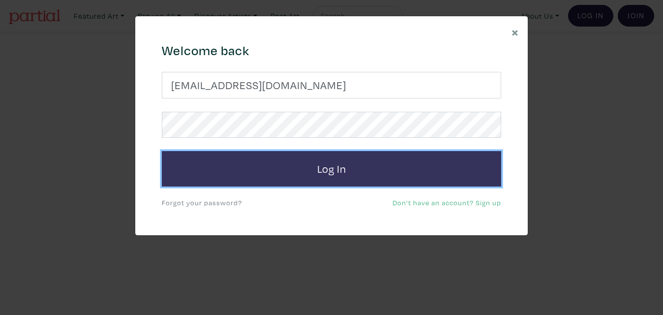
click at [268, 167] on button "Log In" at bounding box center [332, 168] width 340 height 35
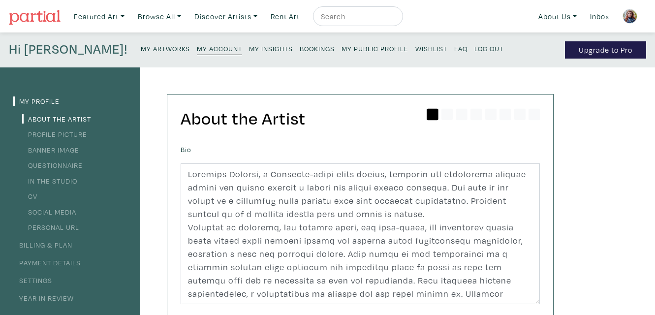
click at [141, 47] on small "My Artworks" at bounding box center [165, 48] width 49 height 9
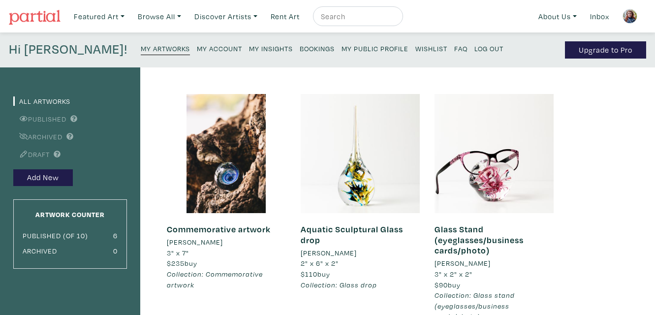
click at [474, 49] on small "Log Out" at bounding box center [488, 48] width 29 height 9
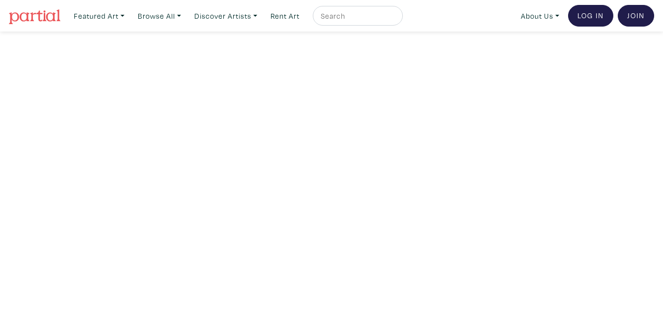
click at [369, 14] on input "text" at bounding box center [357, 16] width 74 height 12
type input "[PERSON_NAME]"
click at [396, 19] on button "submit" at bounding box center [396, 19] width 0 height 0
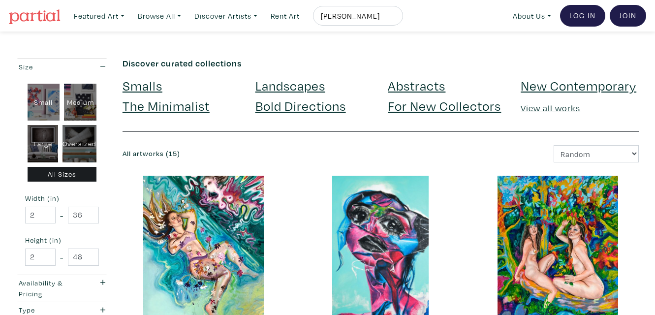
click at [377, 14] on input "isabelle" at bounding box center [357, 16] width 74 height 12
type input "i"
type input "ashes"
click at [396, 19] on button "submit" at bounding box center [396, 19] width 0 height 0
